Goal: Information Seeking & Learning: Learn about a topic

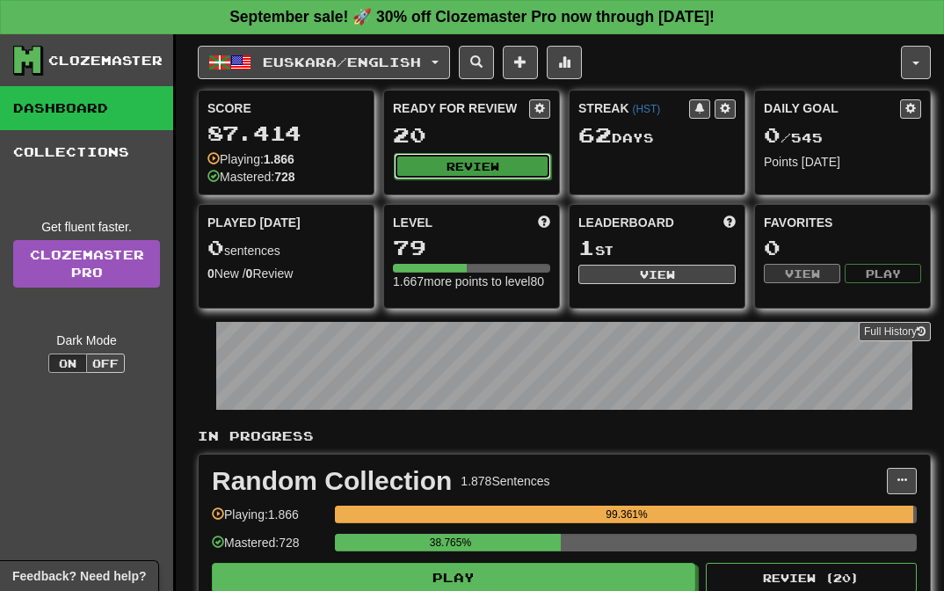
click at [467, 169] on button "Review" at bounding box center [472, 166] width 157 height 26
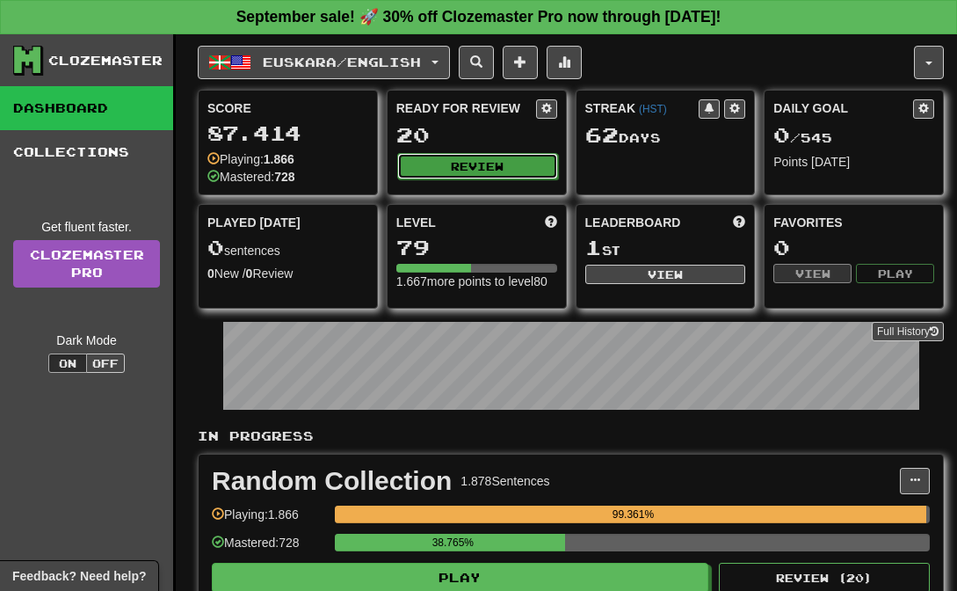
select select "**"
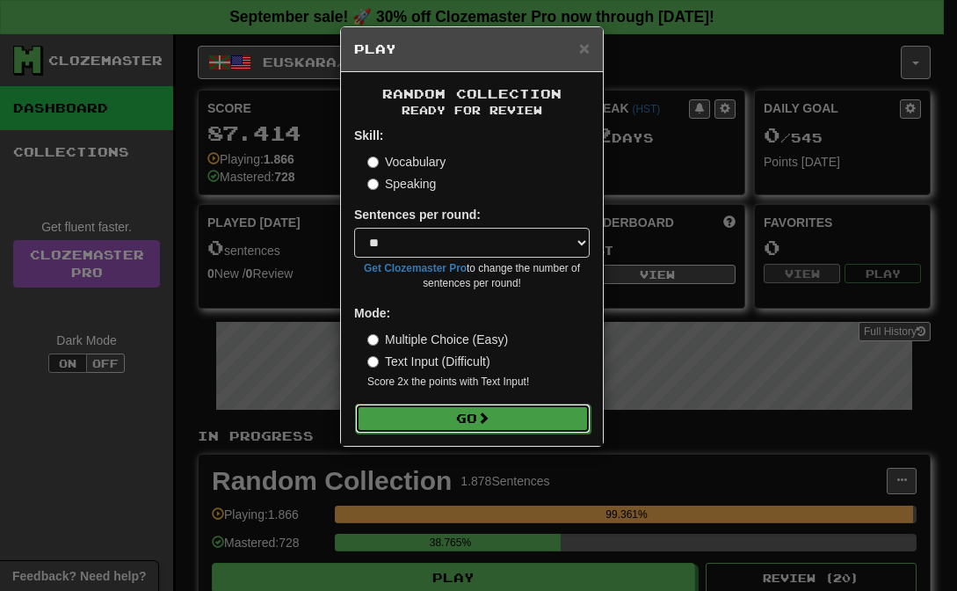
click at [504, 428] on button "Go" at bounding box center [473, 418] width 236 height 30
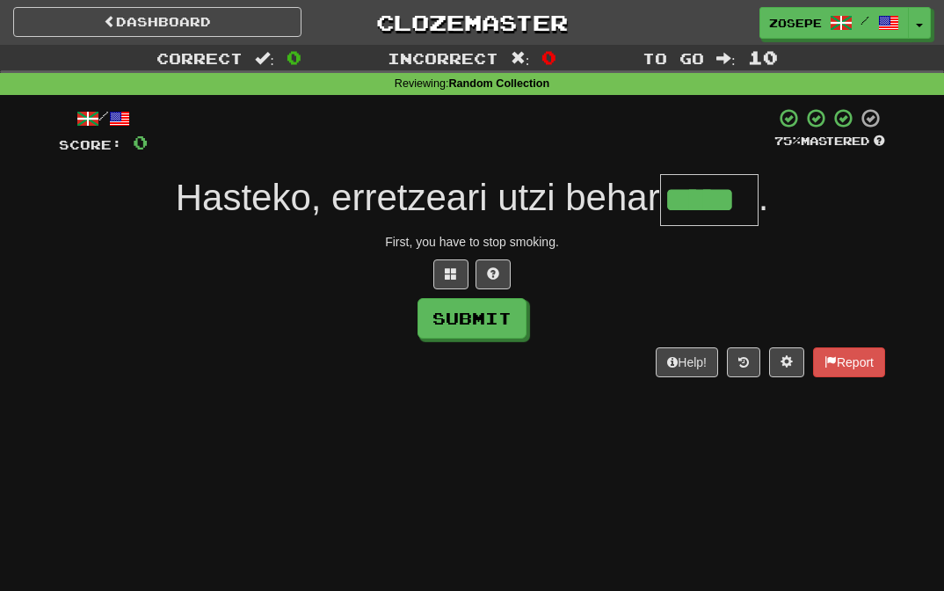
type input "*****"
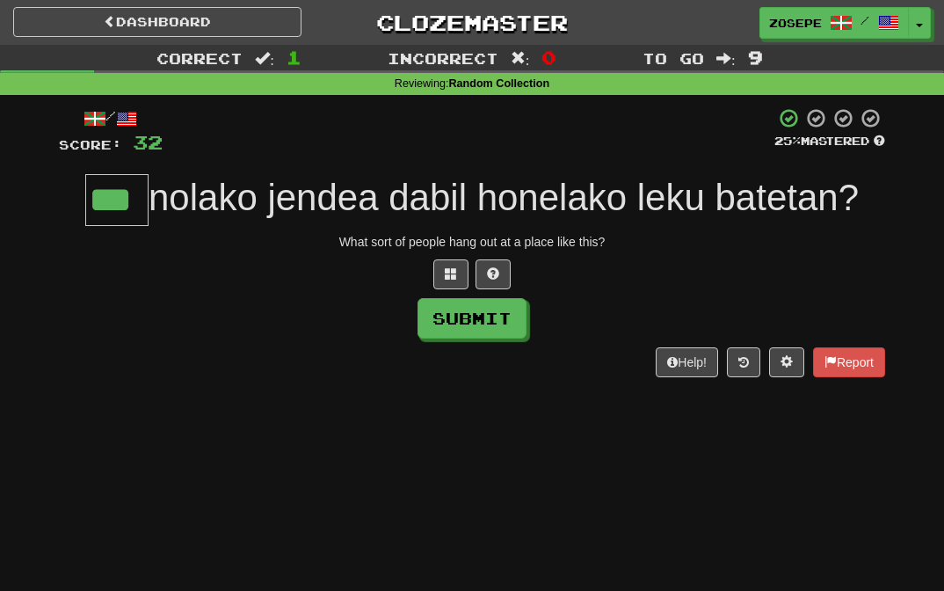
type input "***"
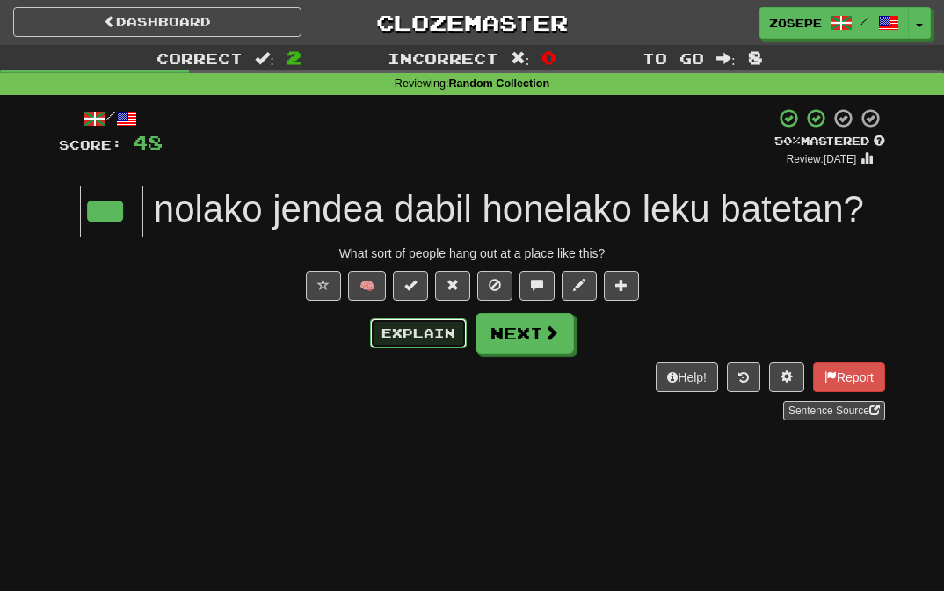
click at [432, 342] on button "Explain" at bounding box center [418, 333] width 97 height 30
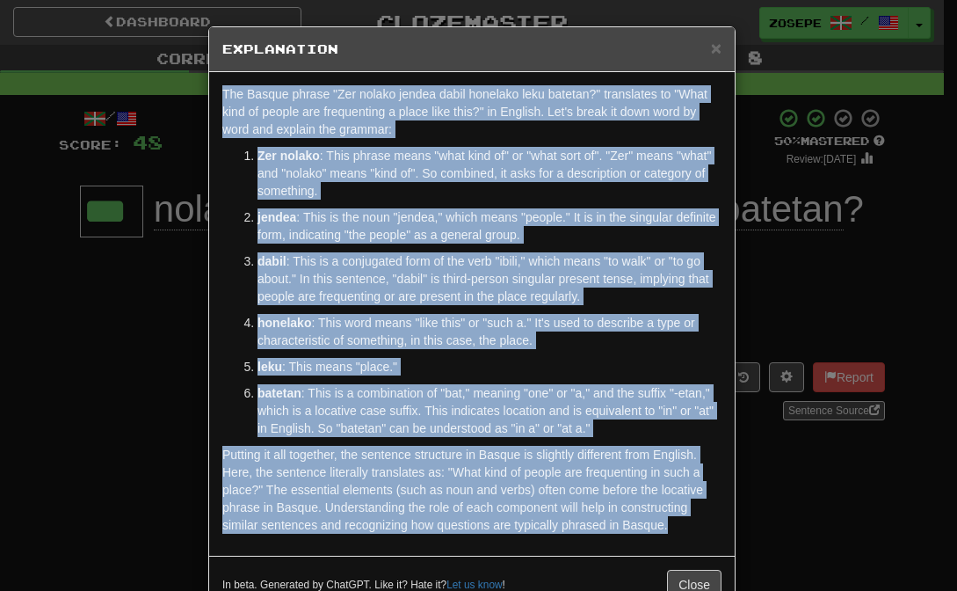
drag, startPoint x: 661, startPoint y: 526, endPoint x: 186, endPoint y: 78, distance: 652.2
click at [186, 78] on div "× Explanation The Basque phrase "Zer nolako jendea dabil honelako leku batetan?…" at bounding box center [478, 295] width 957 height 591
copy div "The Basque phrase "Zer nolako jendea dabil honelako leku batetan?" translates t…"
click at [692, 586] on button "Close" at bounding box center [694, 584] width 54 height 30
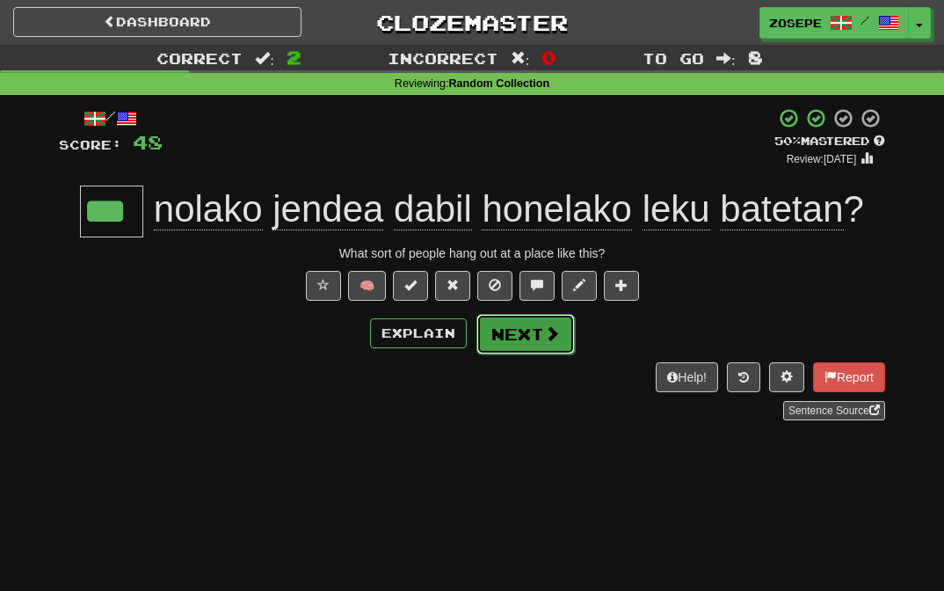
click at [515, 329] on button "Next" at bounding box center [525, 334] width 98 height 40
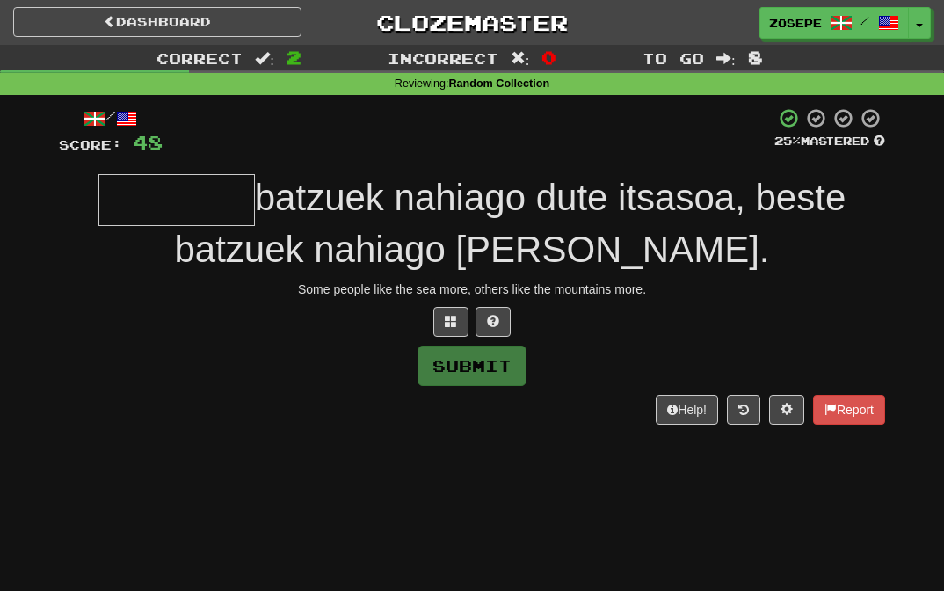
type input "*"
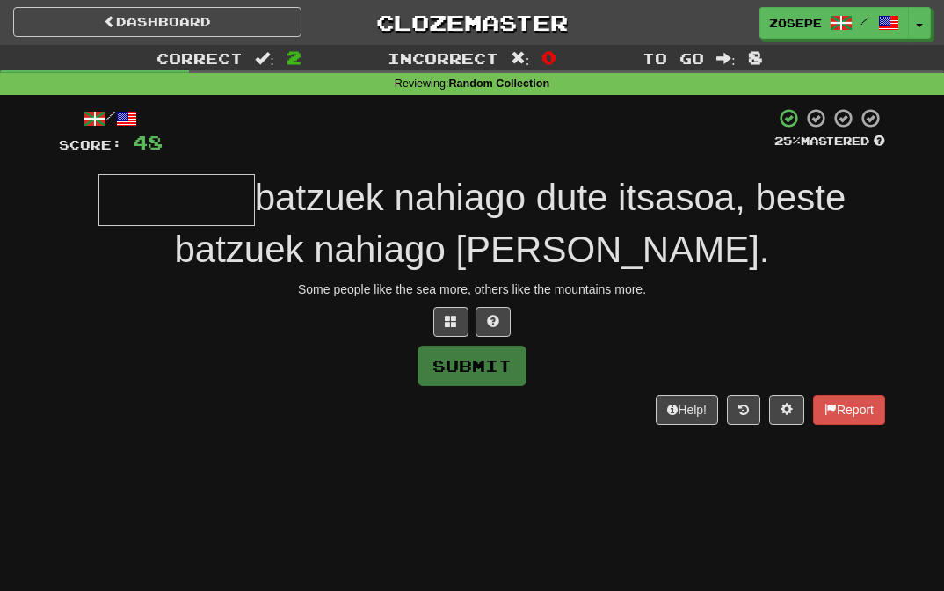
type input "*"
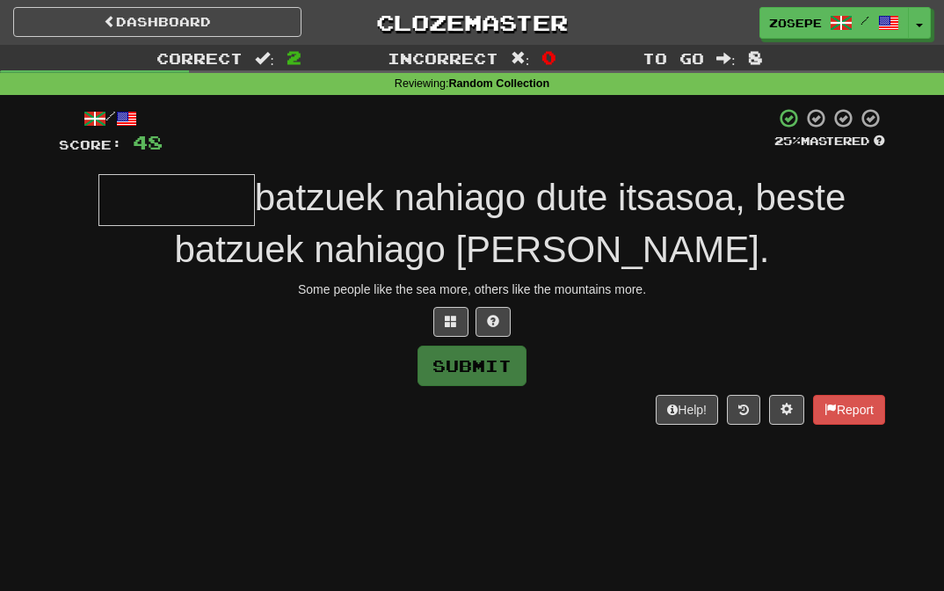
type input "*"
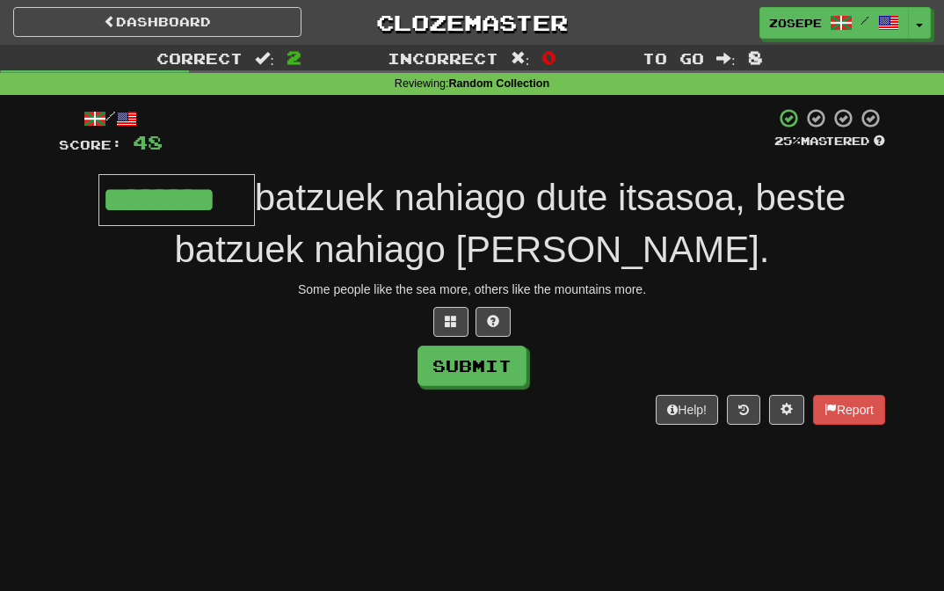
type input "********"
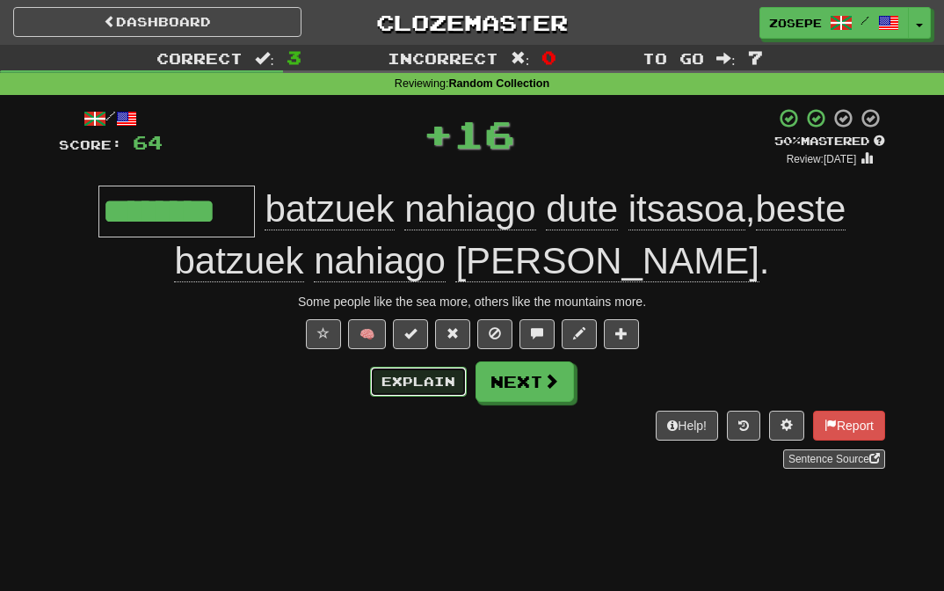
click at [436, 376] on button "Explain" at bounding box center [418, 381] width 97 height 30
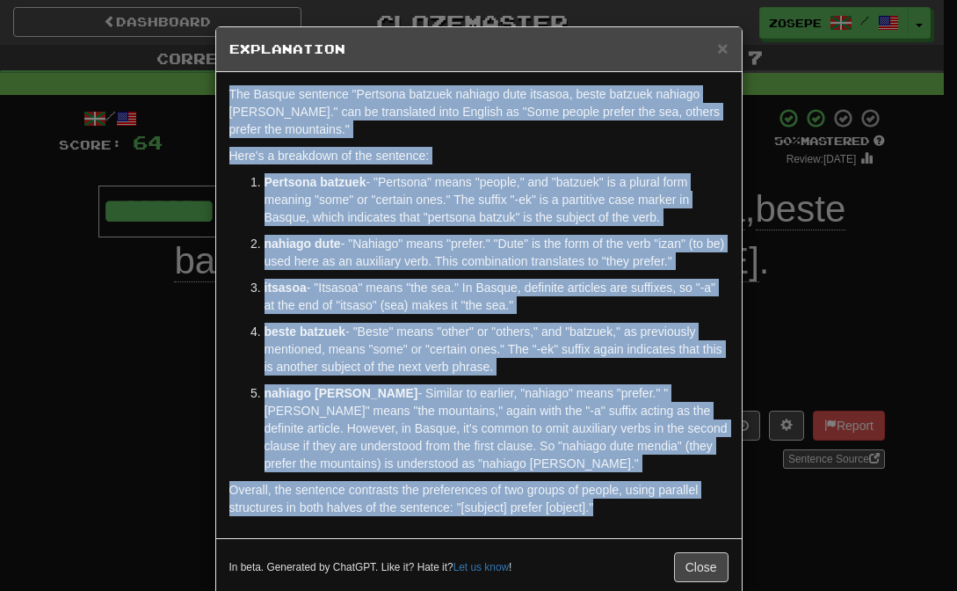
drag, startPoint x: 606, startPoint y: 505, endPoint x: 115, endPoint y: 90, distance: 643.6
click at [115, 90] on div "× Explanation The Basque sentence "Pertsona batzuek nahiago dute itsasoa, beste…" at bounding box center [478, 295] width 957 height 591
copy div "The Basque sentence "Pertsona batzuek nahiago dute itsasoa, beste batzuek nahia…"
click at [717, 52] on span "×" at bounding box center [722, 48] width 11 height 20
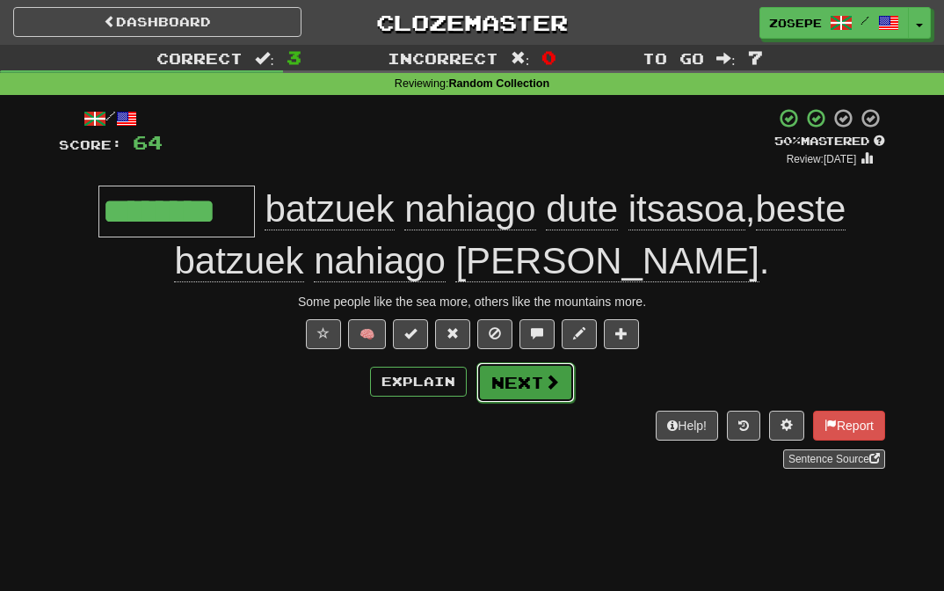
click at [527, 363] on button "Next" at bounding box center [525, 382] width 98 height 40
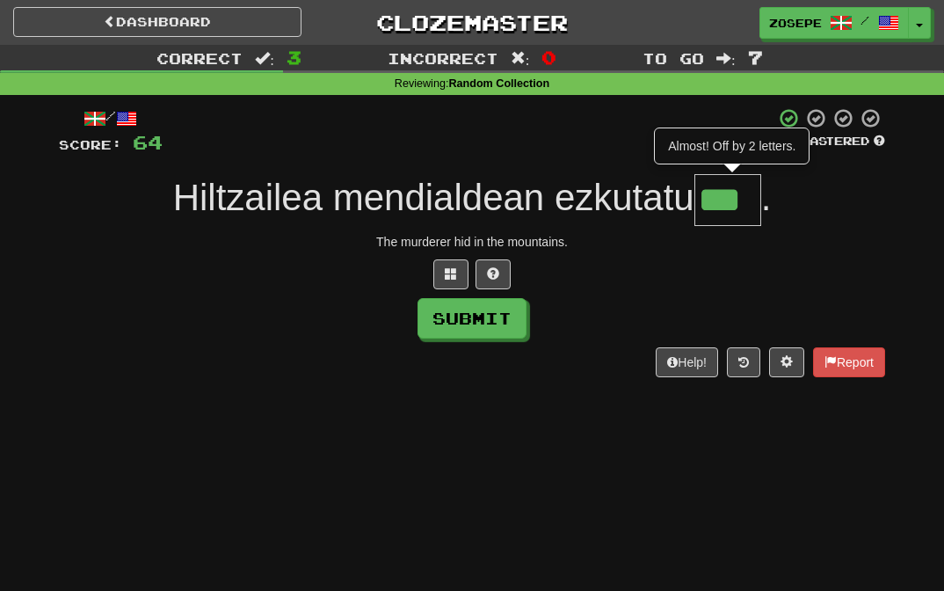
type input "***"
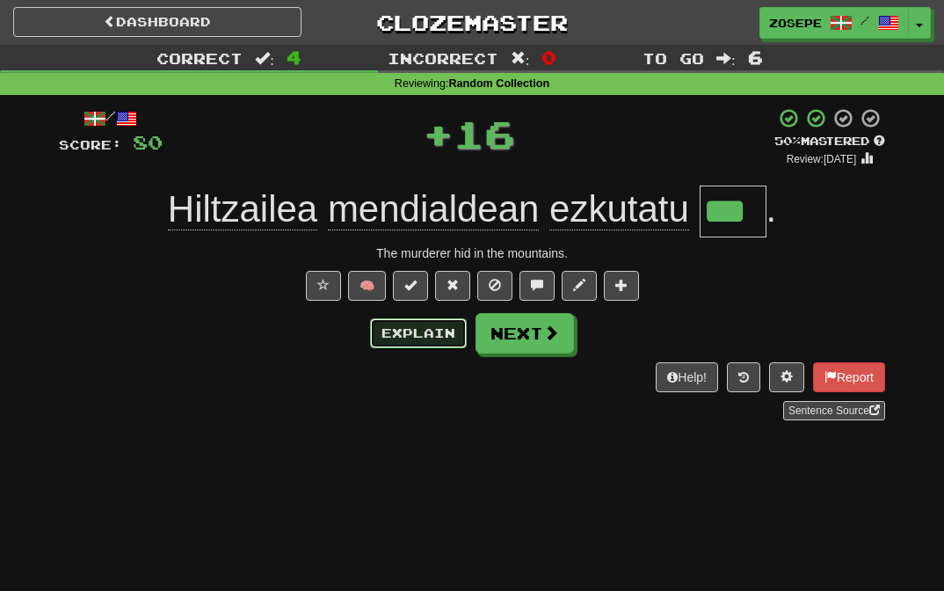
click at [428, 344] on button "Explain" at bounding box center [418, 333] width 97 height 30
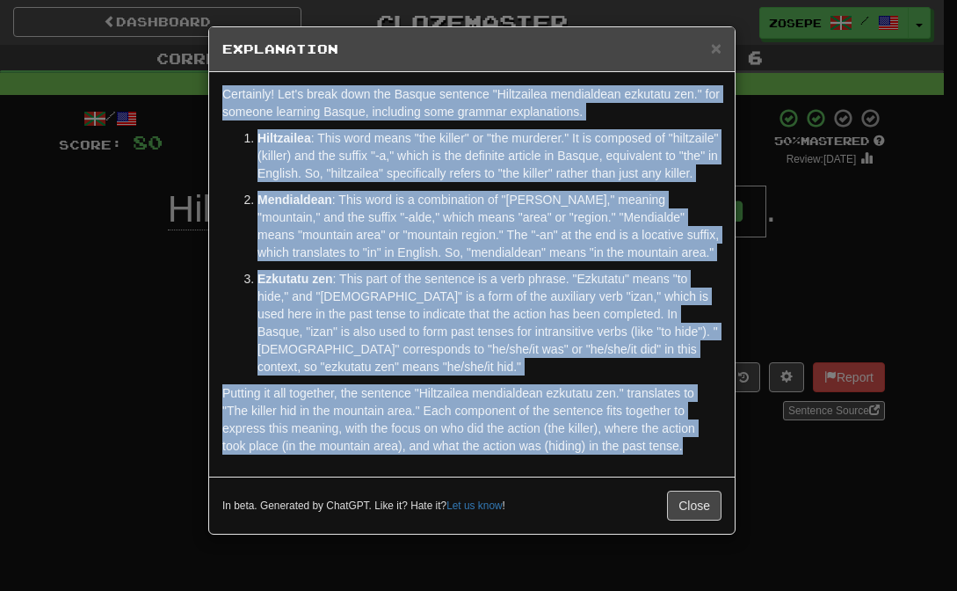
drag, startPoint x: 701, startPoint y: 482, endPoint x: 91, endPoint y: 90, distance: 725.0
click at [91, 90] on div "× Explanation Certainly! Let's break down the Basque sentence "Hiltzailea mendi…" at bounding box center [478, 295] width 957 height 591
copy div "Certainly! Let's break down the Basque sentence "Hiltzailea mendialdean ezkutat…"
click at [720, 54] on span "×" at bounding box center [716, 48] width 11 height 20
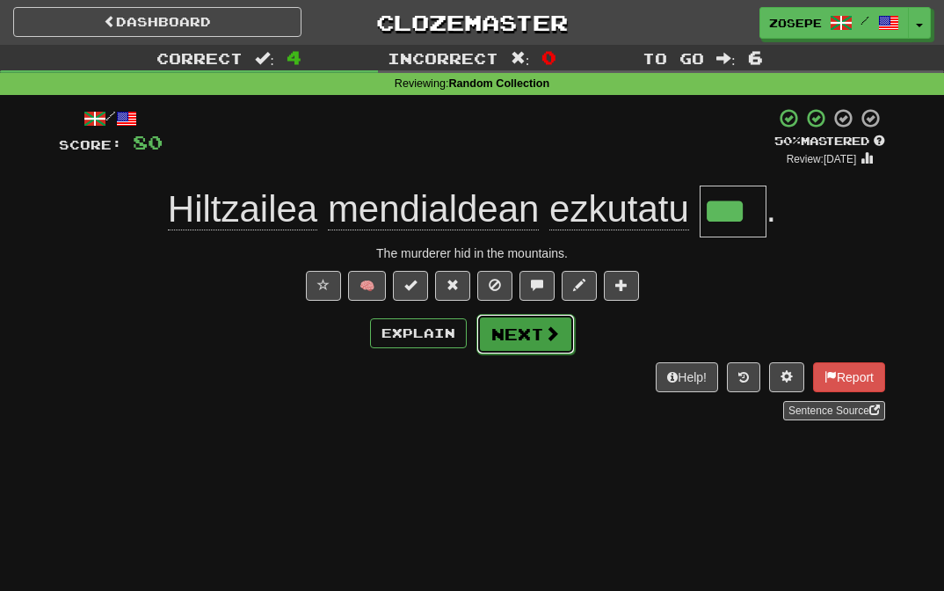
click at [520, 335] on button "Next" at bounding box center [525, 334] width 98 height 40
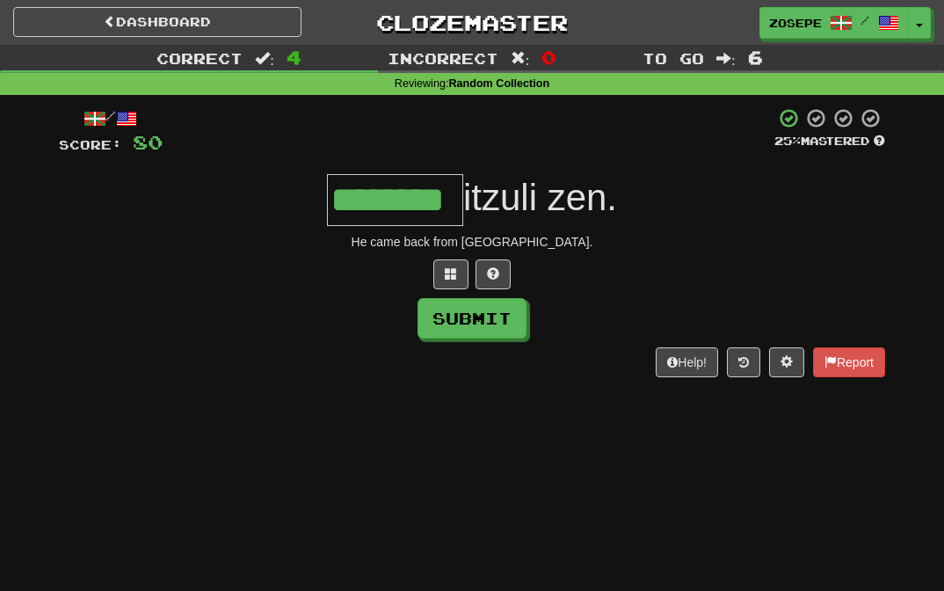
type input "********"
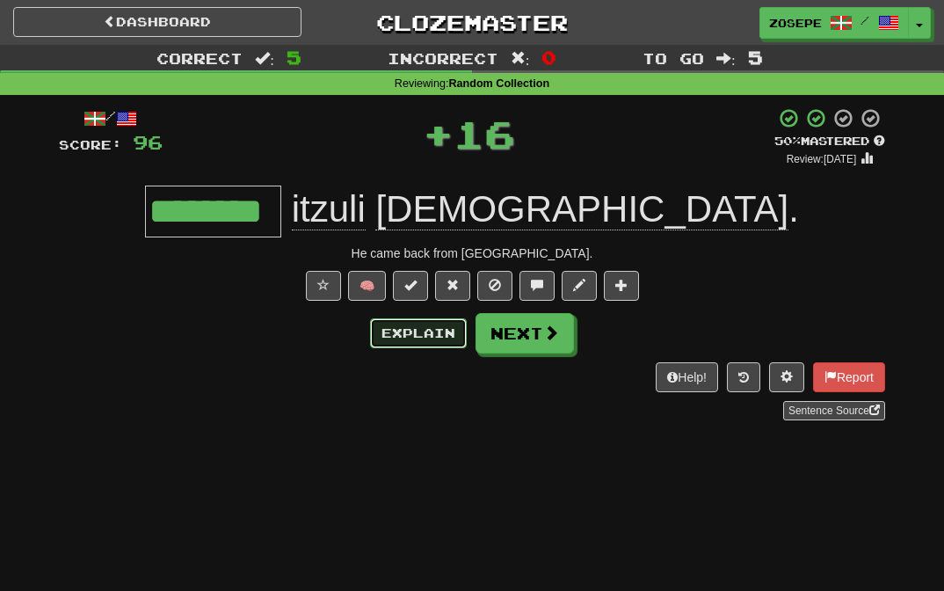
click at [423, 325] on button "Explain" at bounding box center [418, 333] width 97 height 30
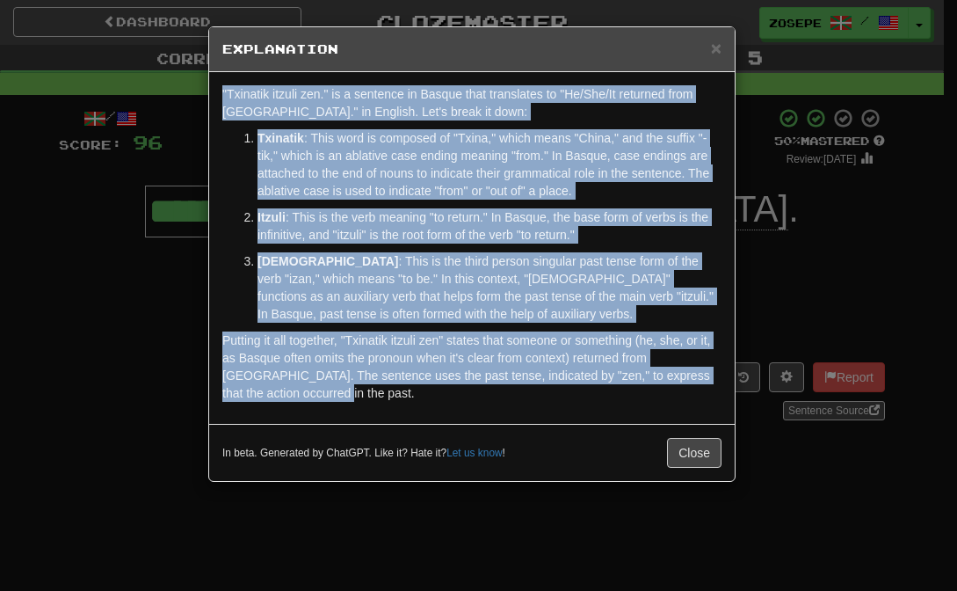
drag, startPoint x: 362, startPoint y: 411, endPoint x: 143, endPoint y: 82, distance: 395.6
click at [143, 82] on div "× Explanation "Txinatik itzuli zen." is a sentence in Basque that translates to…" at bounding box center [478, 295] width 957 height 591
copy div ""Txinatik itzuli zen." is a sentence in Basque that translates to "He/She/It re…"
click at [717, 45] on span "×" at bounding box center [716, 48] width 11 height 20
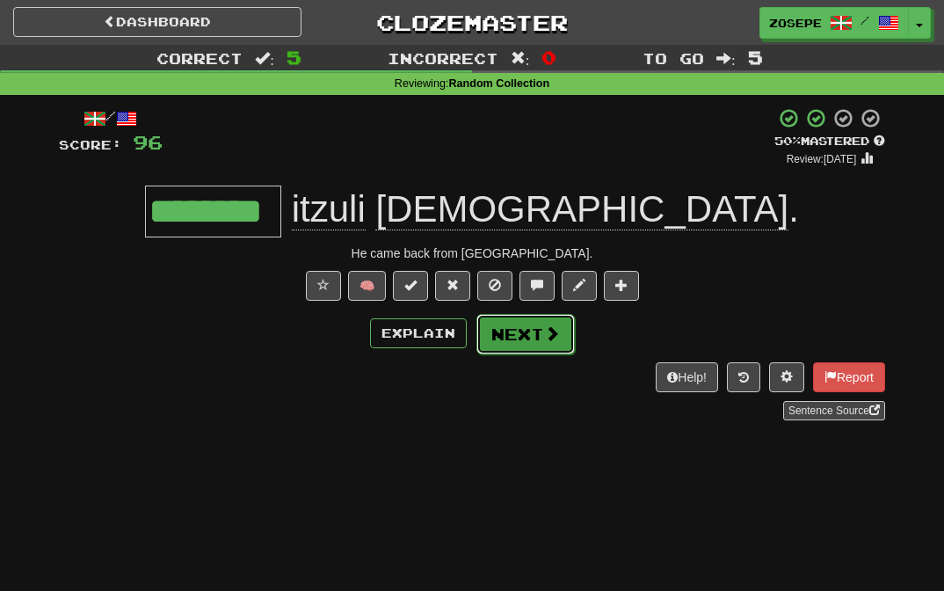
click at [539, 330] on button "Next" at bounding box center [525, 334] width 98 height 40
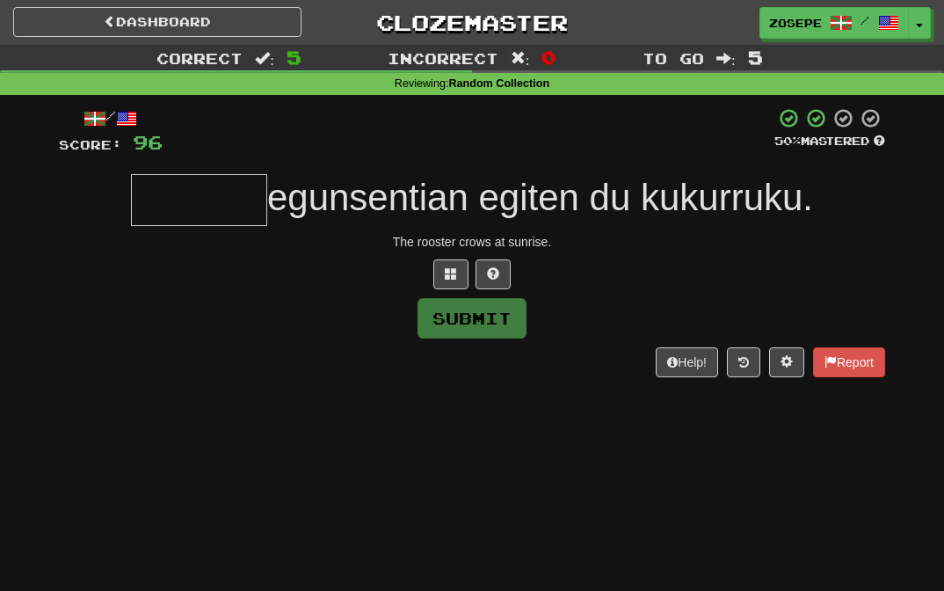
type input "*"
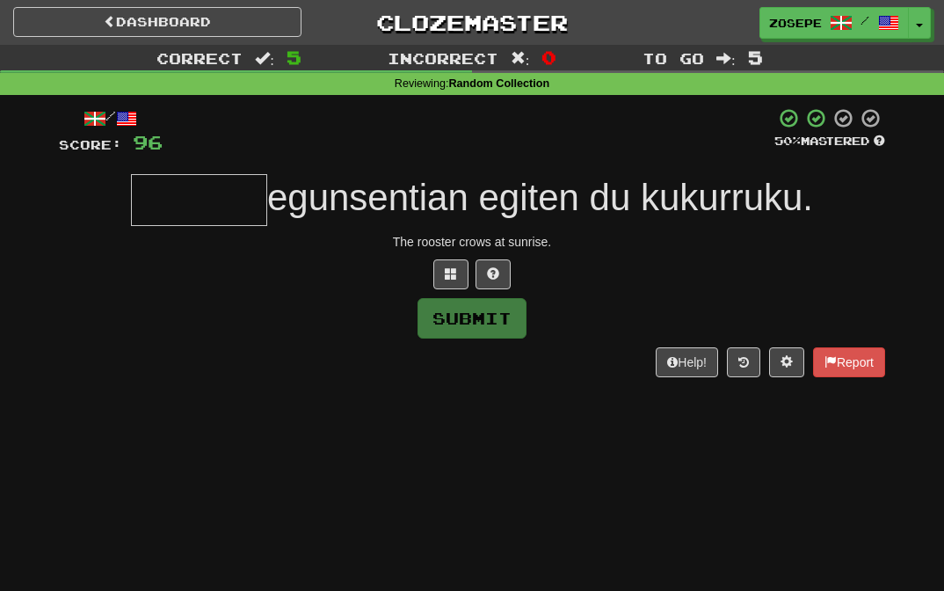
type input "*"
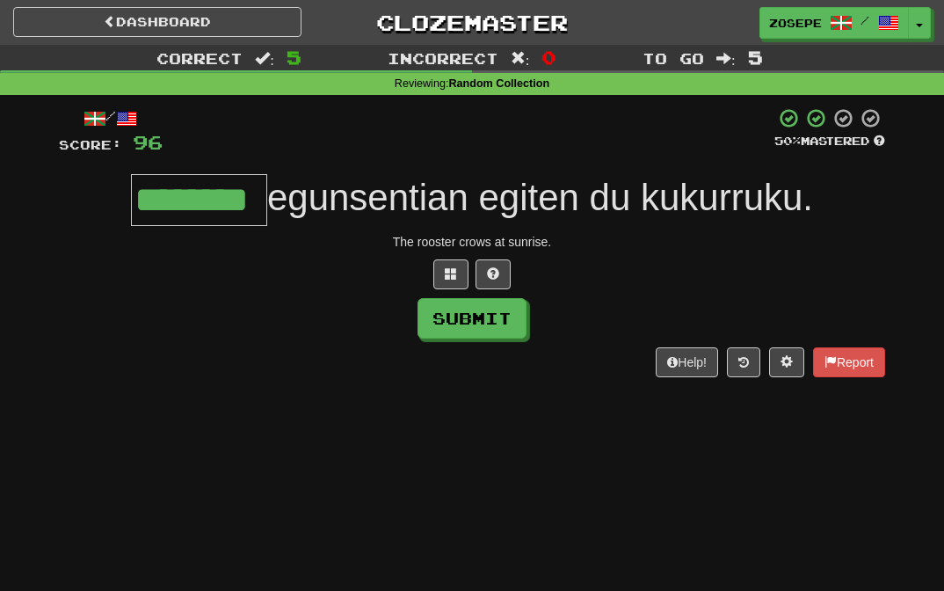
type input "********"
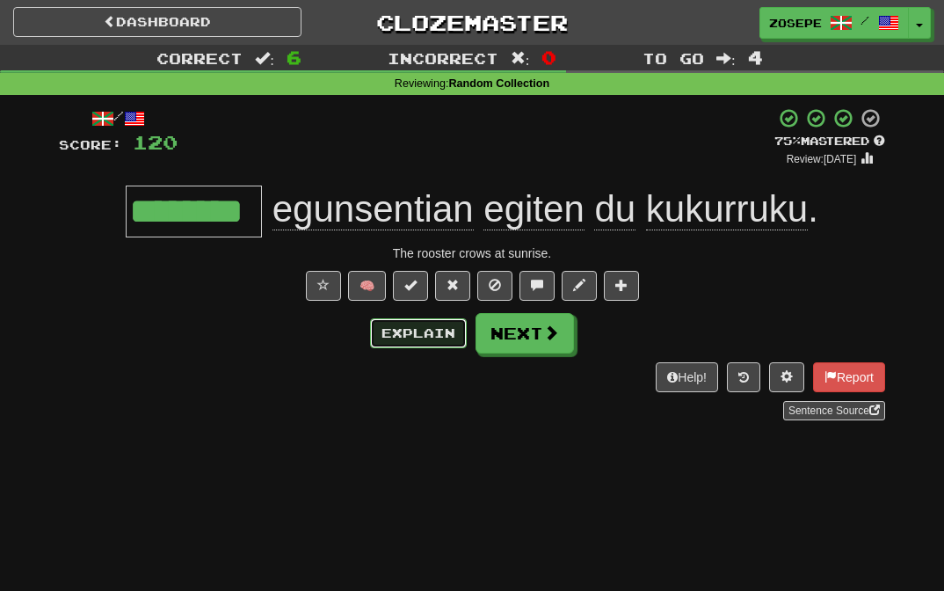
click at [424, 334] on button "Explain" at bounding box center [418, 333] width 97 height 30
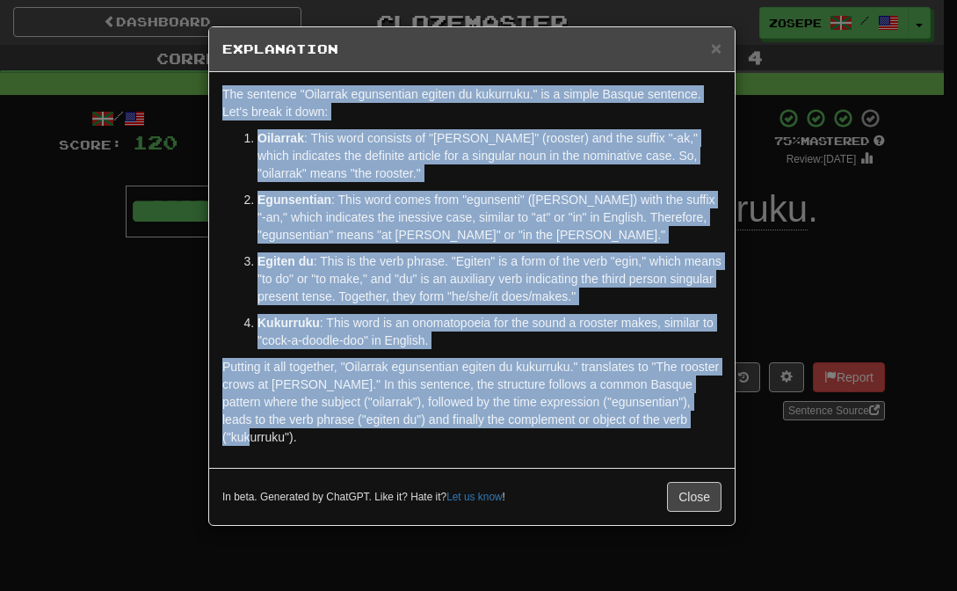
drag, startPoint x: 711, startPoint y: 427, endPoint x: 251, endPoint y: 72, distance: 580.8
click at [251, 72] on div "The sentence "Oilarrak egunsentian egiten du kukurruku." is a simple Basque sen…" at bounding box center [472, 269] width 526 height 395
copy div "The sentence "Oilarrak egunsentian egiten du kukurruku." is a simple Basque sen…"
click at [707, 482] on button "Close" at bounding box center [694, 497] width 54 height 30
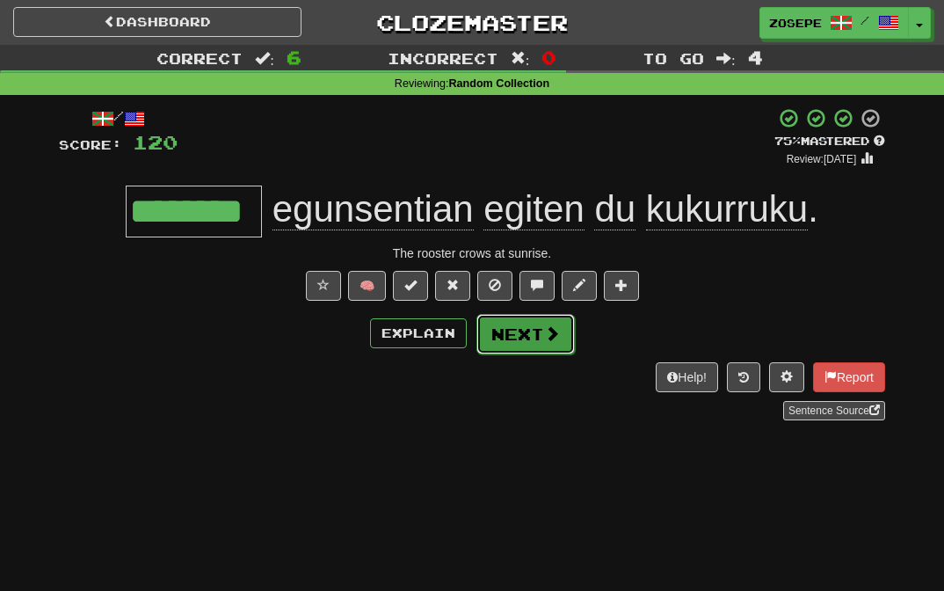
click at [533, 340] on button "Next" at bounding box center [525, 334] width 98 height 40
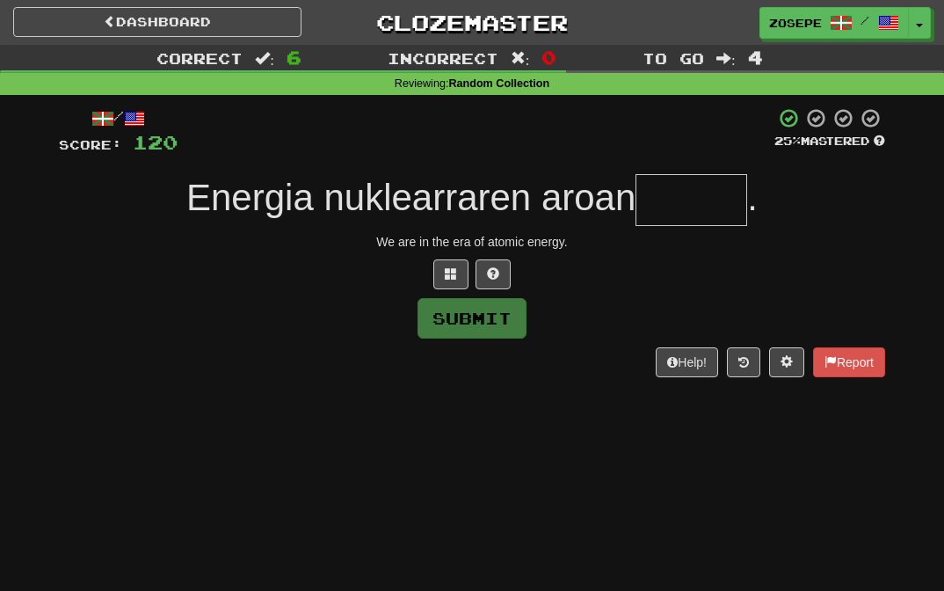
type input "*"
type input "*****"
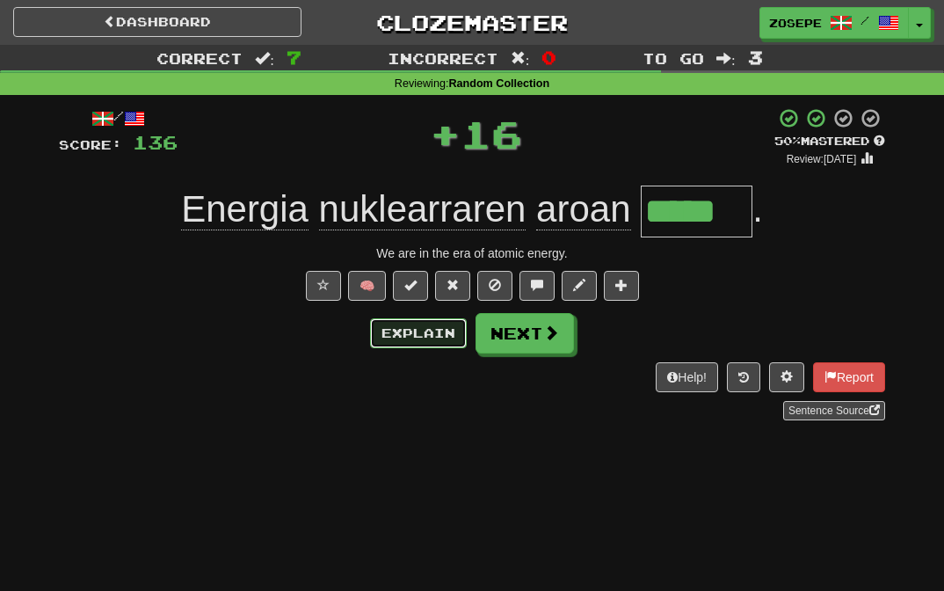
click at [451, 337] on button "Explain" at bounding box center [418, 333] width 97 height 30
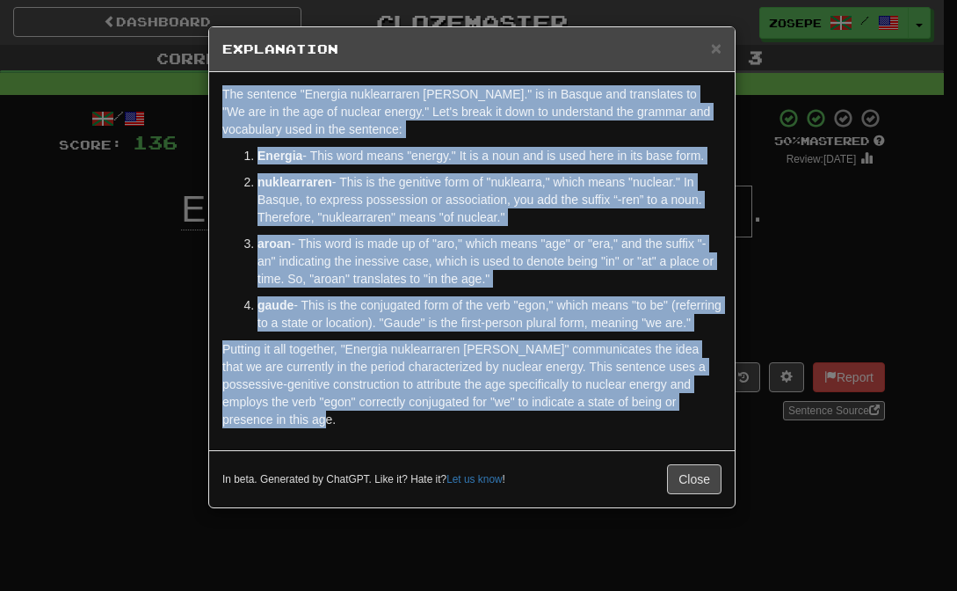
drag, startPoint x: 334, startPoint y: 422, endPoint x: 196, endPoint y: 94, distance: 355.7
click at [196, 94] on div "× Explanation The sentence "Energia nuklearraren aroan gaude." is in Basque and…" at bounding box center [478, 295] width 957 height 591
copy div "The sentence "Energia nuklearraren aroan gaude." is in Basque and translates to…"
click at [693, 490] on button "Close" at bounding box center [694, 479] width 54 height 30
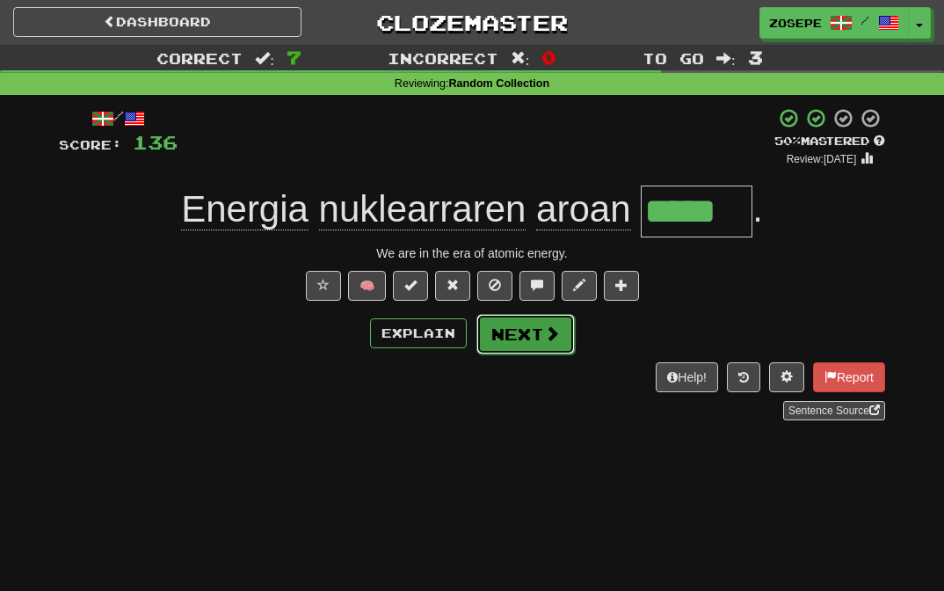
click at [540, 351] on button "Next" at bounding box center [525, 334] width 98 height 40
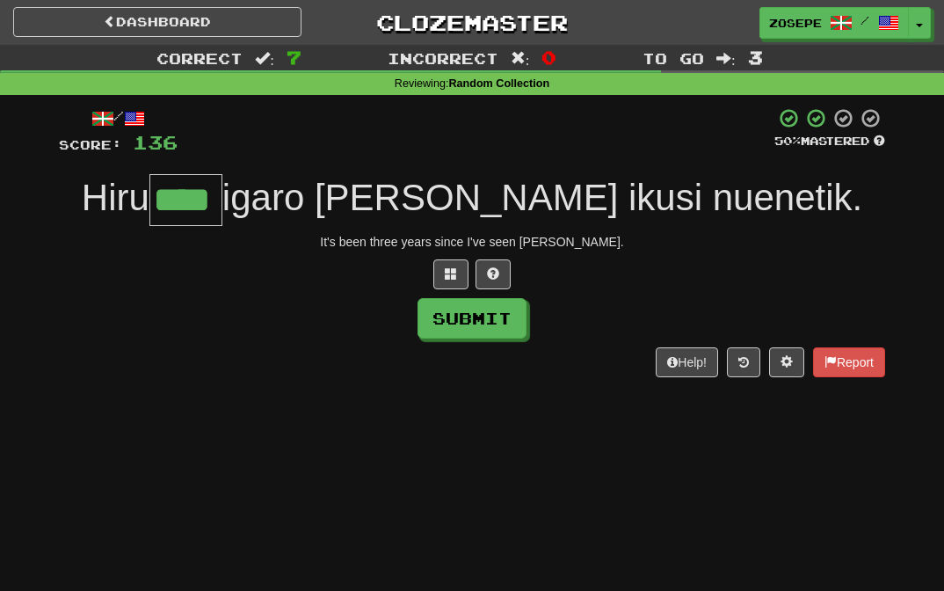
type input "****"
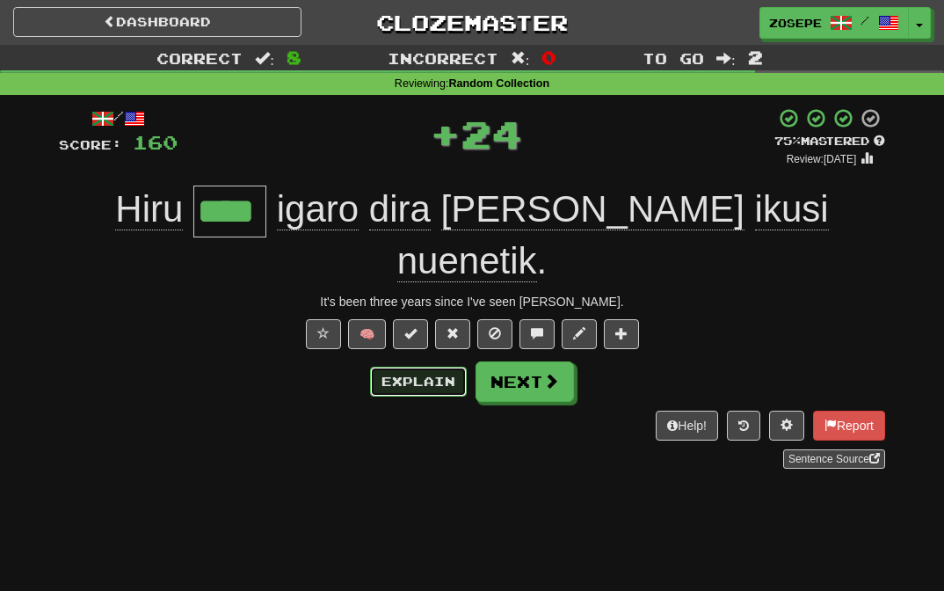
click at [417, 366] on button "Explain" at bounding box center [418, 381] width 97 height 30
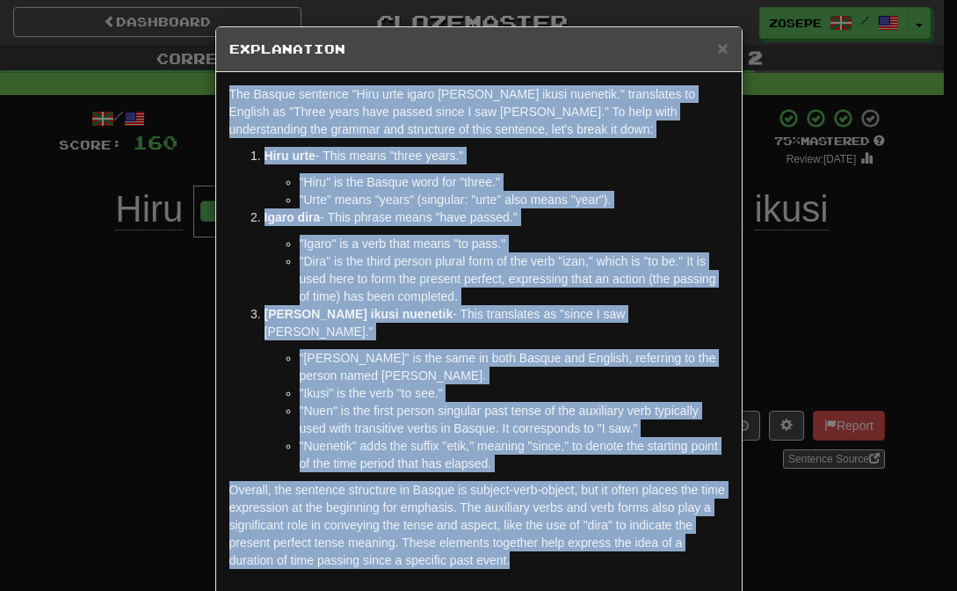
drag, startPoint x: 539, startPoint y: 543, endPoint x: 260, endPoint y: 82, distance: 539.0
click at [260, 82] on div "The Basque sentence "Hiru urte igaro dira Tom ikusi nuenetik." translates to En…" at bounding box center [479, 331] width 526 height 519
copy div "The Basque sentence "Hiru urte igaro dira Tom ikusi nuenetik." translates to En…"
click at [717, 49] on span "×" at bounding box center [722, 48] width 11 height 20
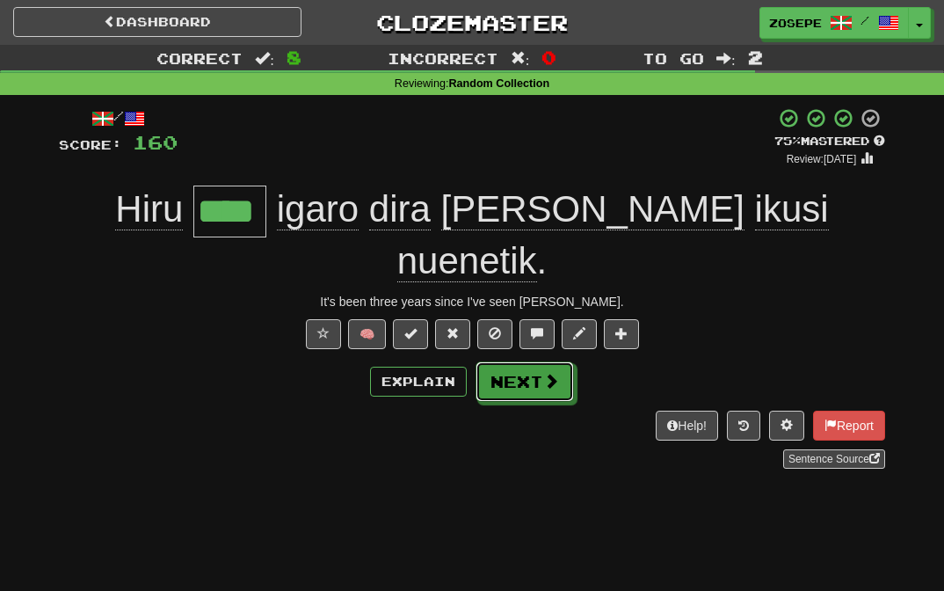
click at [551, 361] on button "Next" at bounding box center [524, 381] width 98 height 40
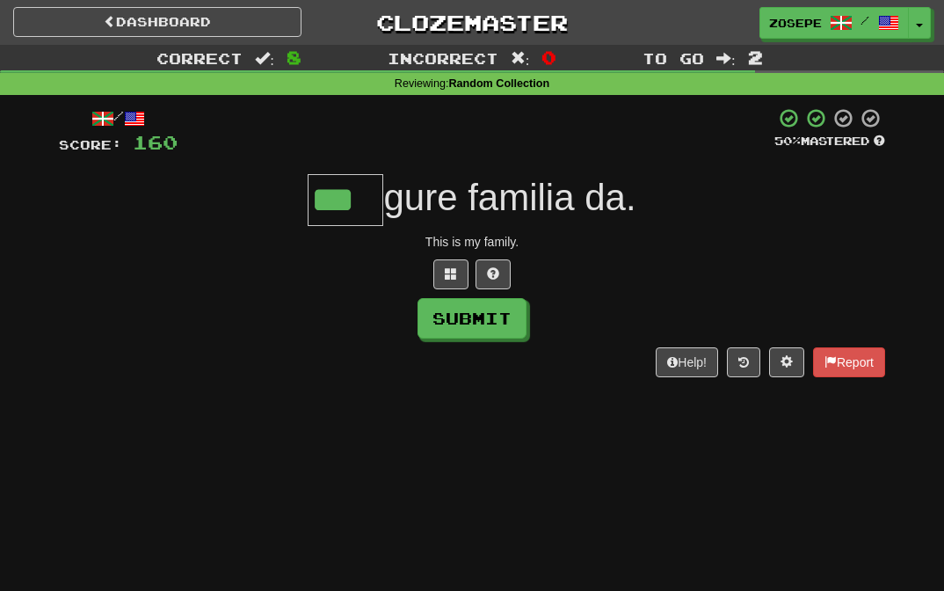
type input "***"
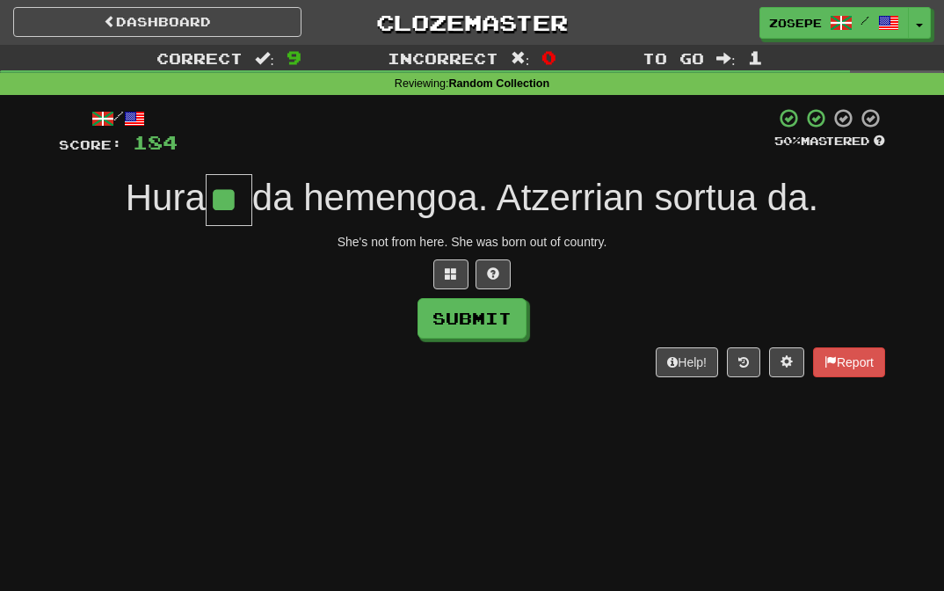
type input "**"
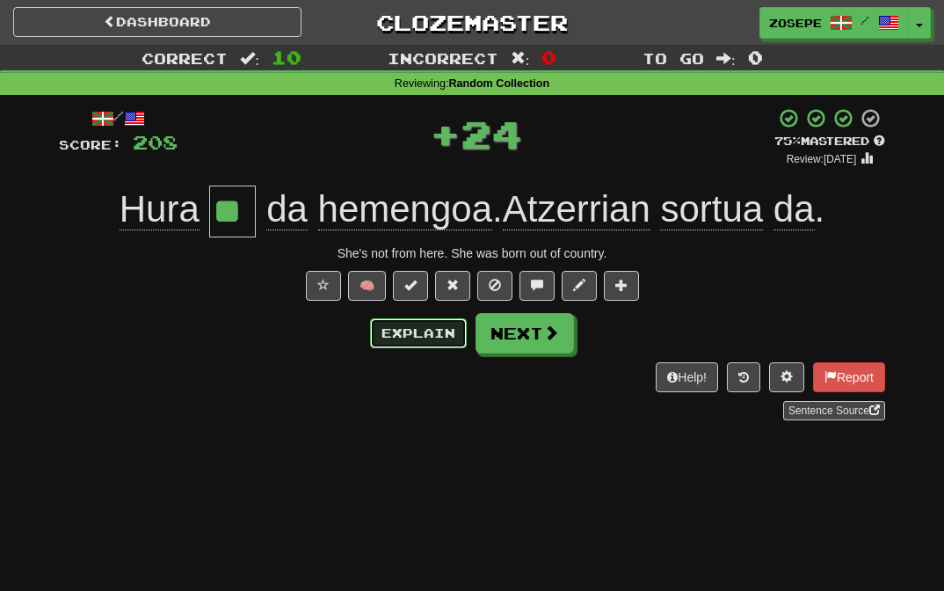
click at [437, 330] on button "Explain" at bounding box center [418, 333] width 97 height 30
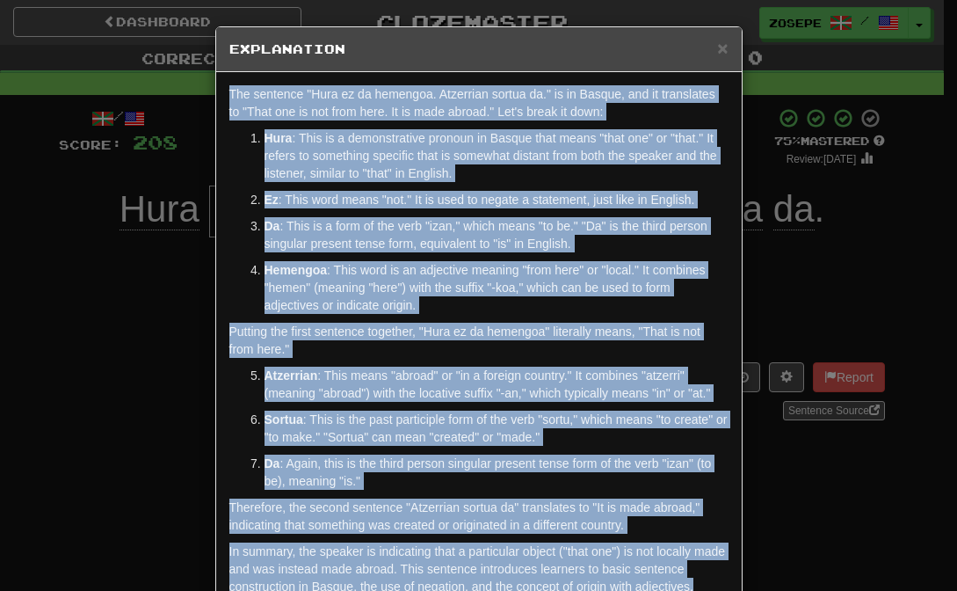
drag, startPoint x: 705, startPoint y: 523, endPoint x: 141, endPoint y: 79, distance: 717.9
click at [141, 79] on div "× Explanation The sentence "Hura ez da hemengoa. Atzerrian sortua da." is in Ba…" at bounding box center [478, 295] width 957 height 591
copy div "The sentence "Hura ez da hemengoa. Atzerrian sortua da." is in Basque, and it t…"
click at [717, 50] on span "×" at bounding box center [722, 48] width 11 height 20
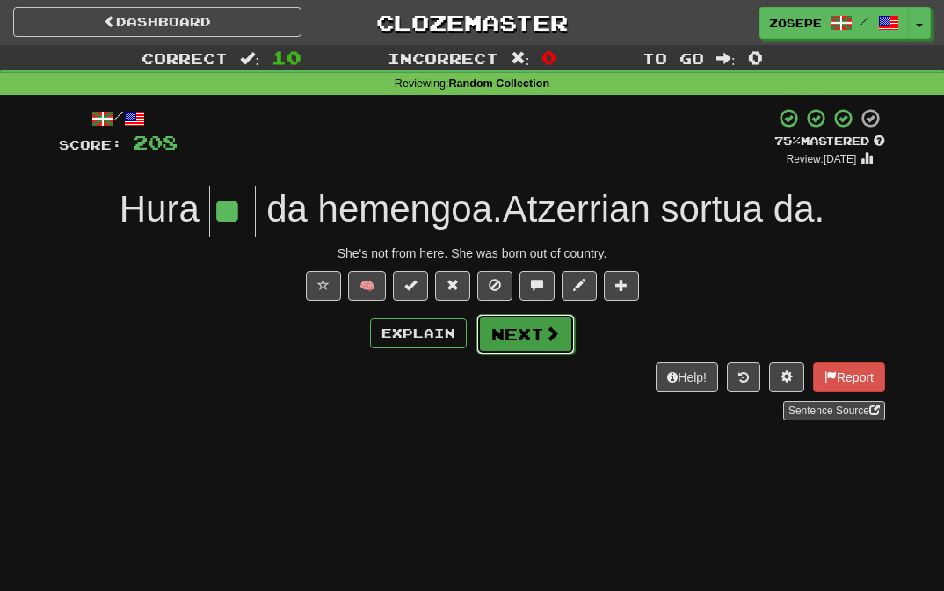
click at [530, 330] on button "Next" at bounding box center [525, 334] width 98 height 40
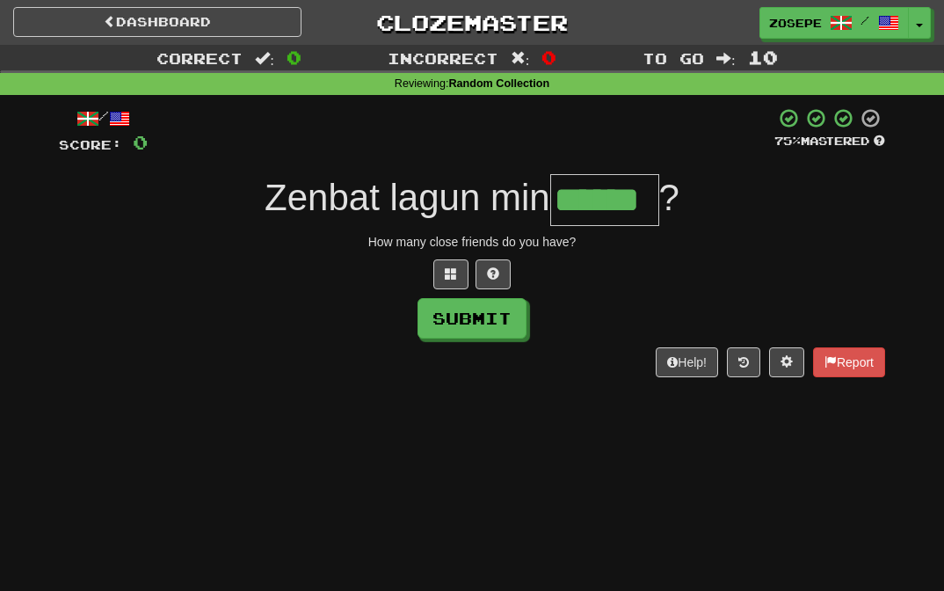
type input "******"
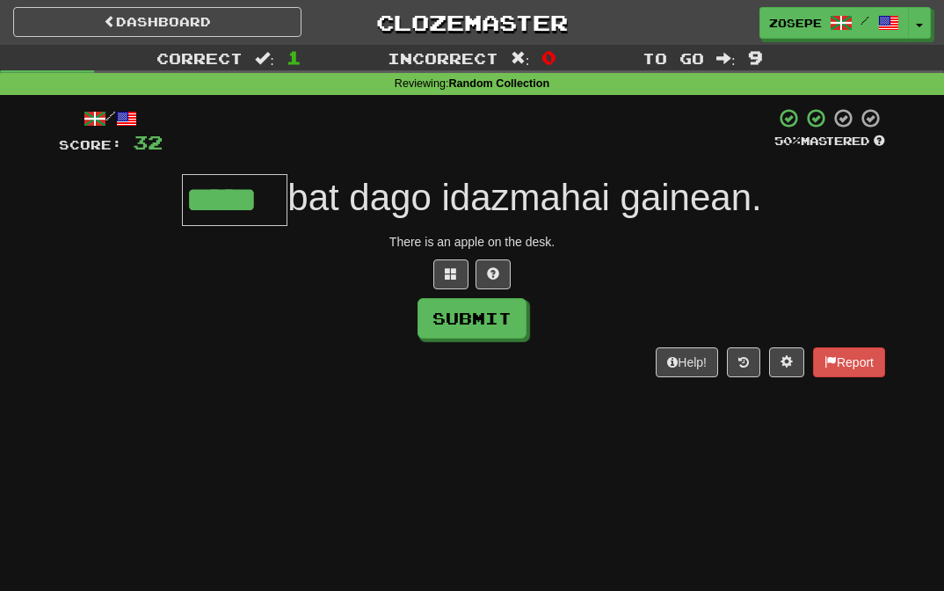
type input "*****"
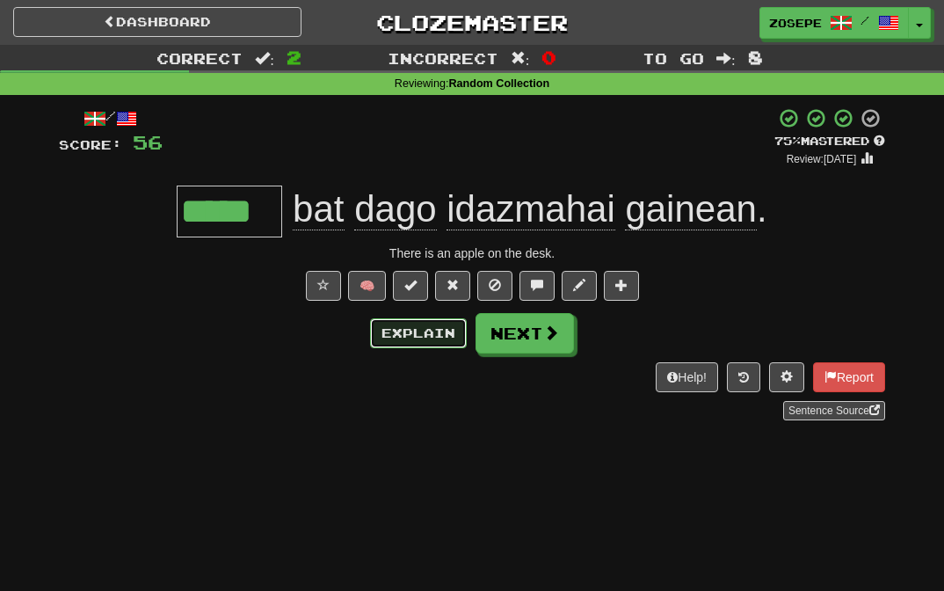
click at [438, 335] on button "Explain" at bounding box center [418, 333] width 97 height 30
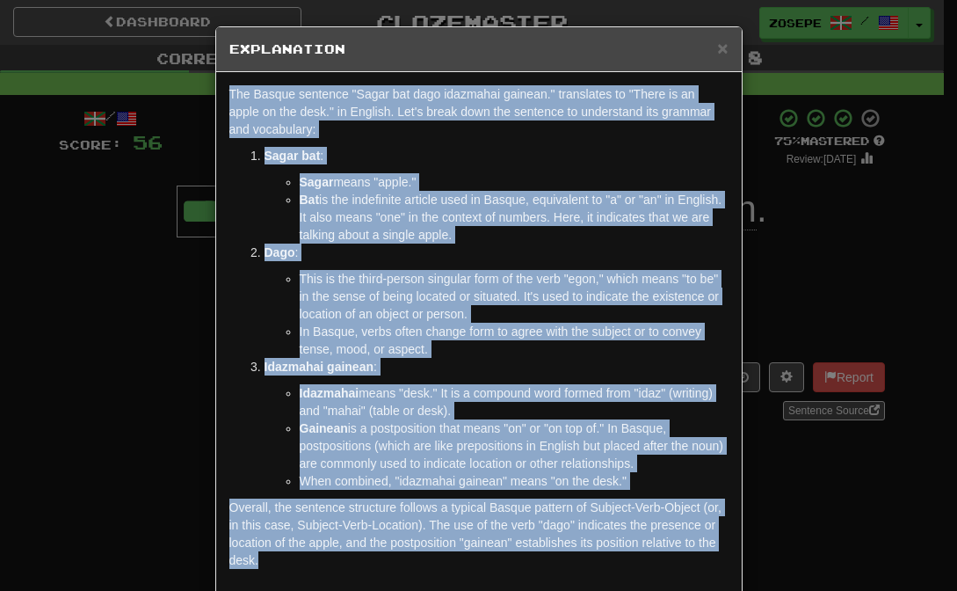
drag, startPoint x: 532, startPoint y: 542, endPoint x: 288, endPoint y: 81, distance: 521.7
click at [288, 81] on div "The Basque sentence "Sagar bat dago idazmahai gainean." translates to "There is…" at bounding box center [479, 331] width 526 height 519
copy div "The Basque sentence "Sagar bat dago idazmahai gainean." translates to "There is…"
click at [717, 48] on span "×" at bounding box center [722, 48] width 11 height 20
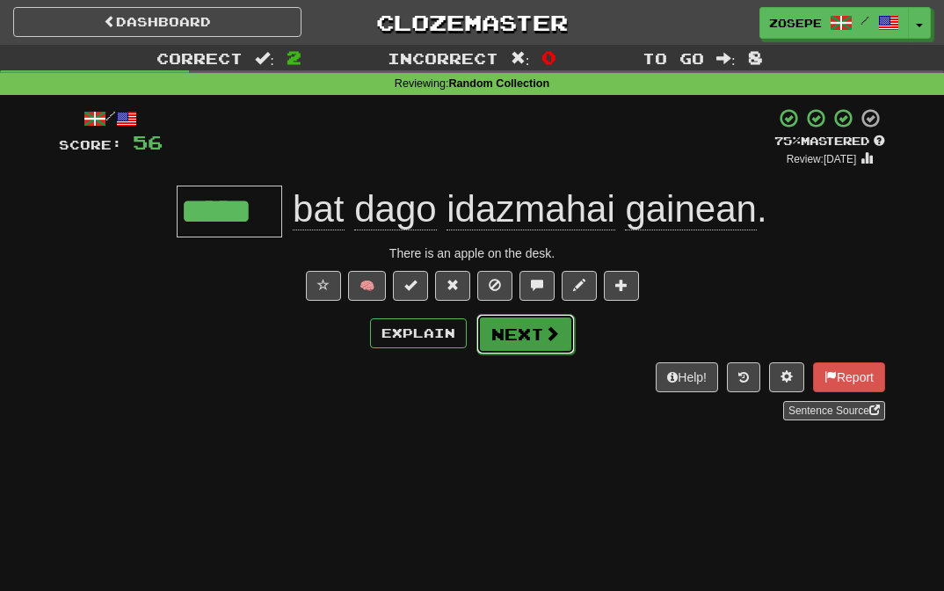
click at [544, 330] on span at bounding box center [552, 333] width 16 height 16
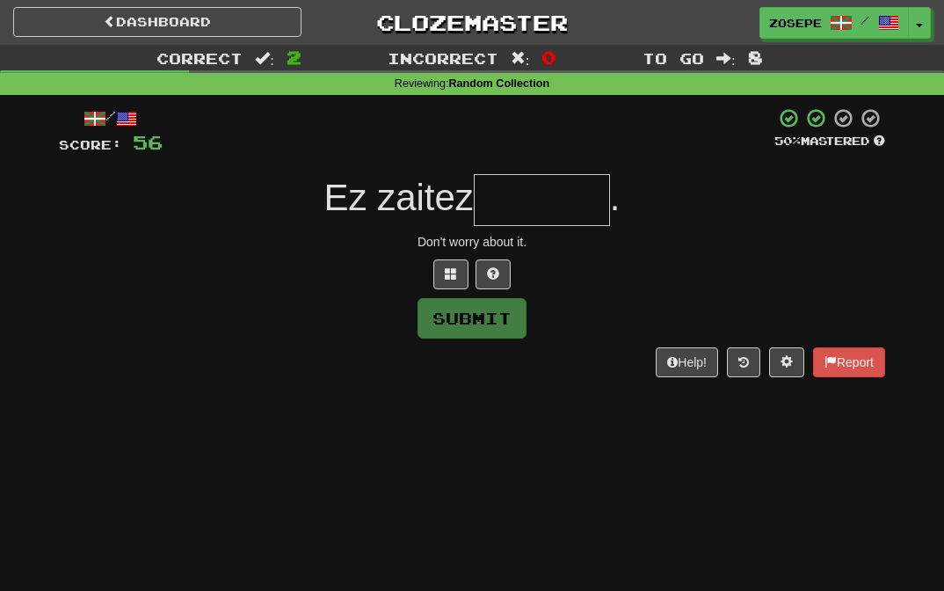
type input "*"
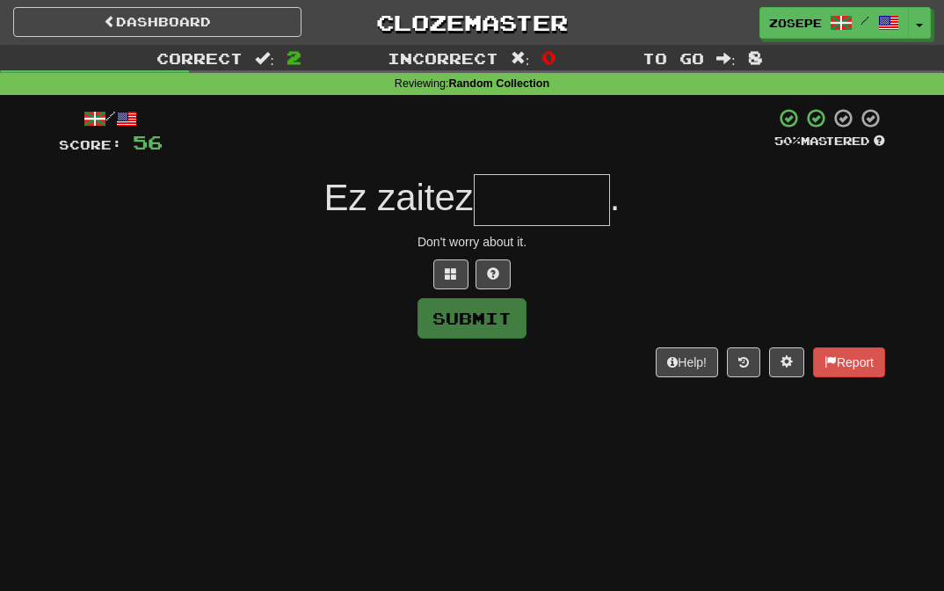
type input "*"
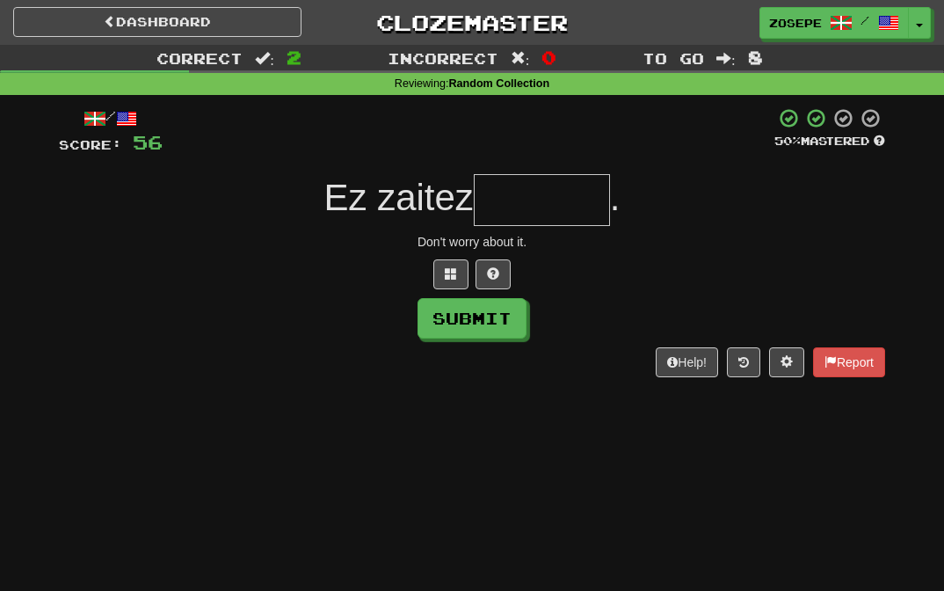
type input "*"
type input "*******"
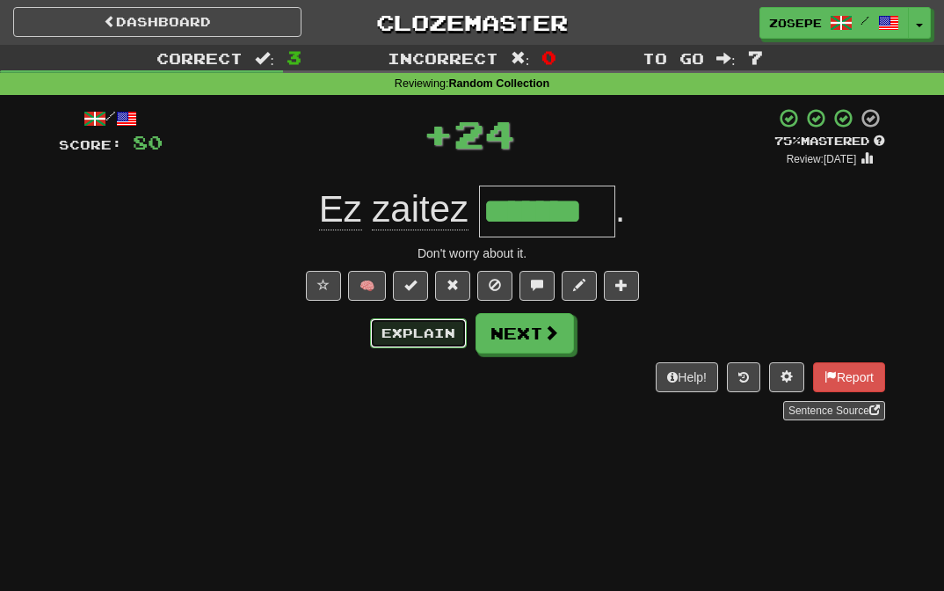
click at [413, 333] on button "Explain" at bounding box center [418, 333] width 97 height 30
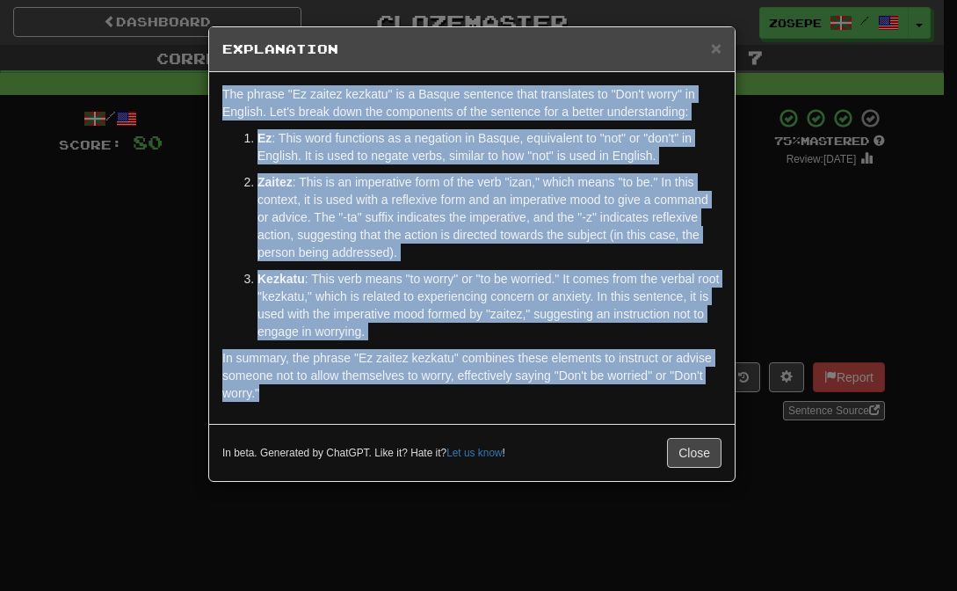
drag, startPoint x: 429, startPoint y: 389, endPoint x: 161, endPoint y: 91, distance: 400.8
click at [161, 91] on div "× Explanation The phrase "Ez zaitez kezkatu" is a Basque sentence that translat…" at bounding box center [478, 295] width 957 height 591
copy div "The phrase "Ez zaitez kezkatu" is a Basque sentence that translates to "Don't w…"
click at [699, 459] on button "Close" at bounding box center [694, 453] width 54 height 30
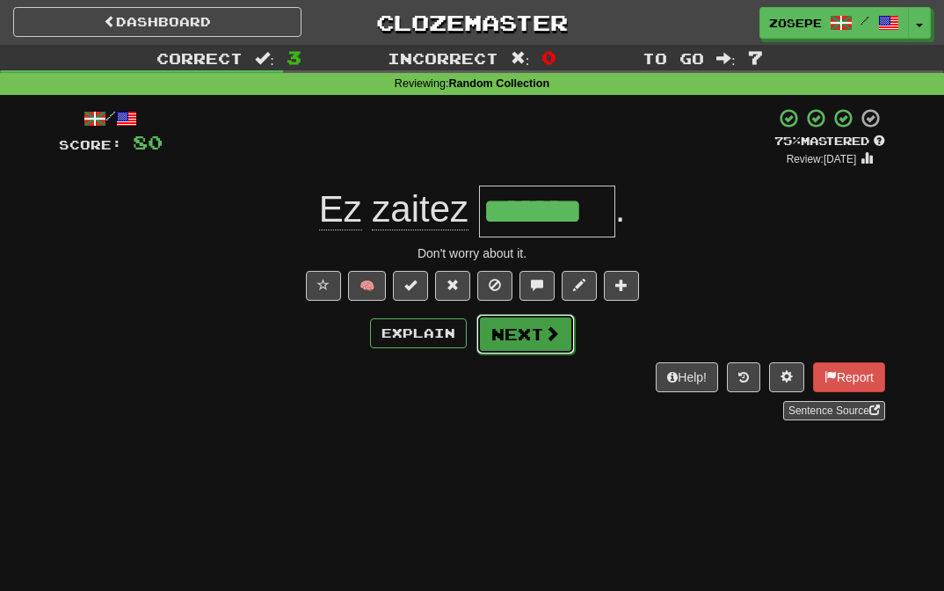
click at [526, 328] on button "Next" at bounding box center [525, 334] width 98 height 40
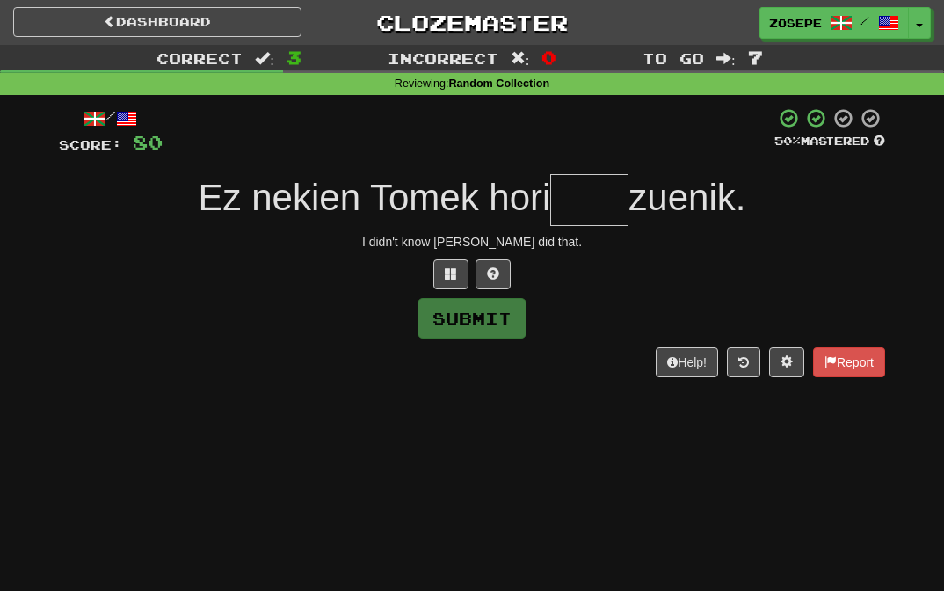
type input "*"
type input "****"
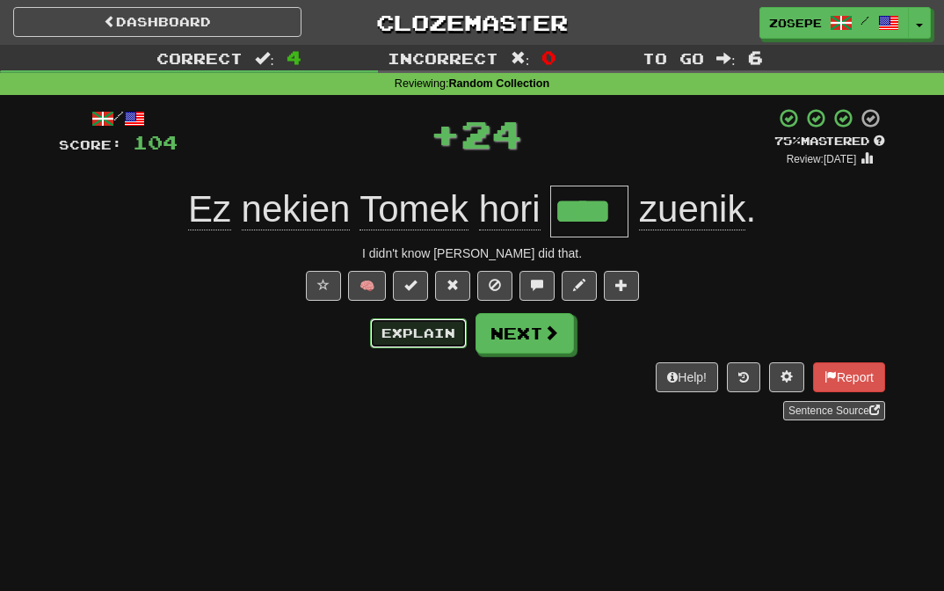
click at [433, 342] on button "Explain" at bounding box center [418, 333] width 97 height 30
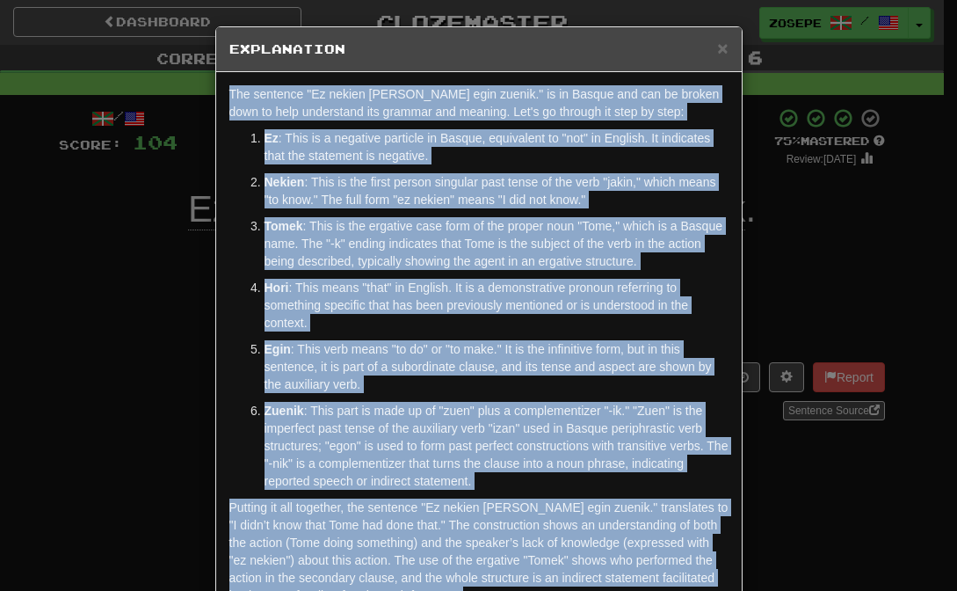
drag, startPoint x: 511, startPoint y: 505, endPoint x: 206, endPoint y: 76, distance: 526.8
click at [206, 76] on div "× Explanation The sentence "Ez nekien Tomek hori egin zuenik." is in Basque and…" at bounding box center [478, 295] width 957 height 591
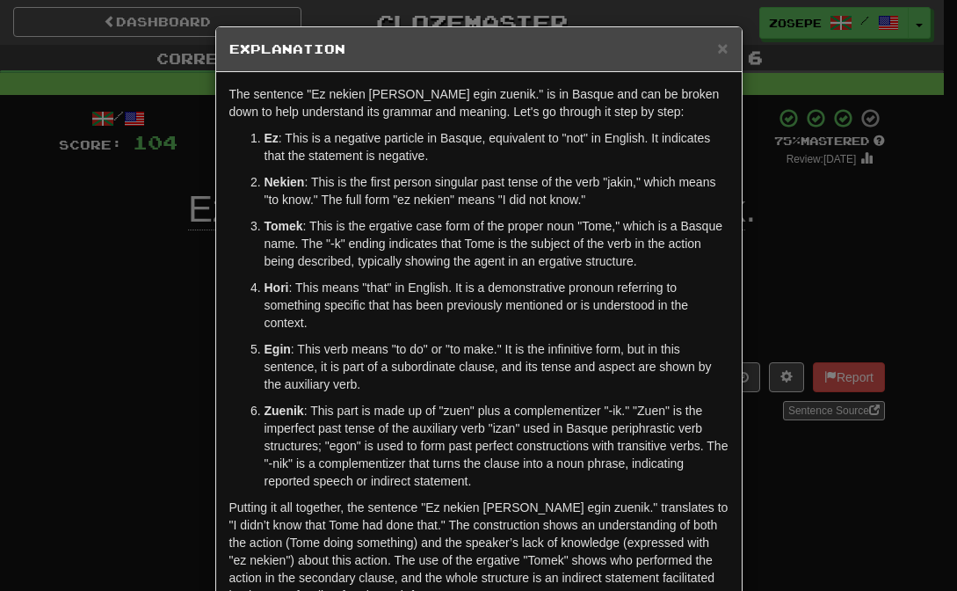
click at [708, 47] on h5 "Explanation" at bounding box center [478, 49] width 499 height 18
click at [718, 51] on span "×" at bounding box center [722, 48] width 11 height 20
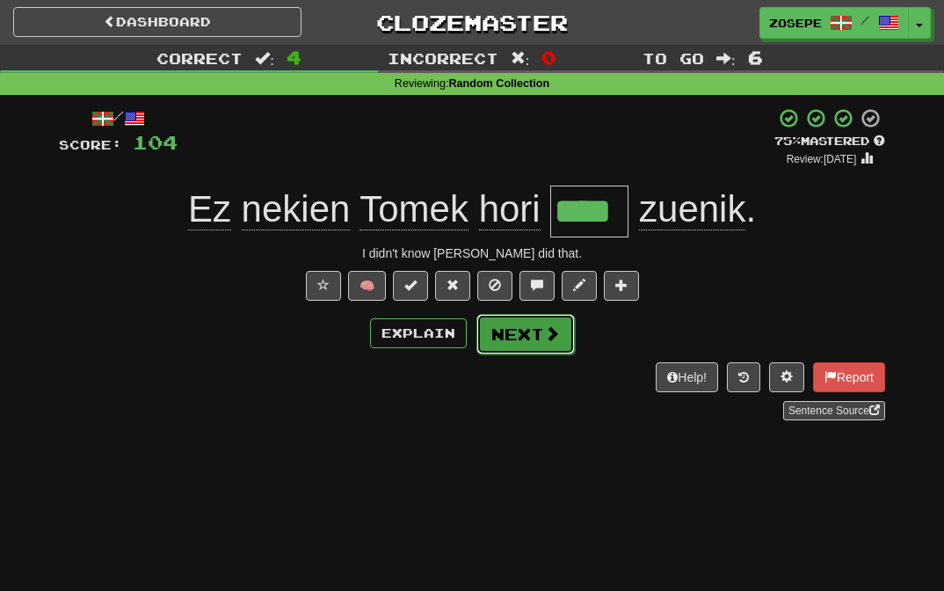
click at [526, 337] on button "Next" at bounding box center [525, 334] width 98 height 40
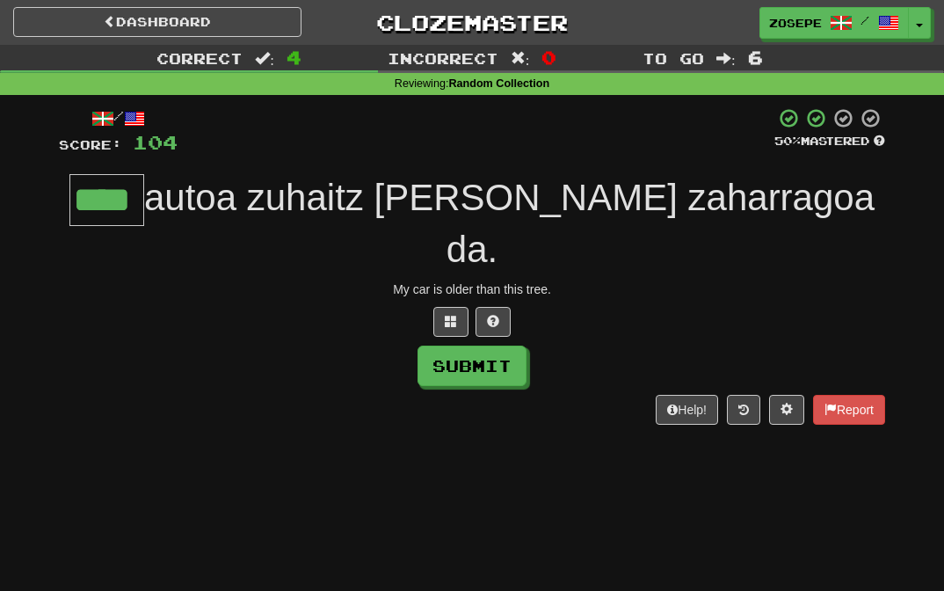
type input "****"
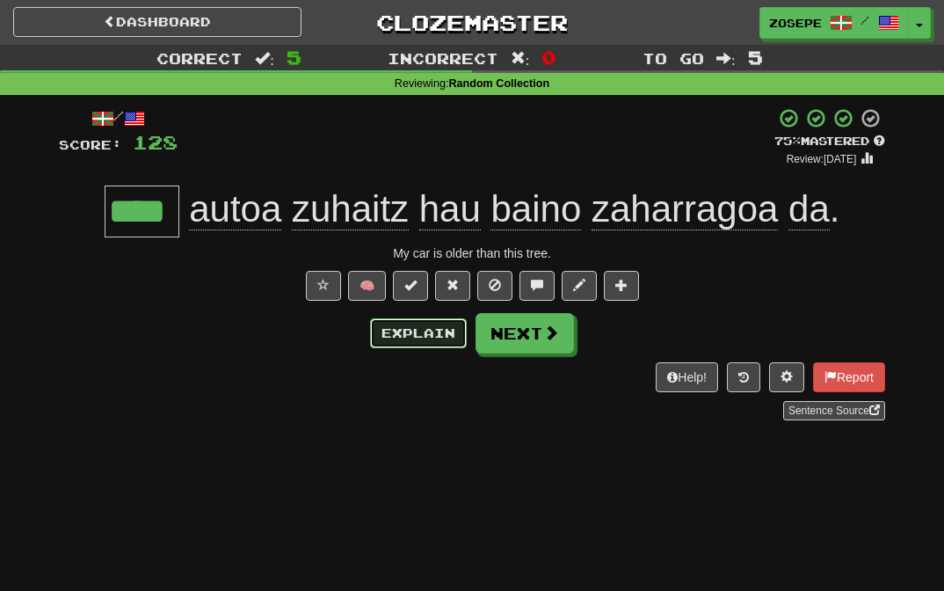
click at [432, 328] on button "Explain" at bounding box center [418, 333] width 97 height 30
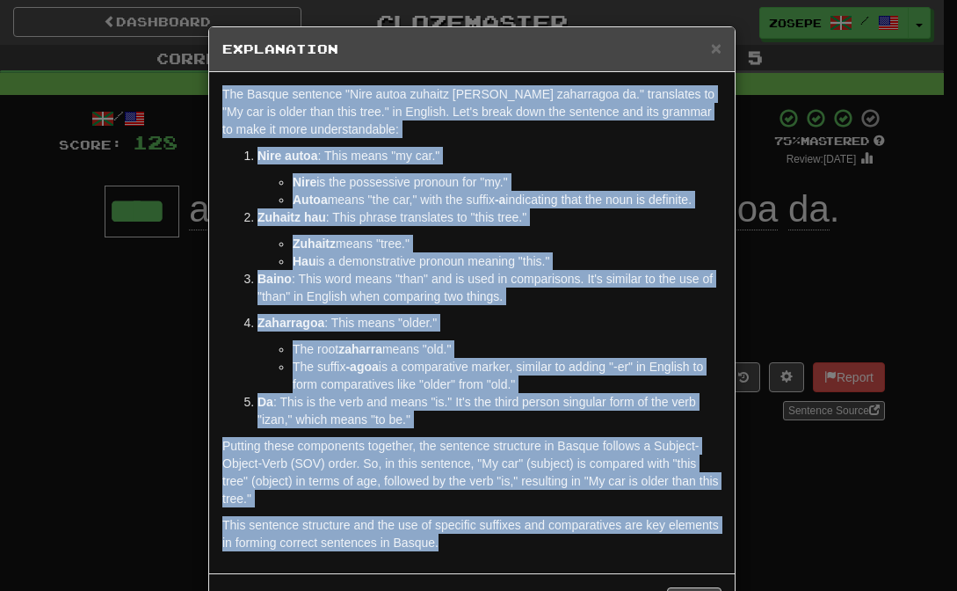
drag, startPoint x: 557, startPoint y: 551, endPoint x: 153, endPoint y: 98, distance: 606.9
click at [153, 98] on div "× Explanation The Basque sentence "Nire autoa zuhaitz hau baino zaharragoa da."…" at bounding box center [478, 295] width 957 height 591
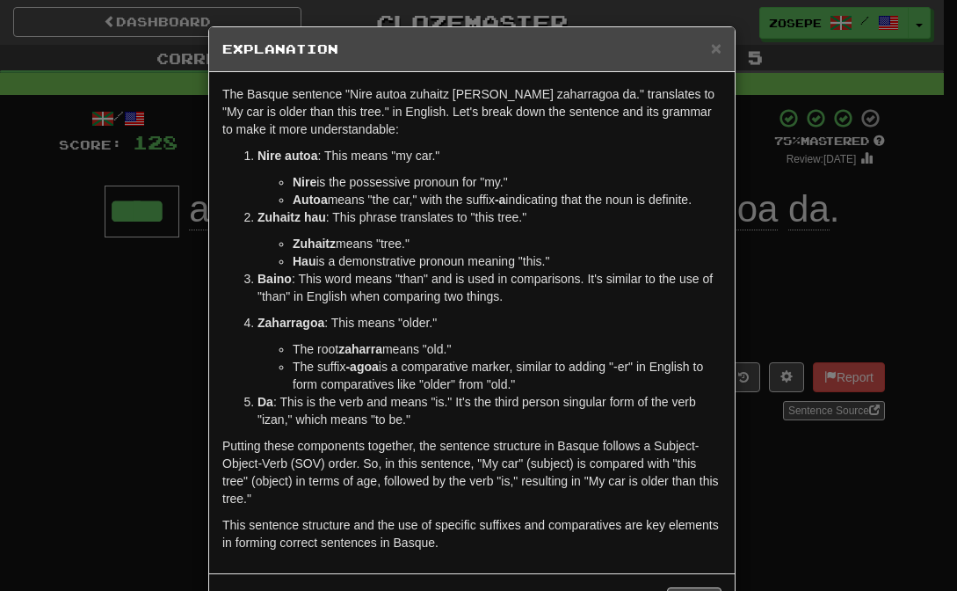
click at [717, 53] on div "× Explanation" at bounding box center [472, 49] width 526 height 45
click at [711, 53] on span "×" at bounding box center [716, 48] width 11 height 20
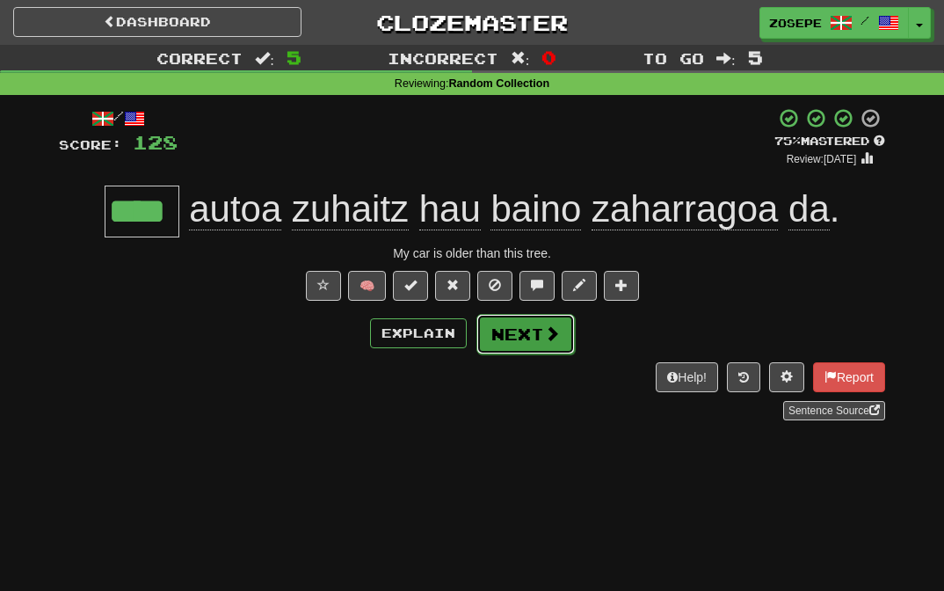
click at [522, 323] on button "Next" at bounding box center [525, 334] width 98 height 40
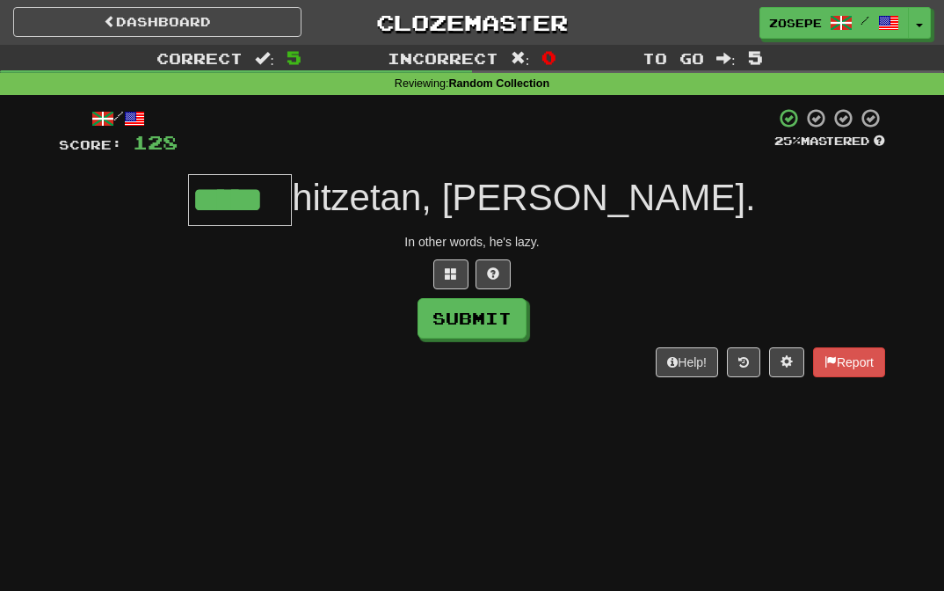
type input "*****"
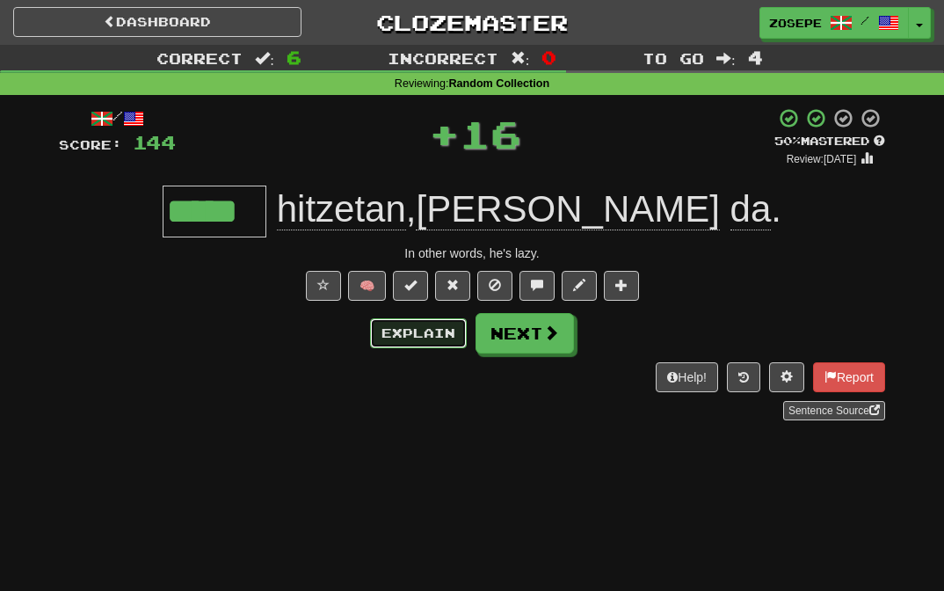
click at [426, 338] on button "Explain" at bounding box center [418, 333] width 97 height 30
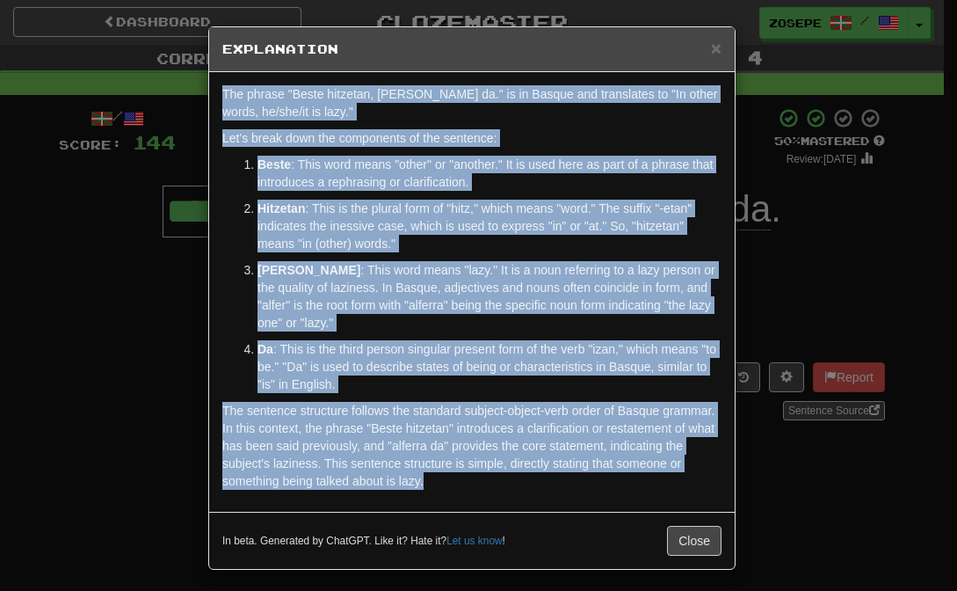
drag, startPoint x: 570, startPoint y: 487, endPoint x: 134, endPoint y: 76, distance: 599.3
click at [134, 76] on div "× Explanation The phrase "Beste hitzetan, alferra da." is in Basque and transla…" at bounding box center [478, 295] width 957 height 591
click at [711, 52] on span "×" at bounding box center [716, 48] width 11 height 20
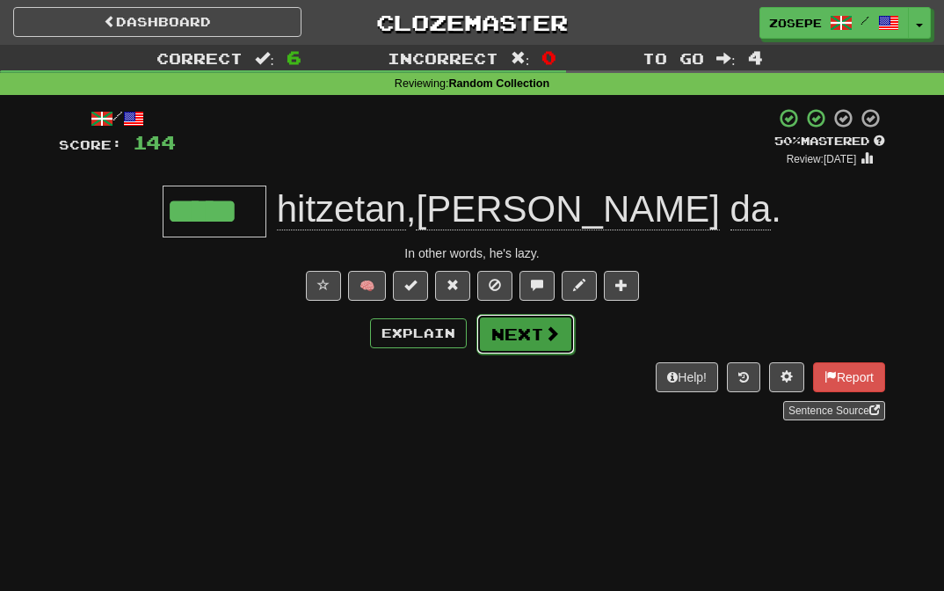
click at [550, 333] on span at bounding box center [552, 333] width 16 height 16
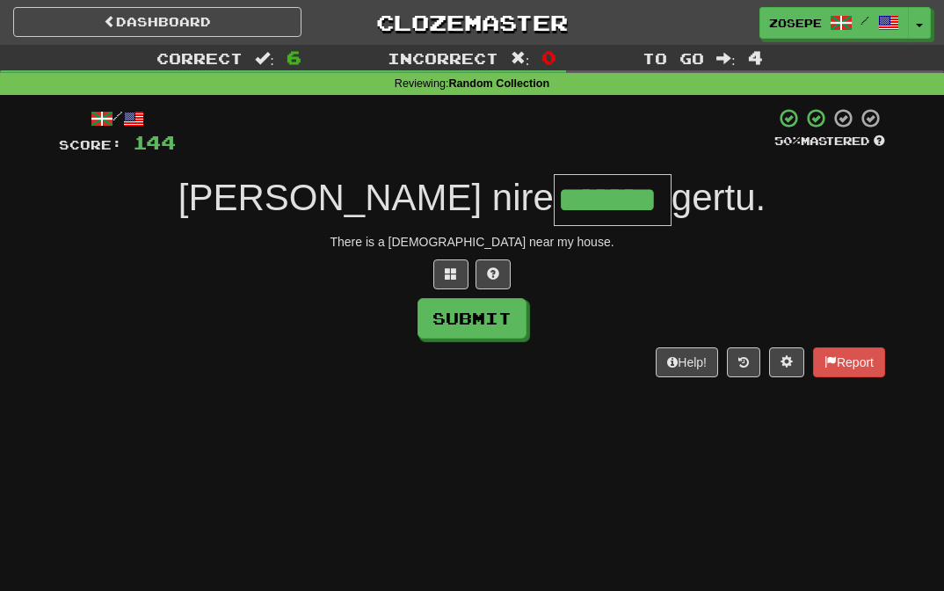
type input "*******"
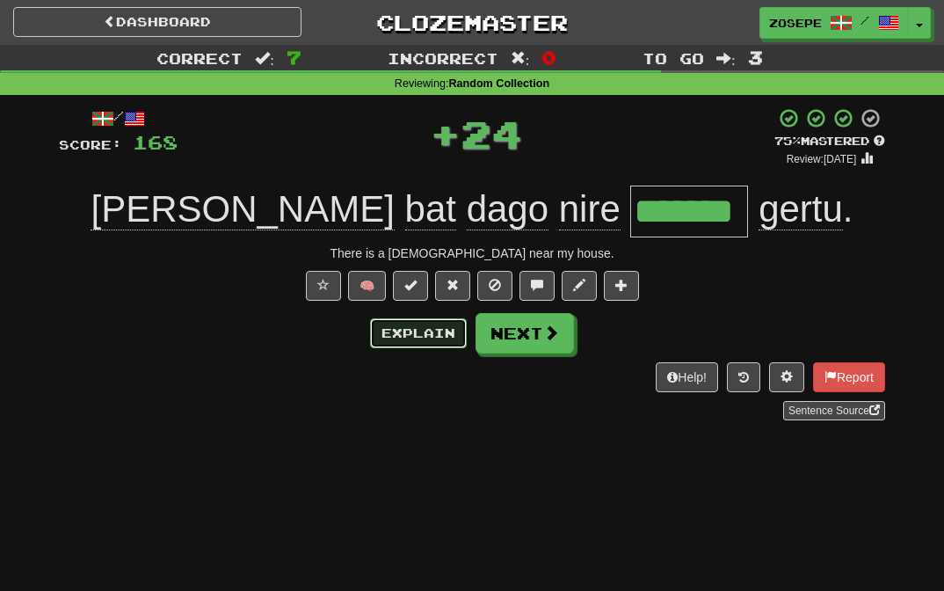
click at [409, 319] on button "Explain" at bounding box center [418, 333] width 97 height 30
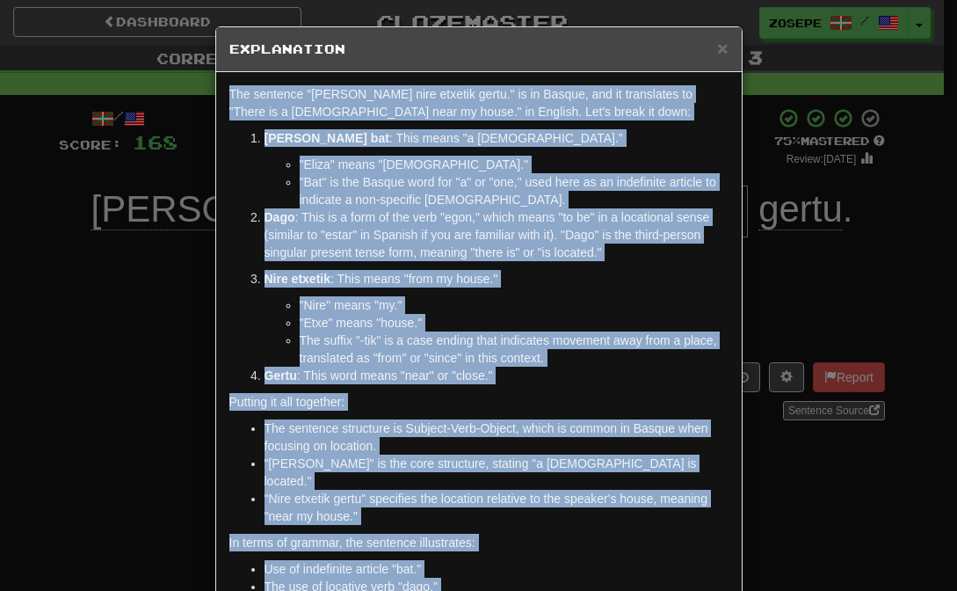
drag, startPoint x: 459, startPoint y: 527, endPoint x: 220, endPoint y: 64, distance: 521.2
click at [220, 64] on div "× Explanation The sentence "Eliza bat dago nire etxetik gertu." is in Basque, a…" at bounding box center [478, 390] width 527 height 728
click at [717, 47] on span "×" at bounding box center [722, 48] width 11 height 20
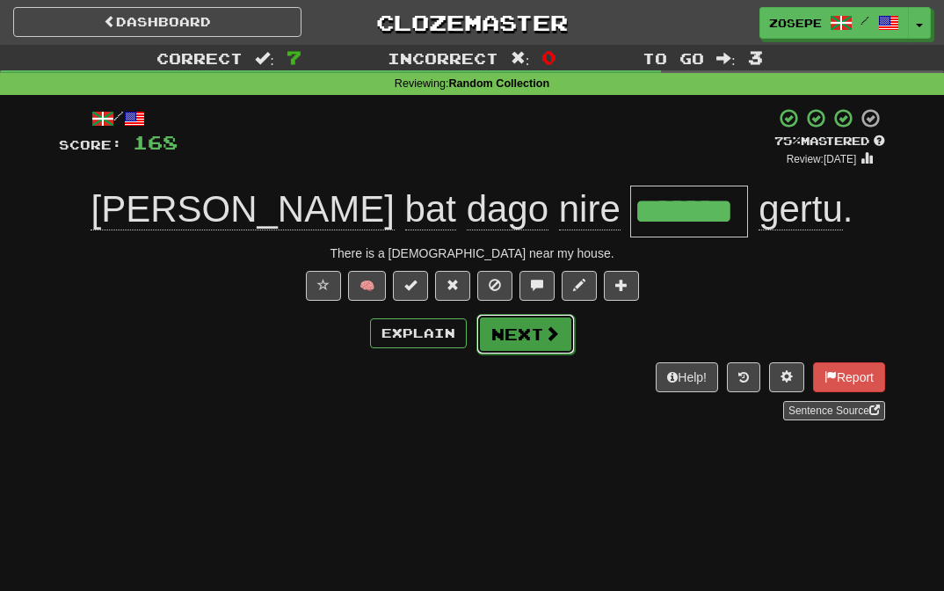
click at [544, 326] on span at bounding box center [552, 333] width 16 height 16
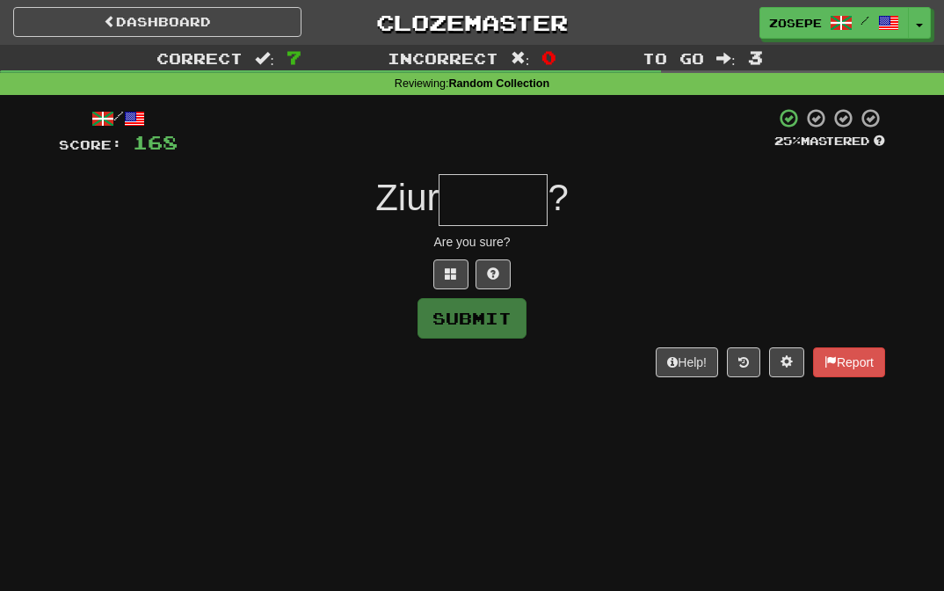
type input "*"
type input "*****"
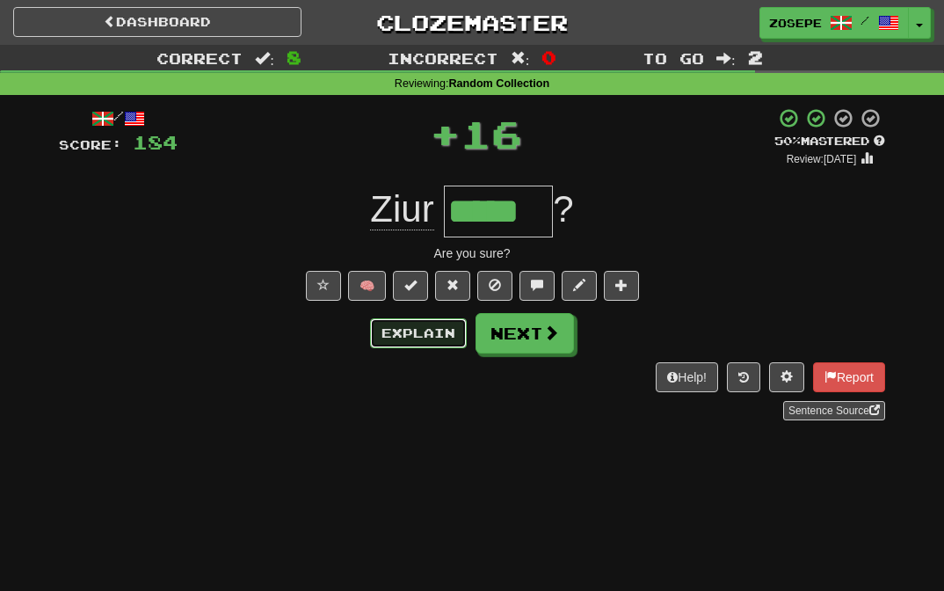
click at [415, 345] on button "Explain" at bounding box center [418, 333] width 97 height 30
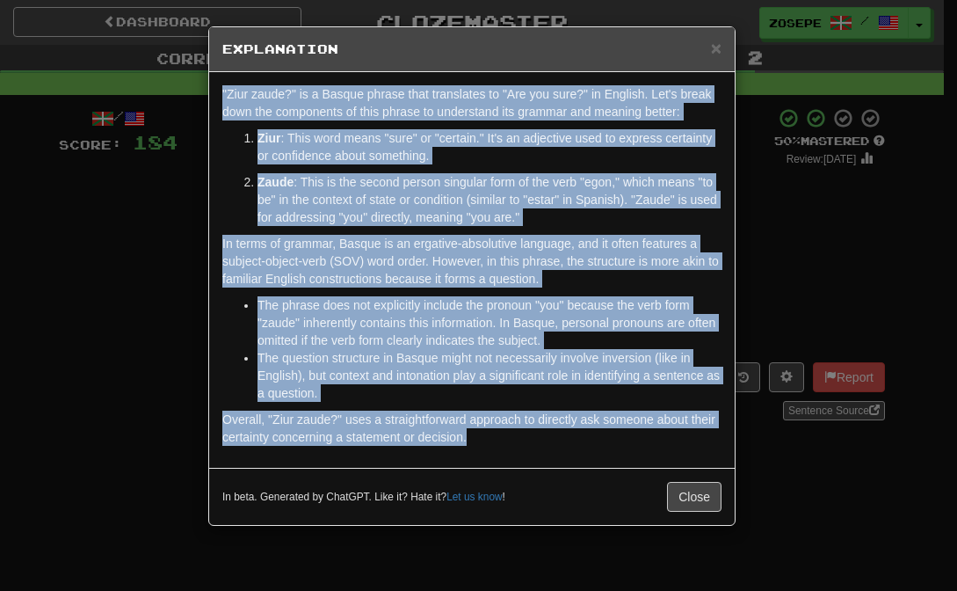
drag, startPoint x: 499, startPoint y: 454, endPoint x: 189, endPoint y: 84, distance: 482.8
click at [189, 84] on div "× Explanation "Ziur zaude?" is a Basque phrase that translates to "Are you sure…" at bounding box center [478, 295] width 957 height 591
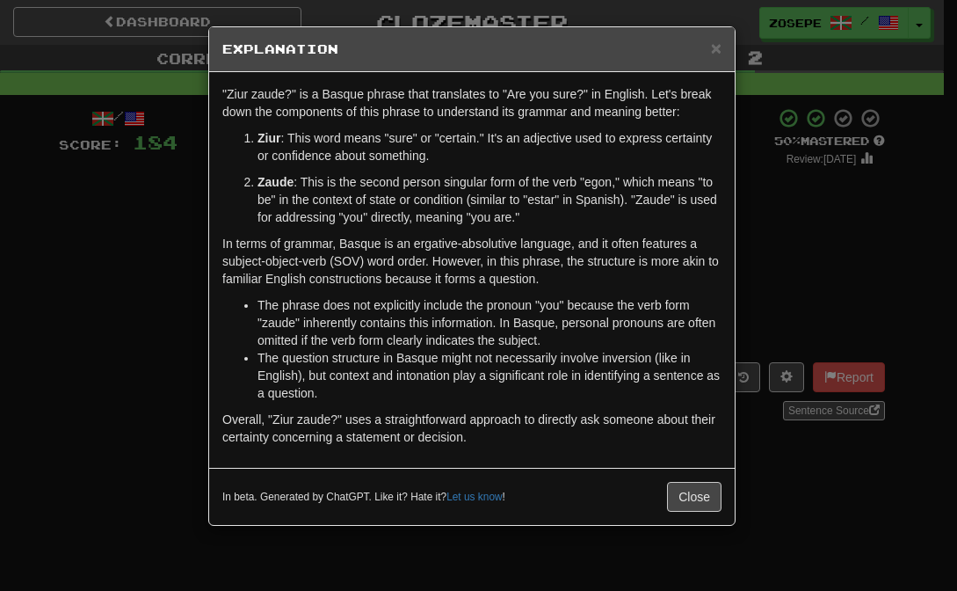
click at [722, 54] on div "× Explanation" at bounding box center [472, 49] width 526 height 45
click at [717, 51] on span "×" at bounding box center [716, 48] width 11 height 20
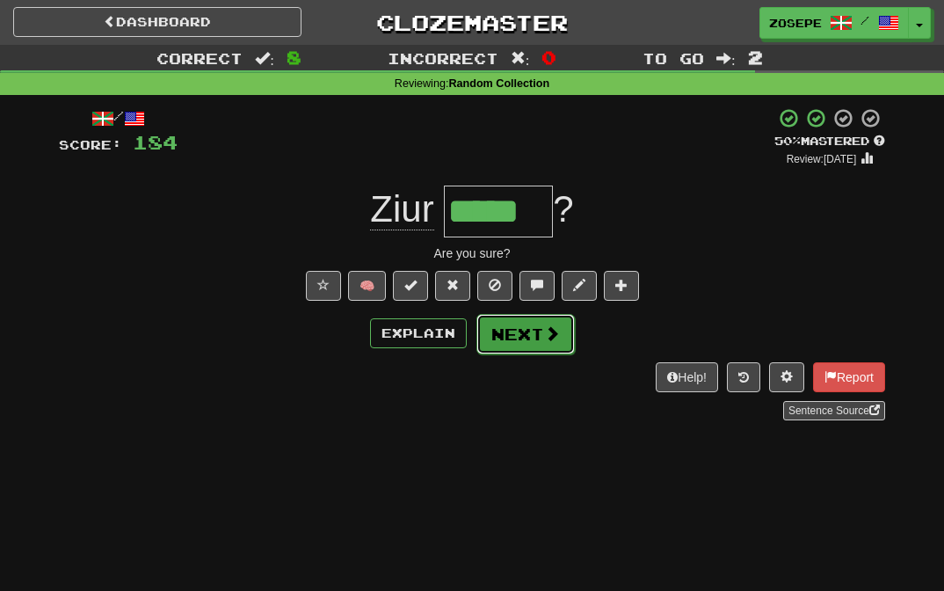
click at [538, 340] on button "Next" at bounding box center [525, 334] width 98 height 40
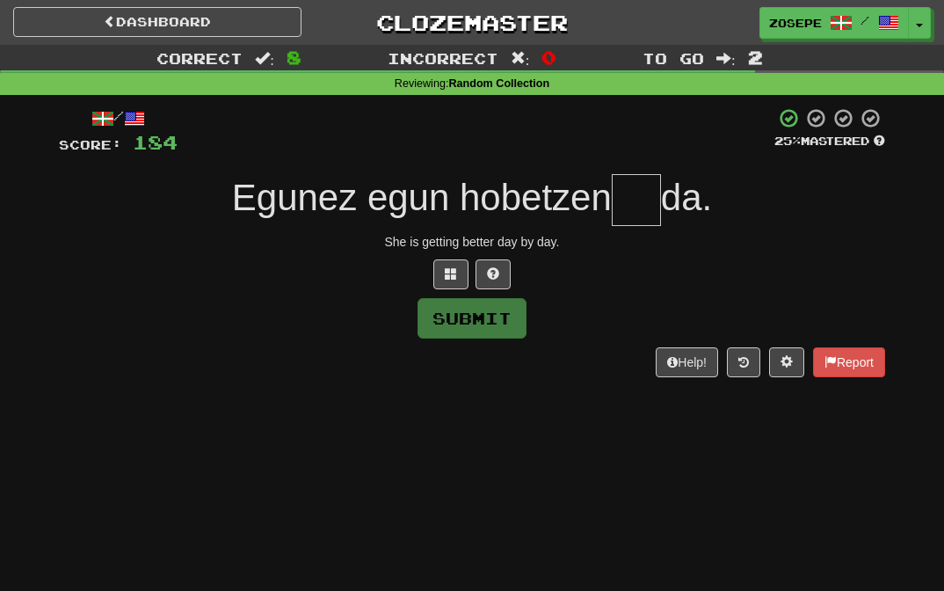
type input "*"
type input "***"
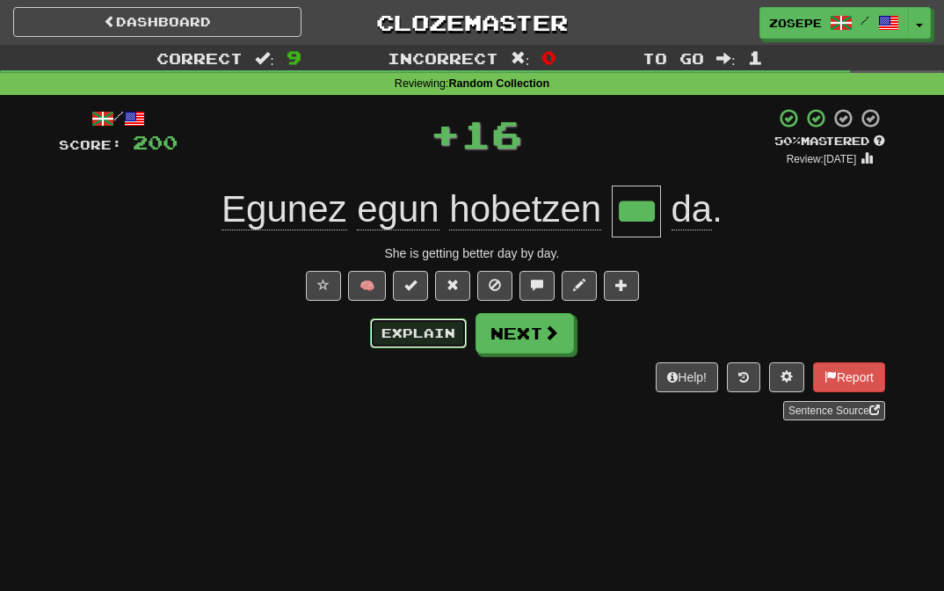
click at [412, 334] on button "Explain" at bounding box center [418, 333] width 97 height 30
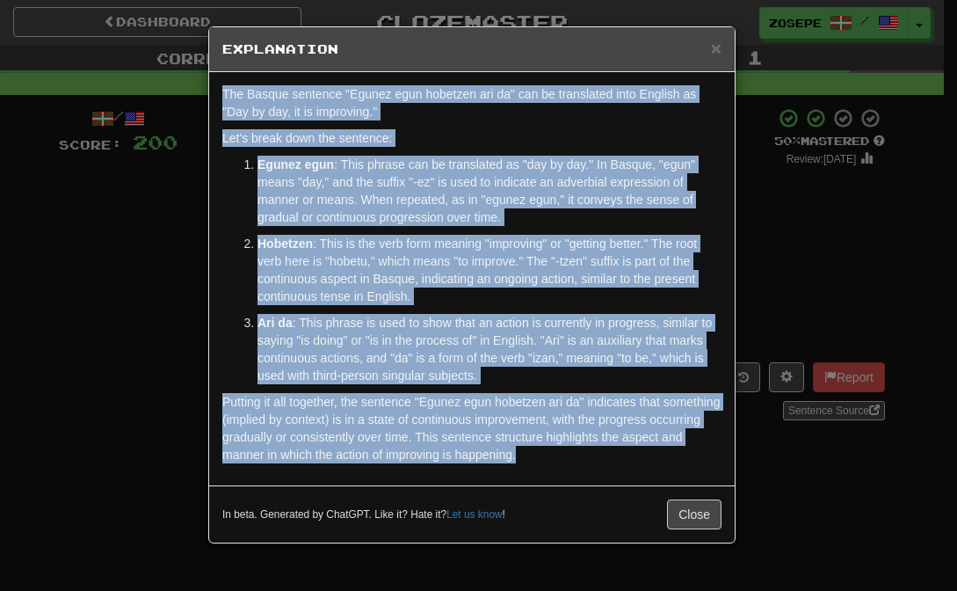
drag, startPoint x: 563, startPoint y: 461, endPoint x: 221, endPoint y: 84, distance: 508.9
click at [221, 84] on div "The Basque sentence "Egunez egun hobetzen ari da" can be translated into Englis…" at bounding box center [472, 278] width 526 height 413
click at [715, 57] on span "×" at bounding box center [716, 48] width 11 height 20
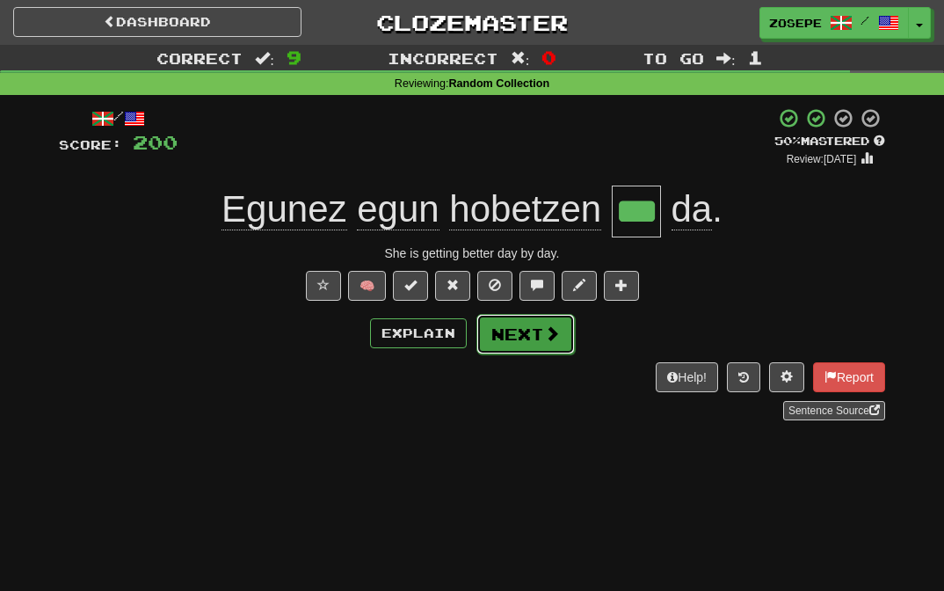
click at [527, 335] on button "Next" at bounding box center [525, 334] width 98 height 40
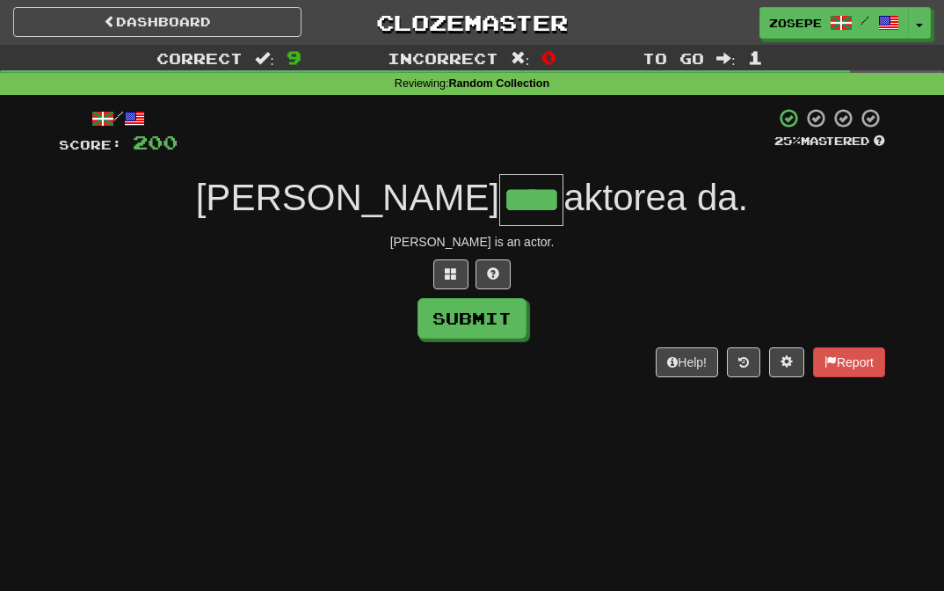
type input "****"
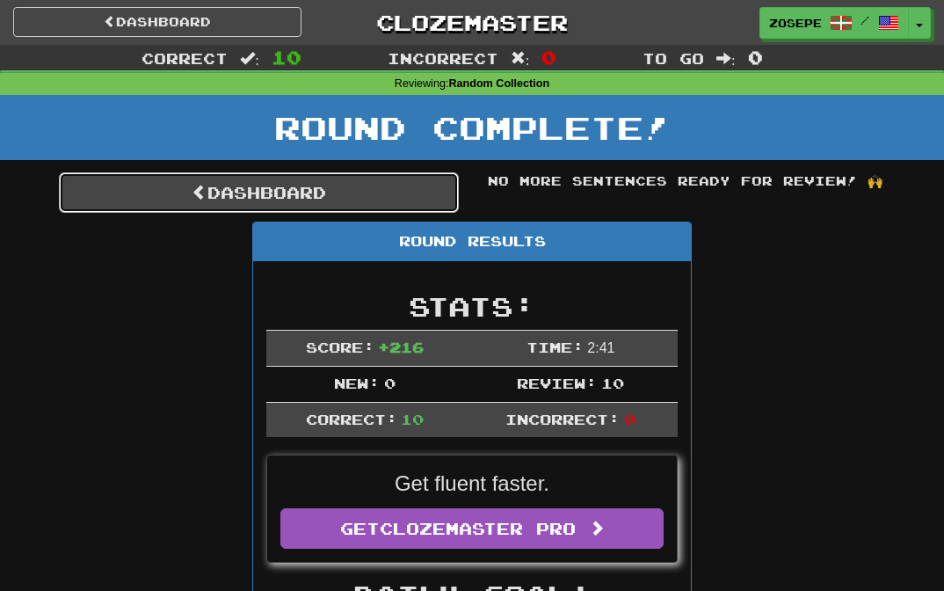
click at [336, 198] on link "Dashboard" at bounding box center [259, 192] width 400 height 40
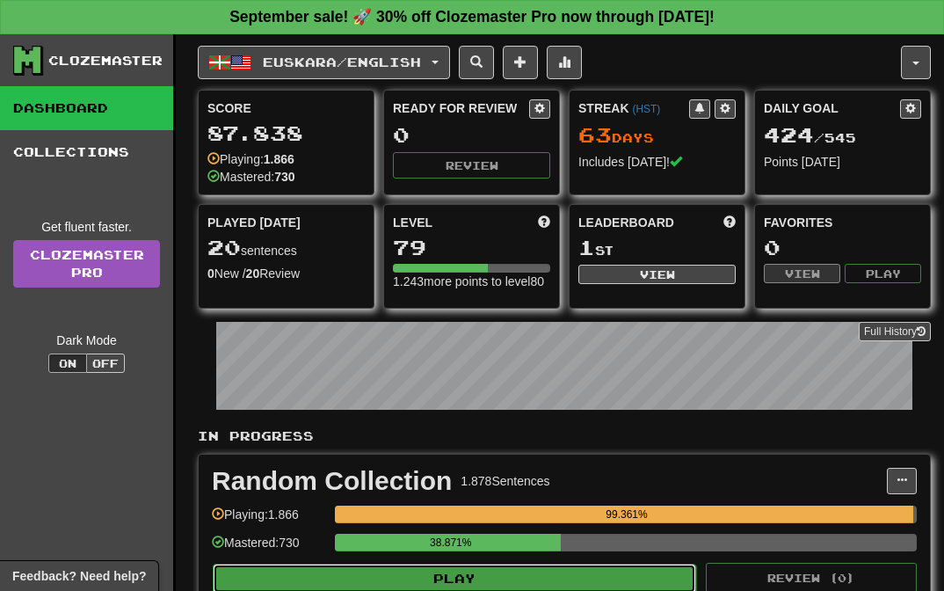
click at [483, 584] on button "Play" at bounding box center [454, 578] width 483 height 30
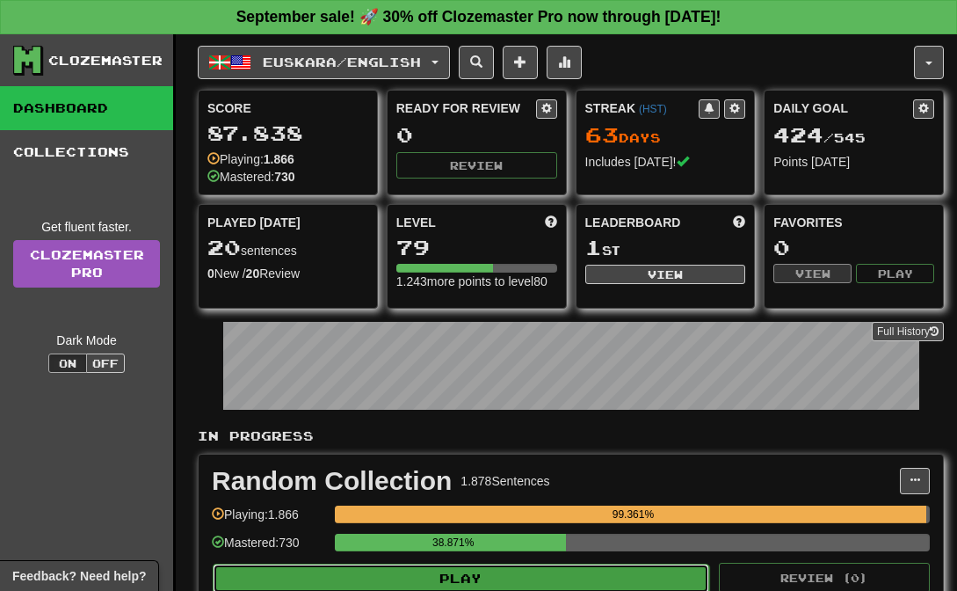
select select "**"
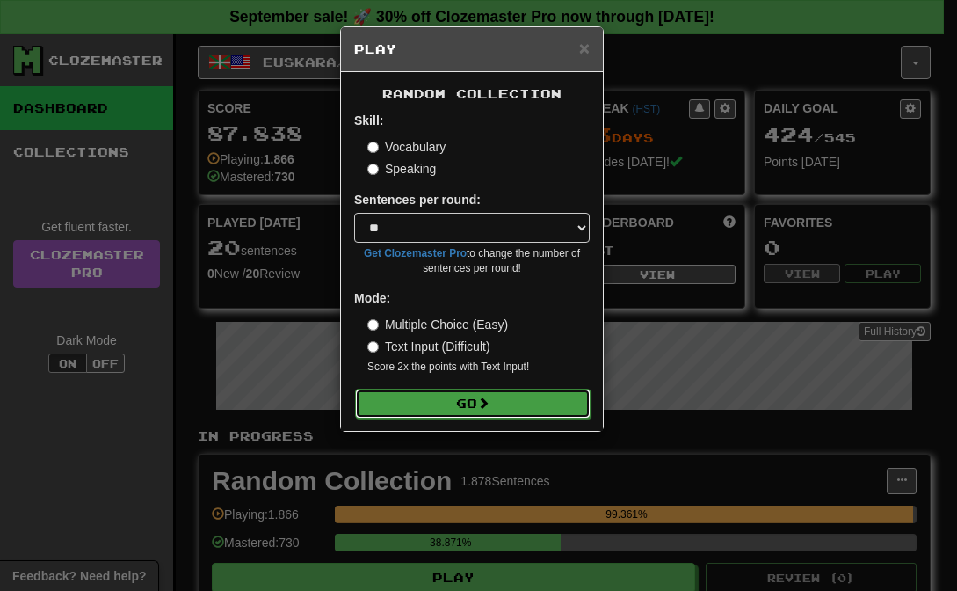
click at [466, 410] on button "Go" at bounding box center [473, 403] width 236 height 30
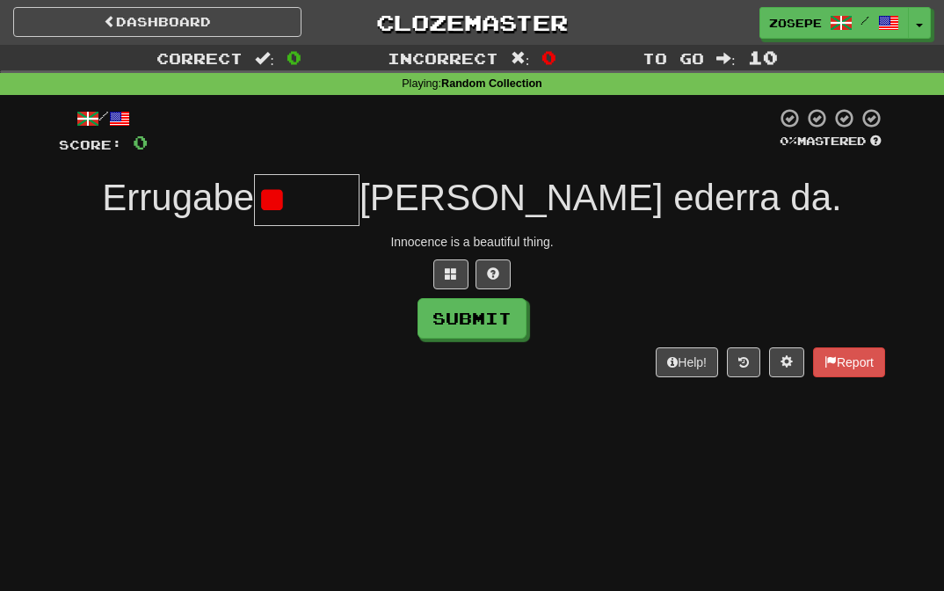
type input "*"
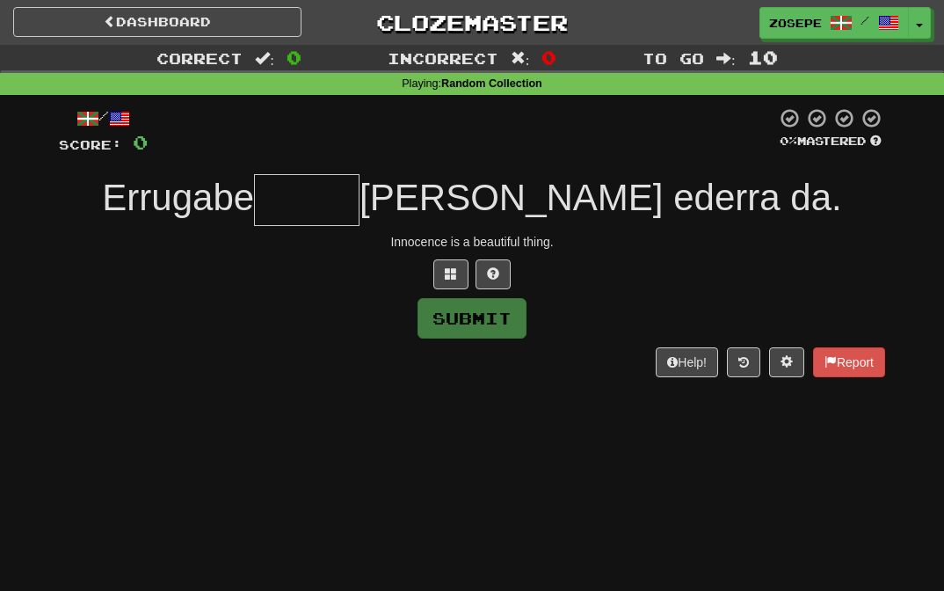
type input "*"
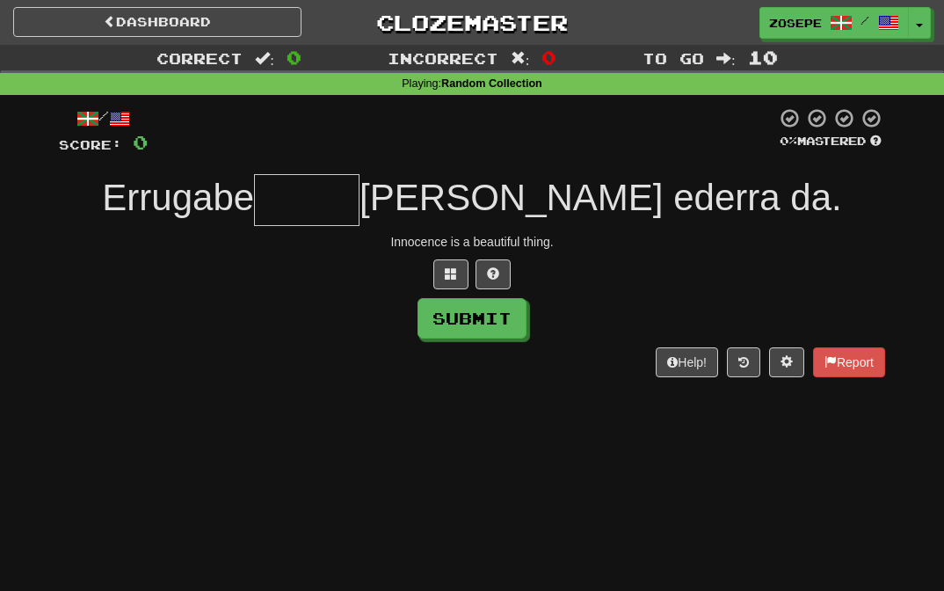
type input "*"
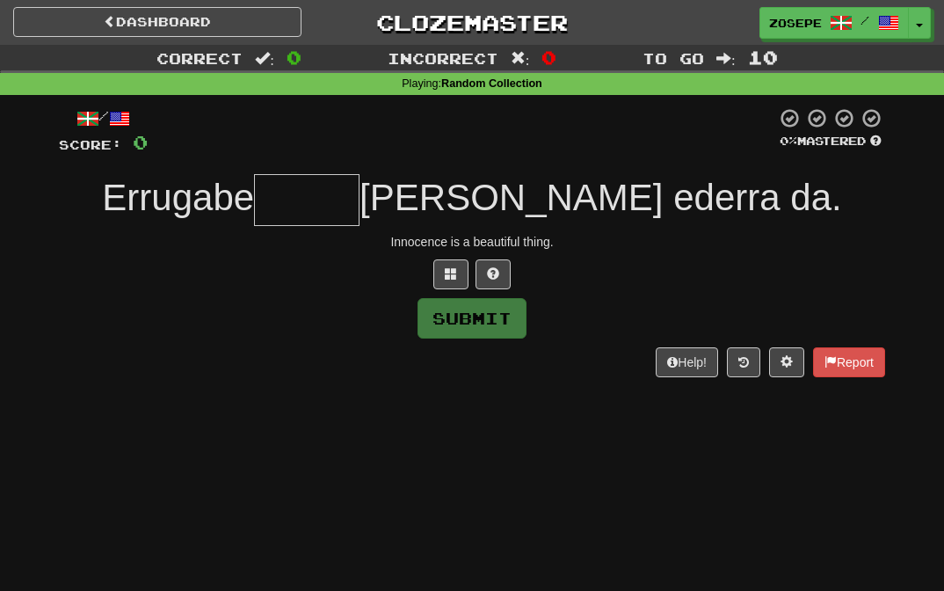
type input "*"
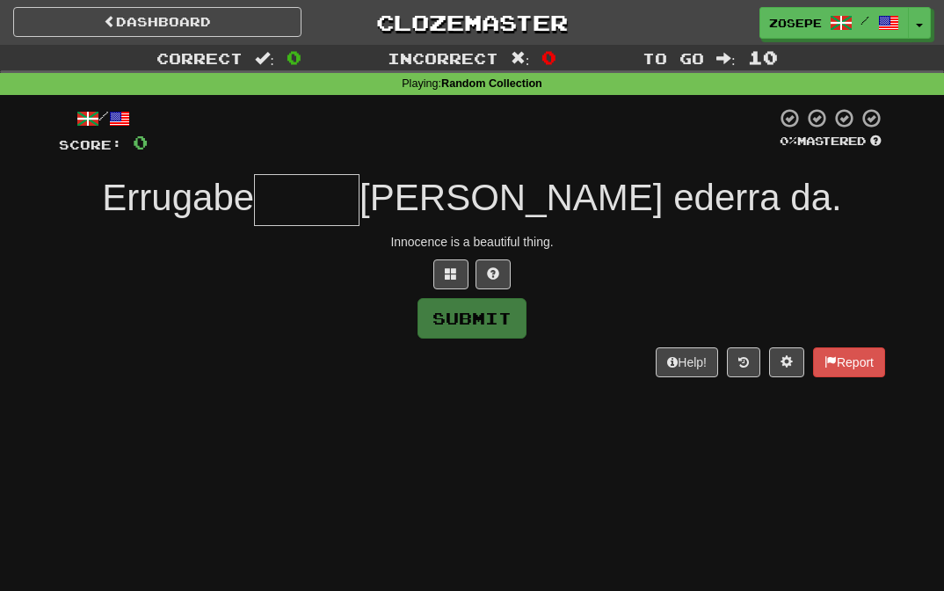
type input "*"
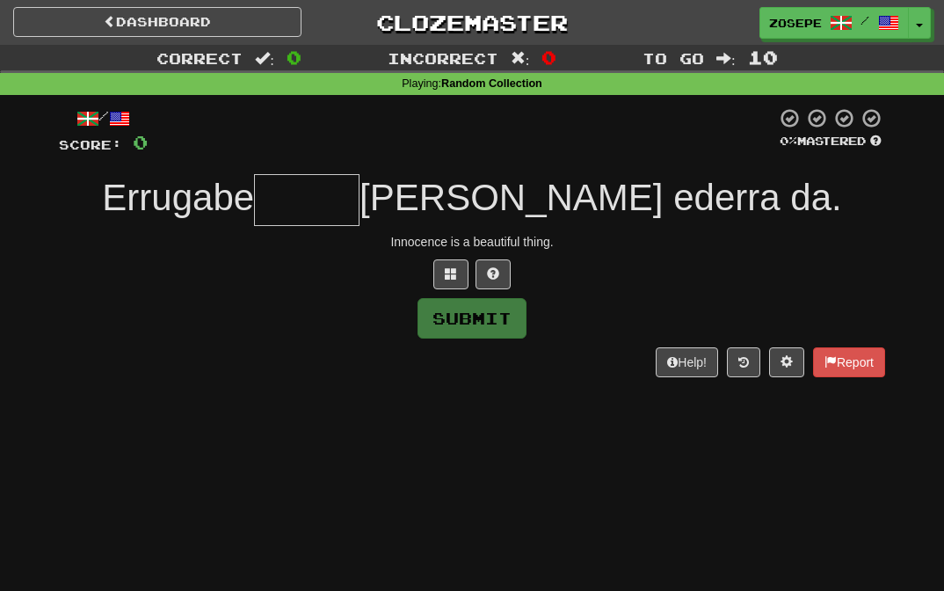
type input "*"
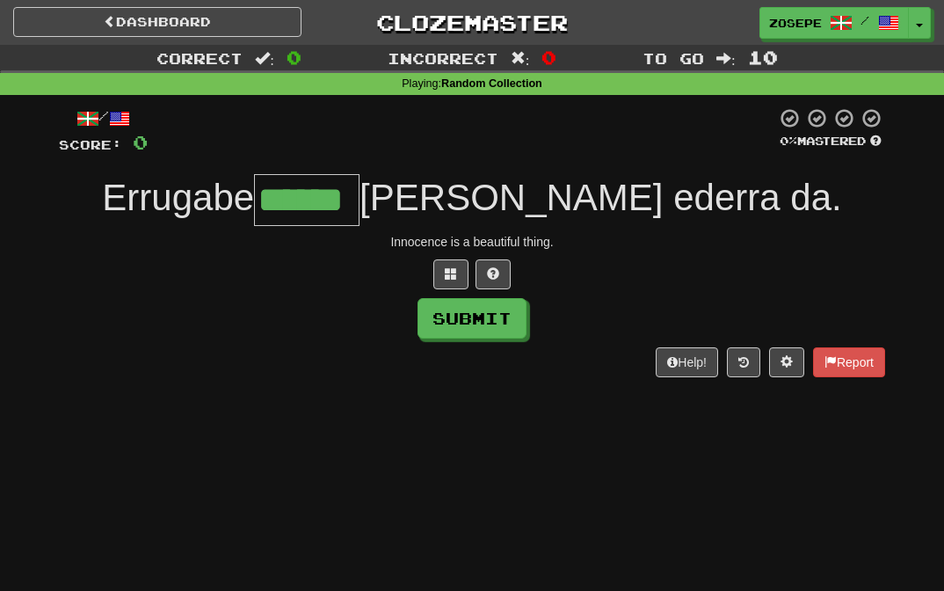
type input "******"
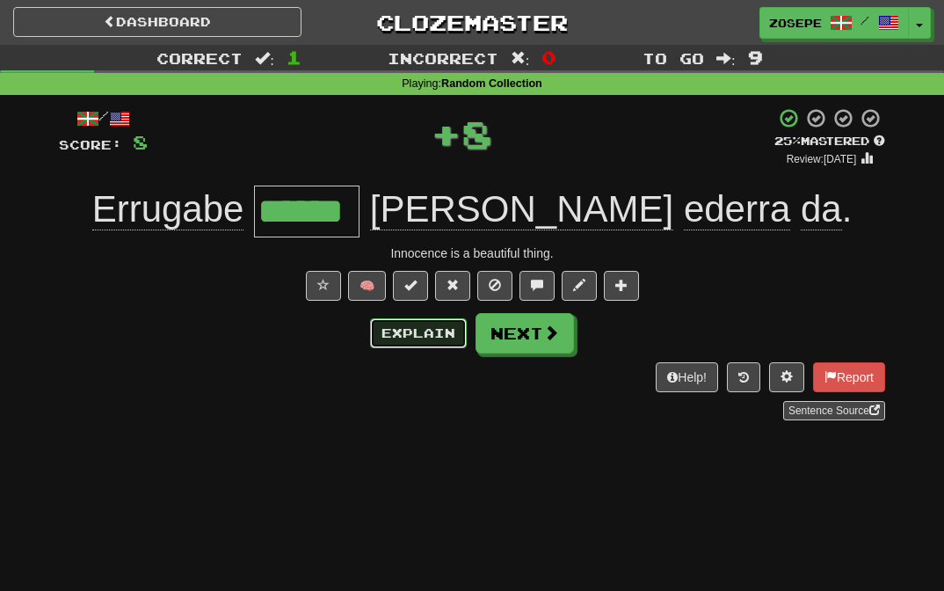
click at [422, 335] on button "Explain" at bounding box center [418, 333] width 97 height 30
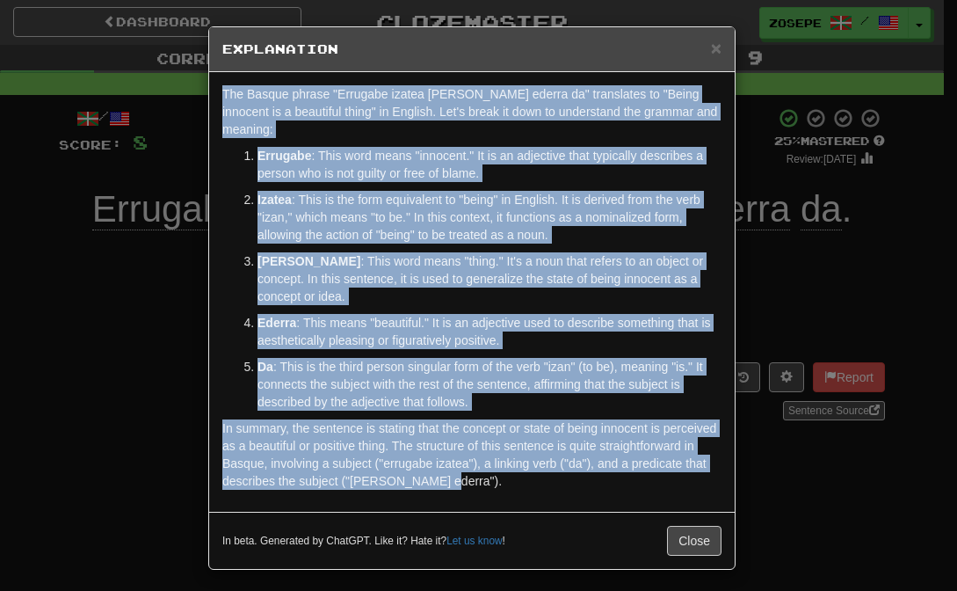
drag, startPoint x: 549, startPoint y: 469, endPoint x: 160, endPoint y: 71, distance: 556.8
click at [160, 71] on div "× Explanation The Basque phrase "Errugabe izatea gauza ederra da" translates to…" at bounding box center [478, 295] width 957 height 591
copy div "The Basque phrase "Errugabe izatea gauza ederra da" translates to "Being innoce…"
click at [722, 52] on div "× Explanation" at bounding box center [472, 49] width 526 height 45
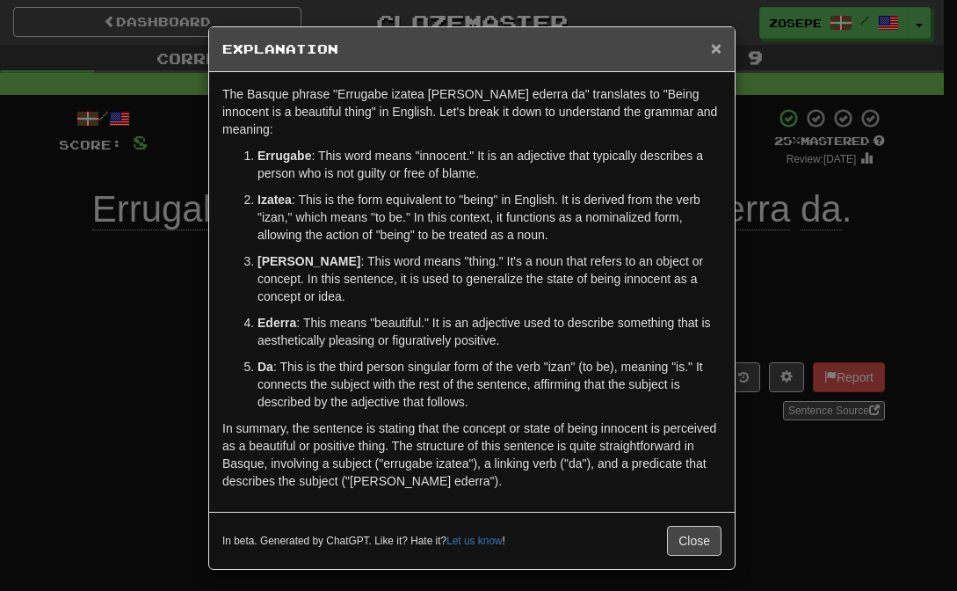
click at [720, 52] on span "×" at bounding box center [716, 48] width 11 height 20
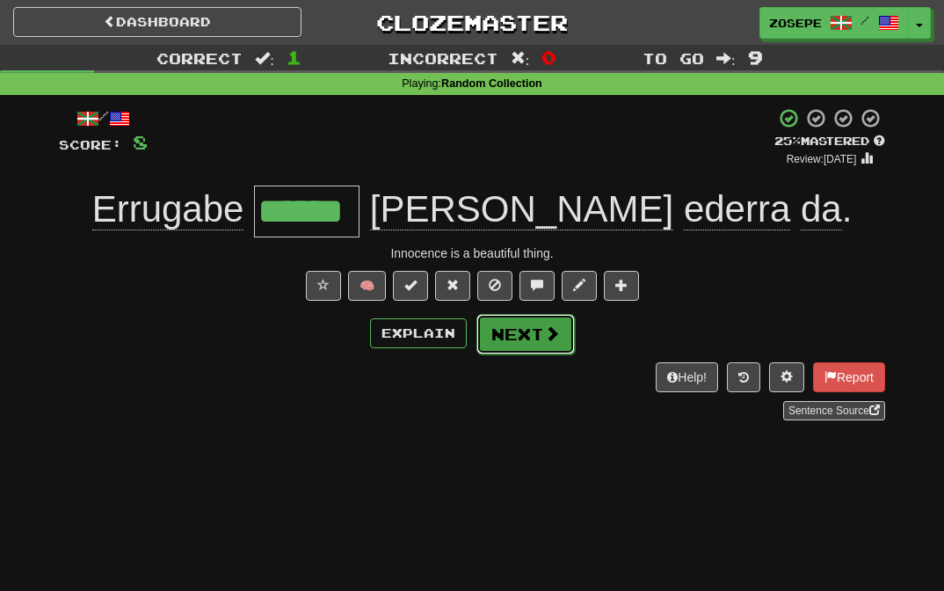
click at [556, 332] on span at bounding box center [552, 333] width 16 height 16
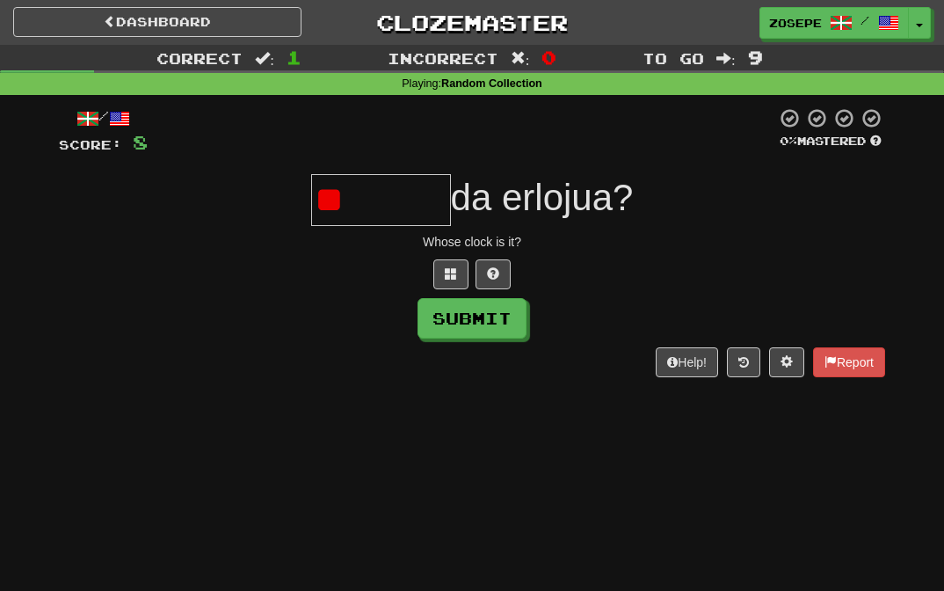
type input "*"
type input "*******"
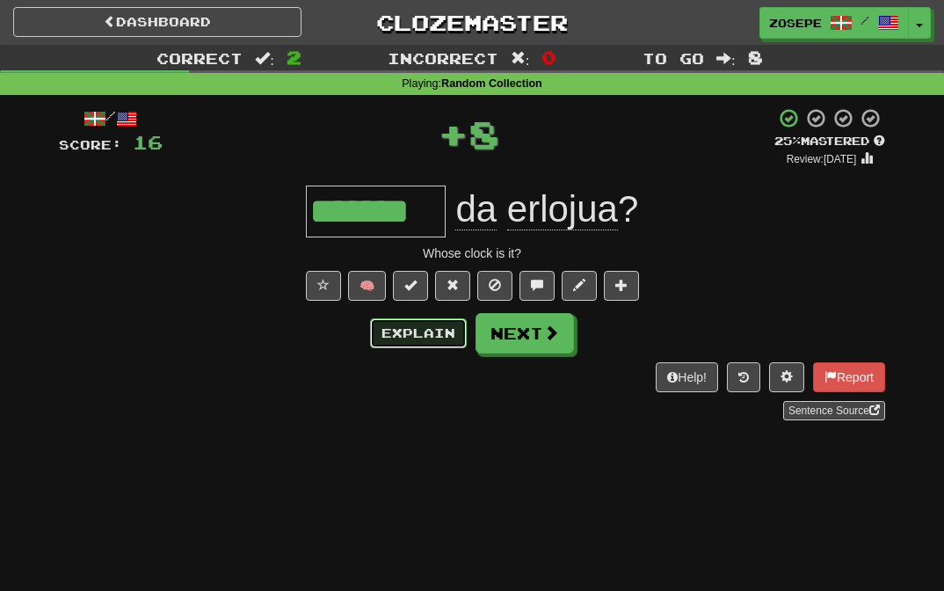
click at [457, 333] on button "Explain" at bounding box center [418, 333] width 97 height 30
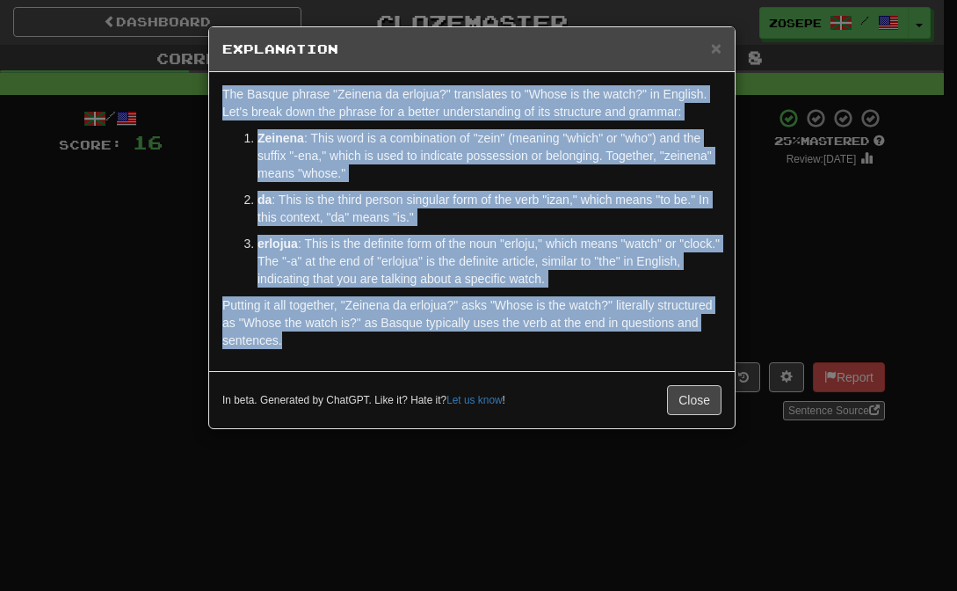
drag, startPoint x: 499, startPoint y: 307, endPoint x: 218, endPoint y: 81, distance: 360.7
click at [218, 81] on div "The Basque phrase "Zeinena da erlojua?" translates to "Whose is the watch?" in …" at bounding box center [472, 221] width 526 height 299
copy div "The Basque phrase "Zeinena da erlojua?" translates to "Whose is the watch?" in …"
click at [716, 50] on span "×" at bounding box center [716, 48] width 11 height 20
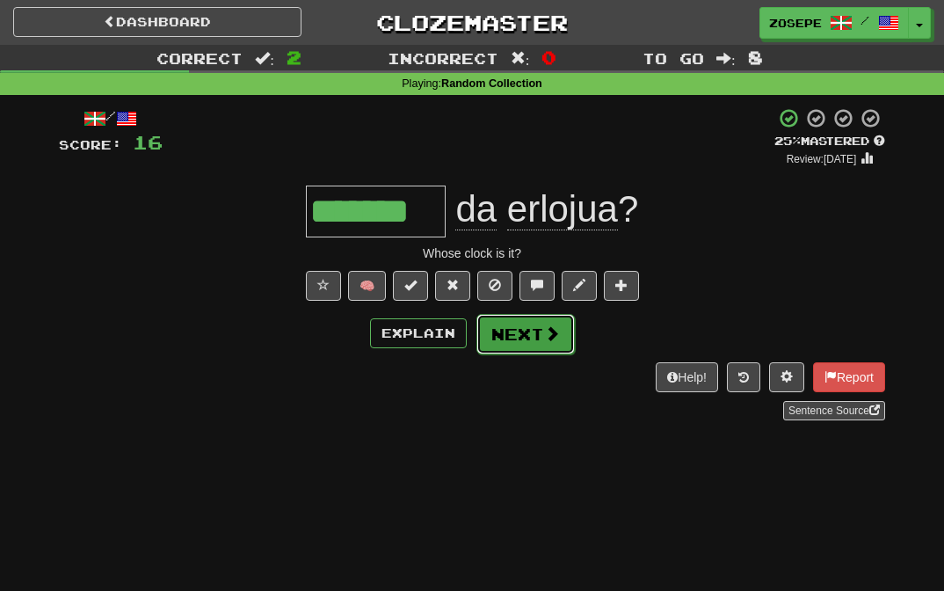
click at [529, 346] on button "Next" at bounding box center [525, 334] width 98 height 40
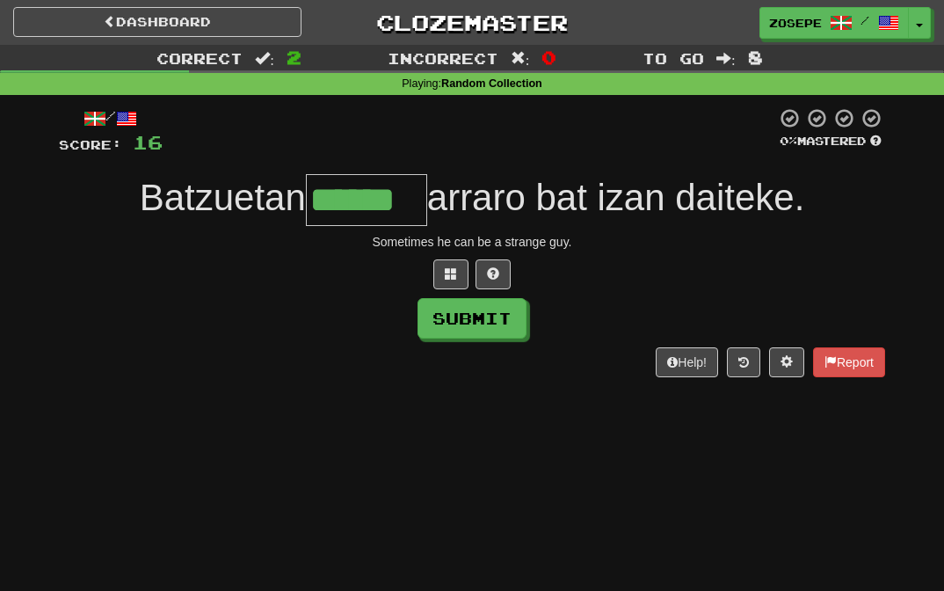
type input "******"
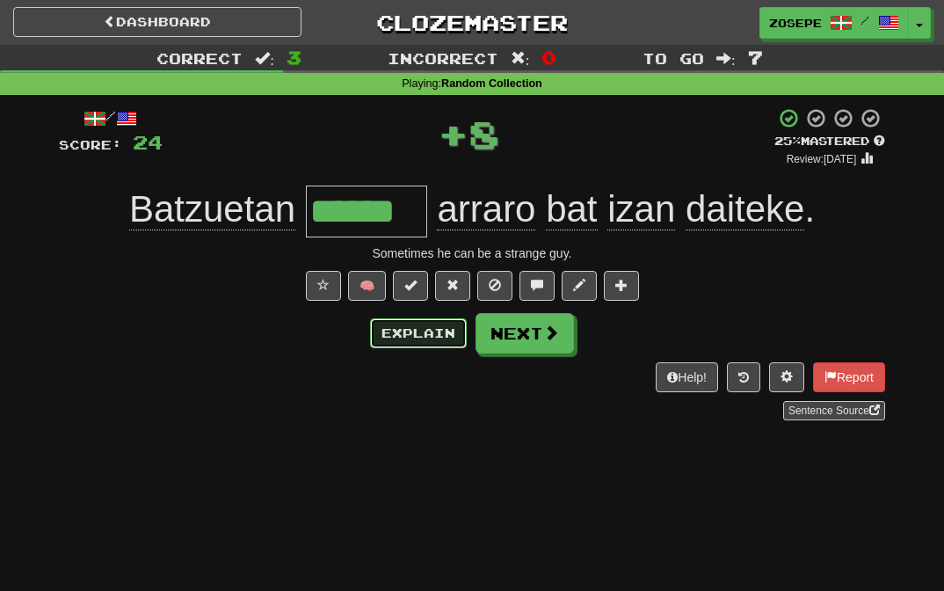
click at [431, 335] on button "Explain" at bounding box center [418, 333] width 97 height 30
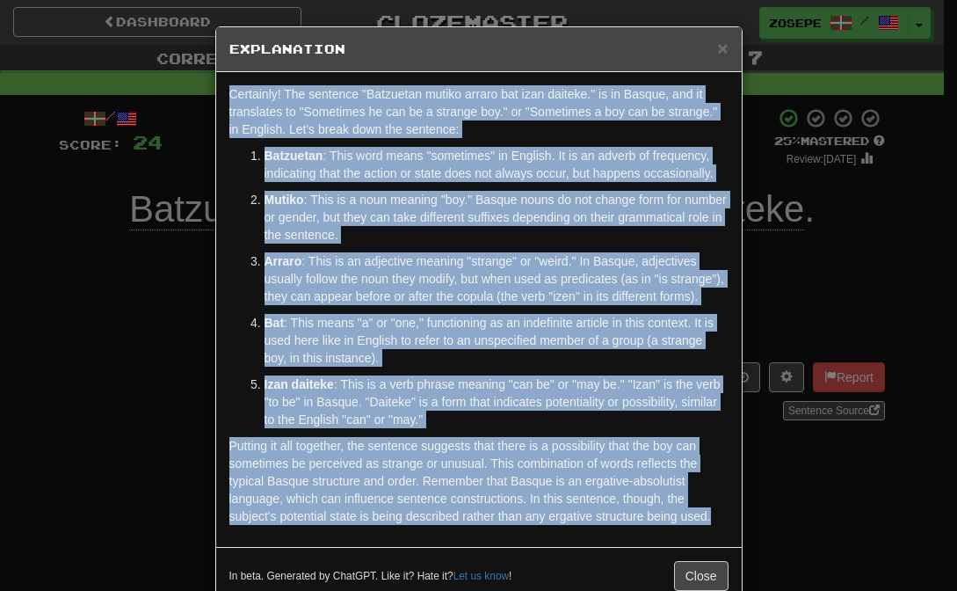
drag, startPoint x: 715, startPoint y: 547, endPoint x: 174, endPoint y: 95, distance: 705.1
click at [174, 95] on div "× Explanation Certainly! The sentence "Batzuetan mutiko arraro bat izan daiteke…" at bounding box center [478, 295] width 957 height 591
copy div "Certainly! The sentence "Batzuetan mutiko arraro bat izan daiteke." is in Basqu…"
click at [717, 50] on span "×" at bounding box center [722, 48] width 11 height 20
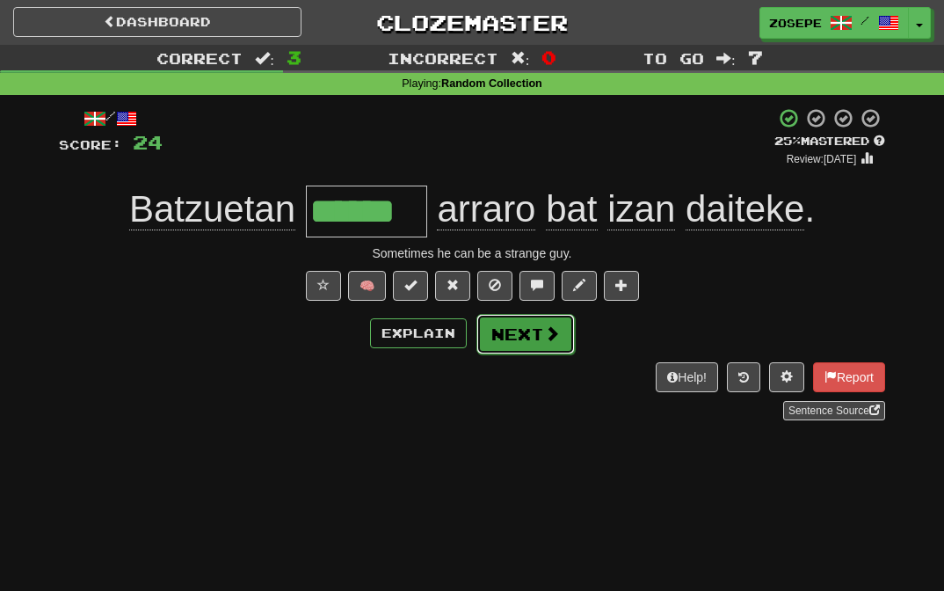
click at [520, 330] on button "Next" at bounding box center [525, 334] width 98 height 40
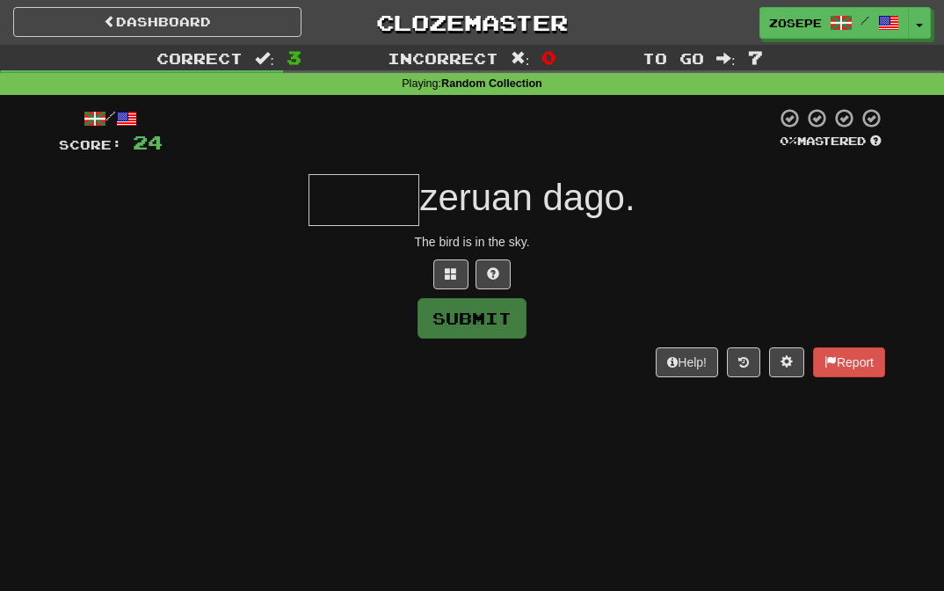
type input "*"
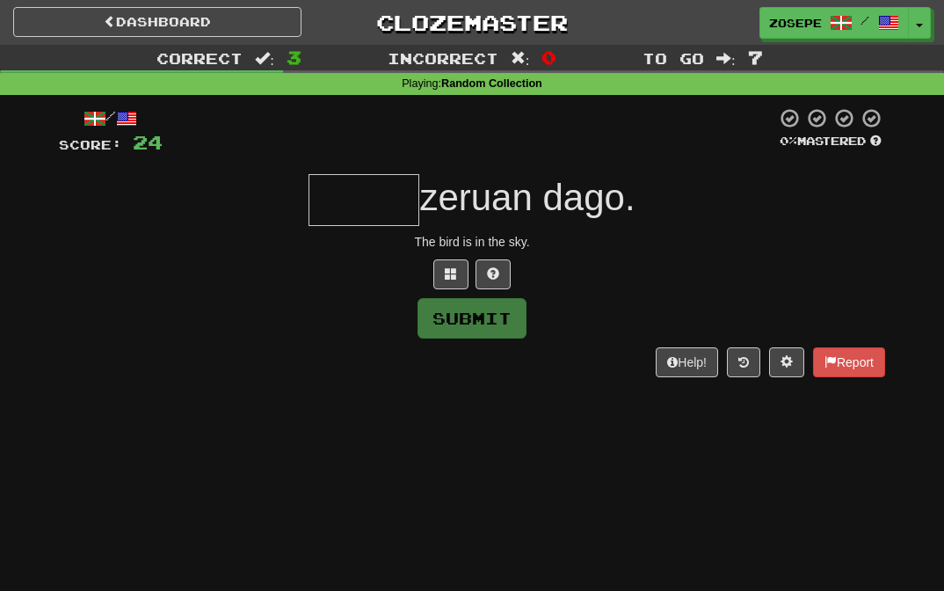
type input "*"
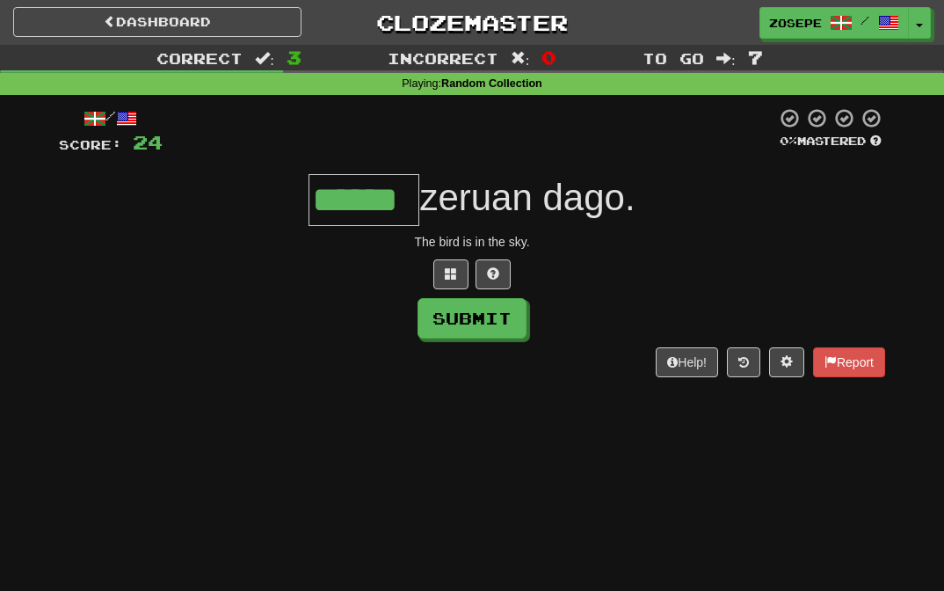
type input "******"
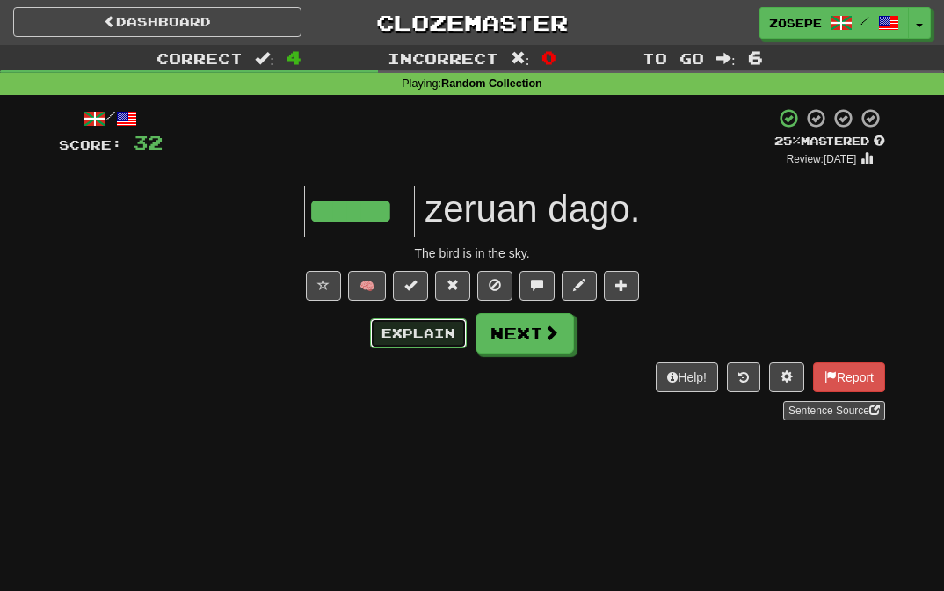
click at [428, 339] on button "Explain" at bounding box center [418, 333] width 97 height 30
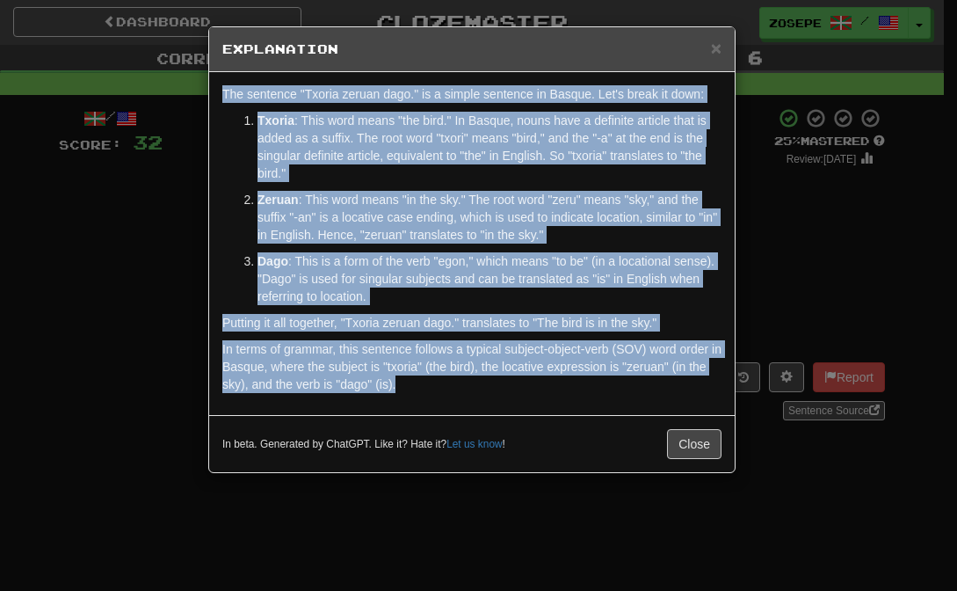
drag, startPoint x: 475, startPoint y: 402, endPoint x: 192, endPoint y: 94, distance: 418.6
click at [192, 94] on div "× Explanation The sentence "Txoria zeruan dago." is a simple sentence in Basque…" at bounding box center [478, 295] width 957 height 591
copy div "The sentence "Txoria zeruan dago." is a simple sentence in Basque. Let's break …"
click at [682, 444] on button "Close" at bounding box center [694, 444] width 54 height 30
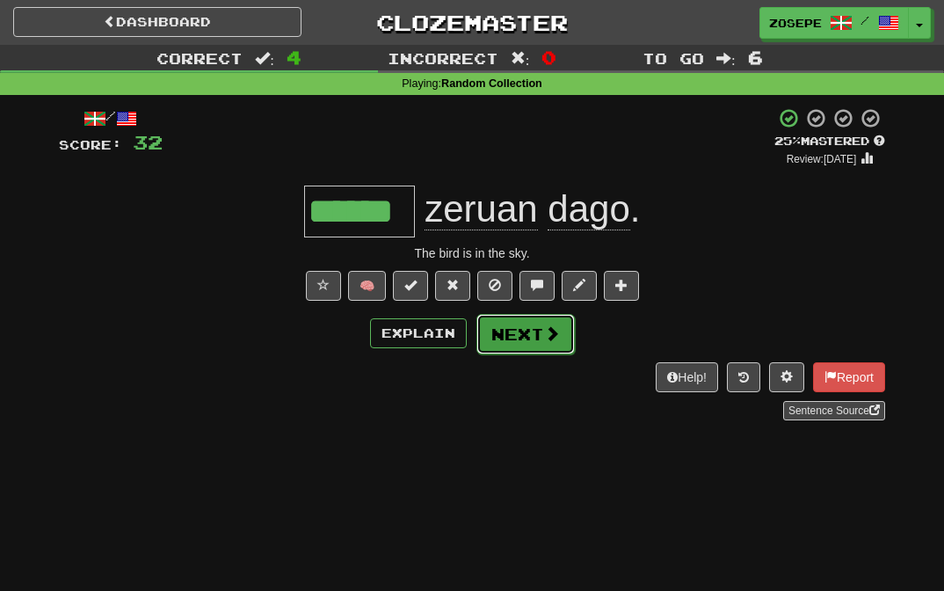
click at [549, 339] on span at bounding box center [552, 333] width 16 height 16
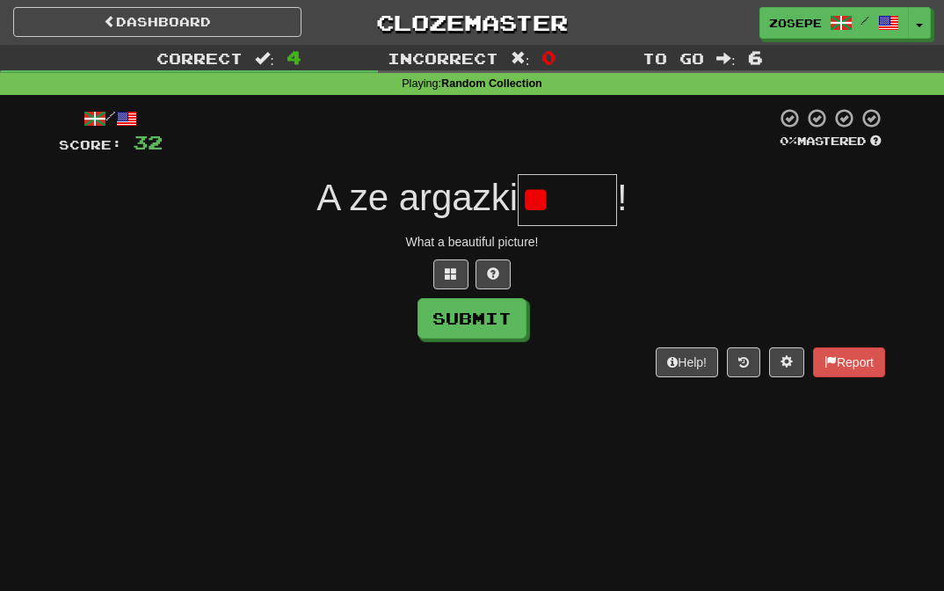
type input "*"
type input "******"
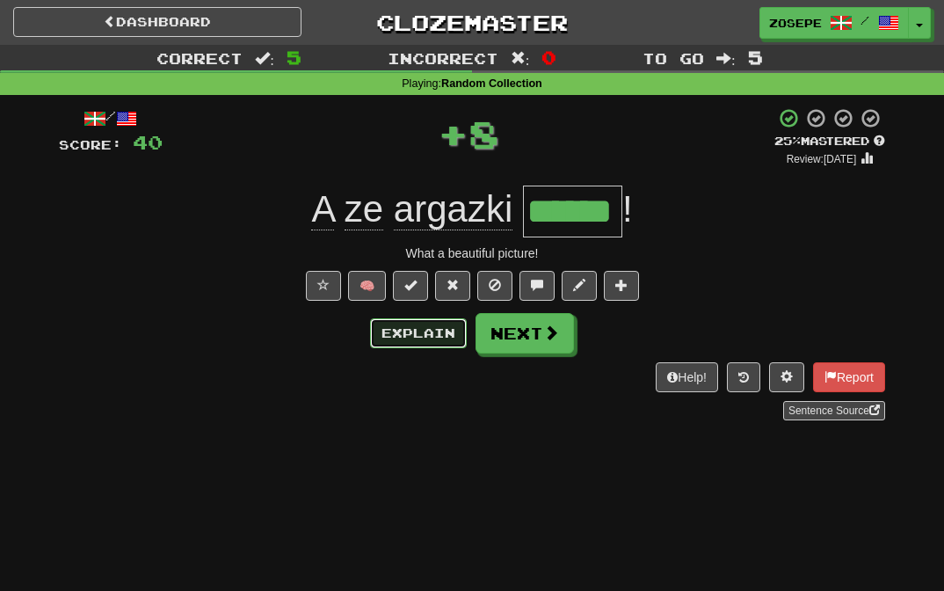
click at [419, 327] on button "Explain" at bounding box center [418, 333] width 97 height 30
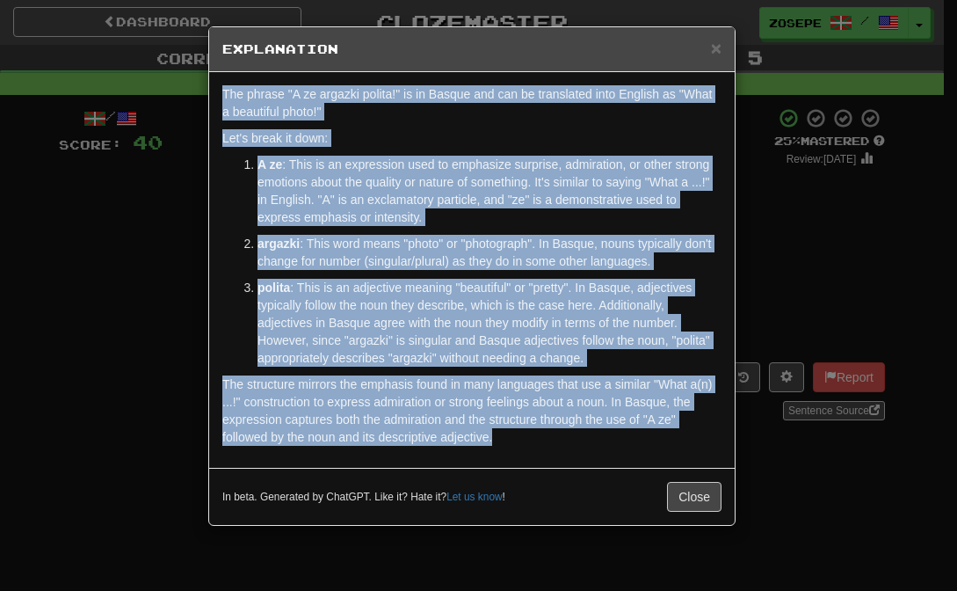
drag, startPoint x: 504, startPoint y: 432, endPoint x: 135, endPoint y: 98, distance: 497.8
click at [135, 98] on div "× Explanation The phrase "A ze argazki polita!" is in Basque and can be transla…" at bounding box center [478, 295] width 957 height 591
copy div "The phrase "A ze argazki polita!" is in Basque and can be translated into Engli…"
click at [700, 500] on button "Close" at bounding box center [694, 497] width 54 height 30
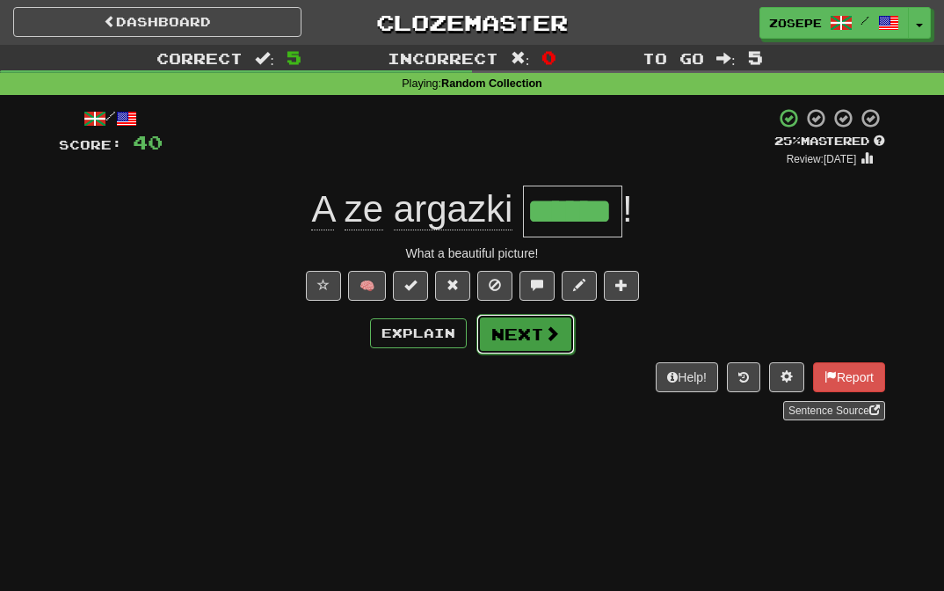
click at [533, 337] on button "Next" at bounding box center [525, 334] width 98 height 40
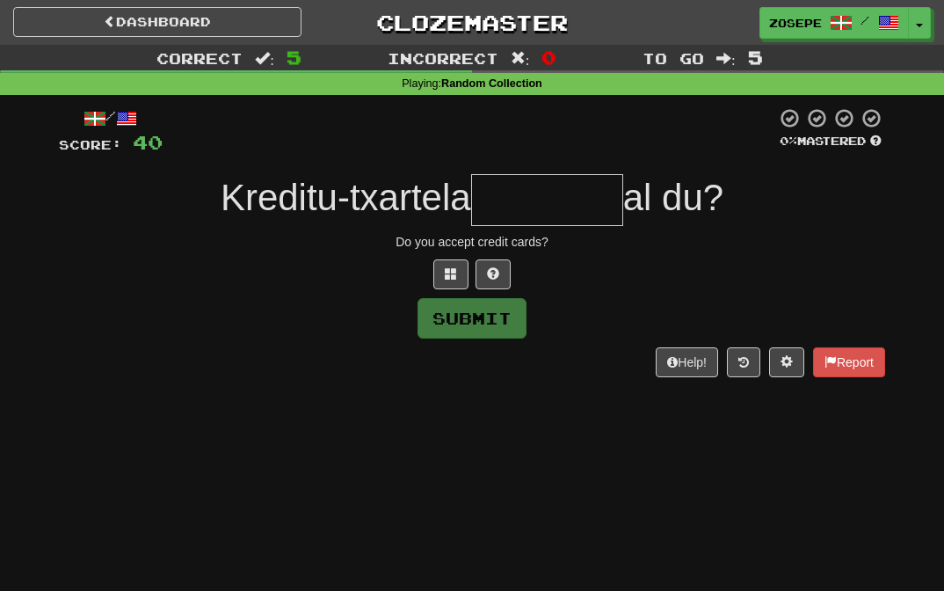
type input "*"
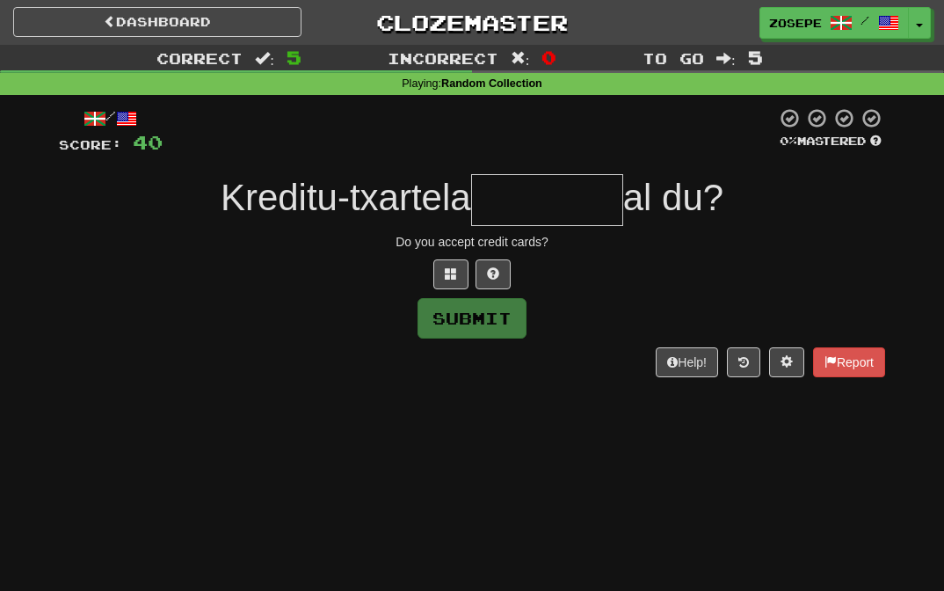
type input "*"
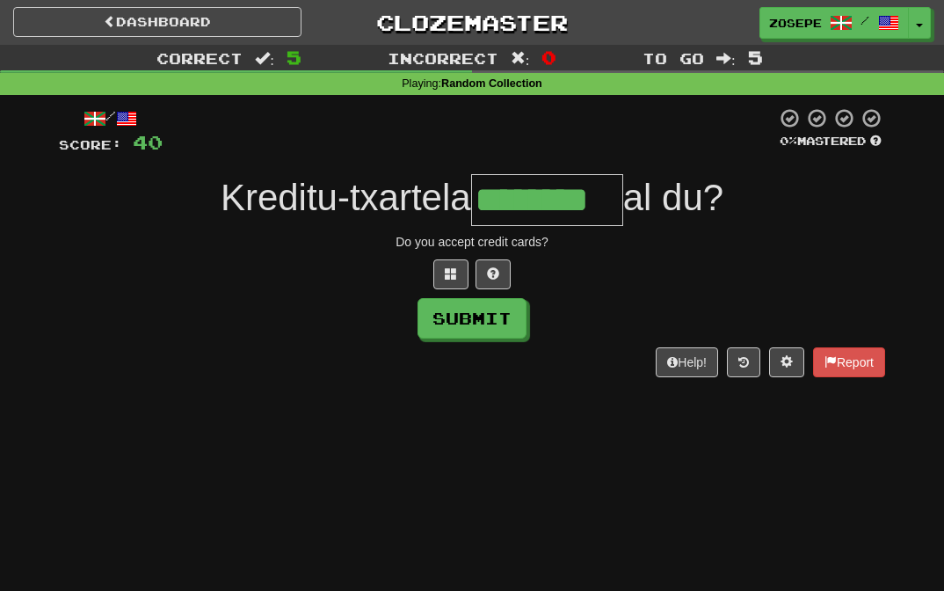
type input "********"
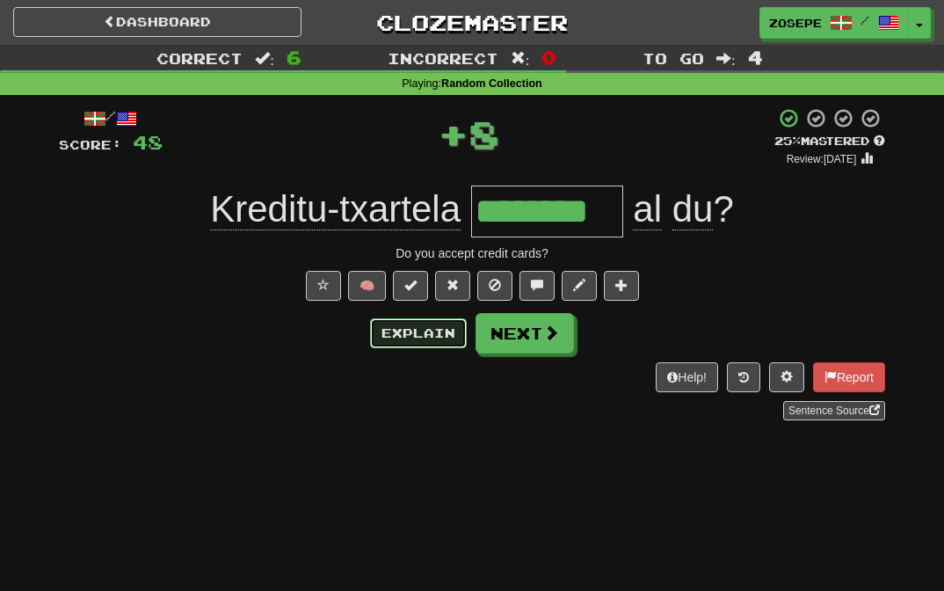
click at [401, 328] on button "Explain" at bounding box center [418, 333] width 97 height 30
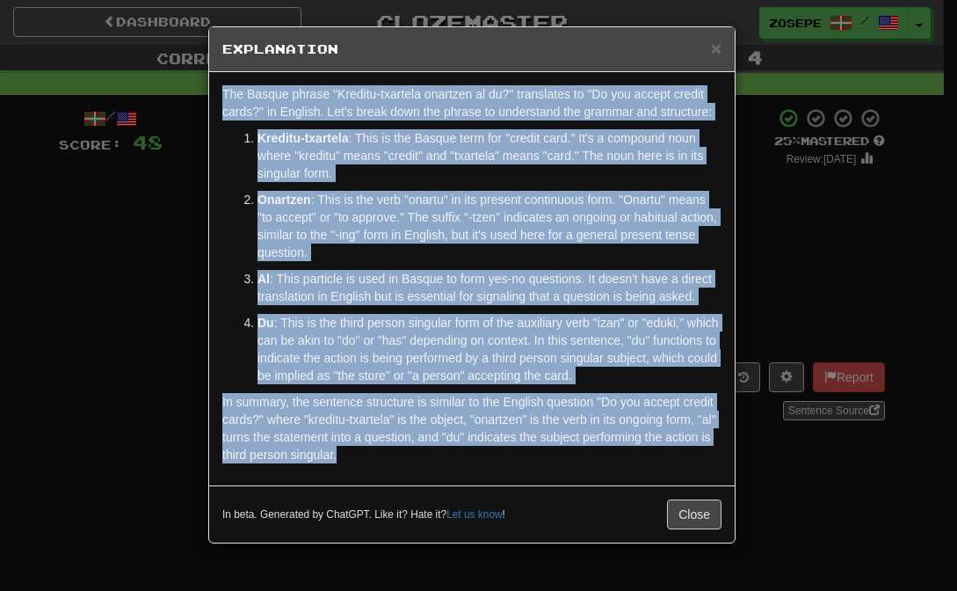
drag, startPoint x: 436, startPoint y: 431, endPoint x: 61, endPoint y: 62, distance: 525.8
click at [61, 62] on div "× Explanation The Basque phrase "Kreditu-txartela onartzen al du?" translates t…" at bounding box center [478, 295] width 957 height 591
copy div "The Basque phrase "Kreditu-txartela onartzen al du?" translates to "Do you acce…"
click at [700, 508] on button "Close" at bounding box center [694, 514] width 54 height 30
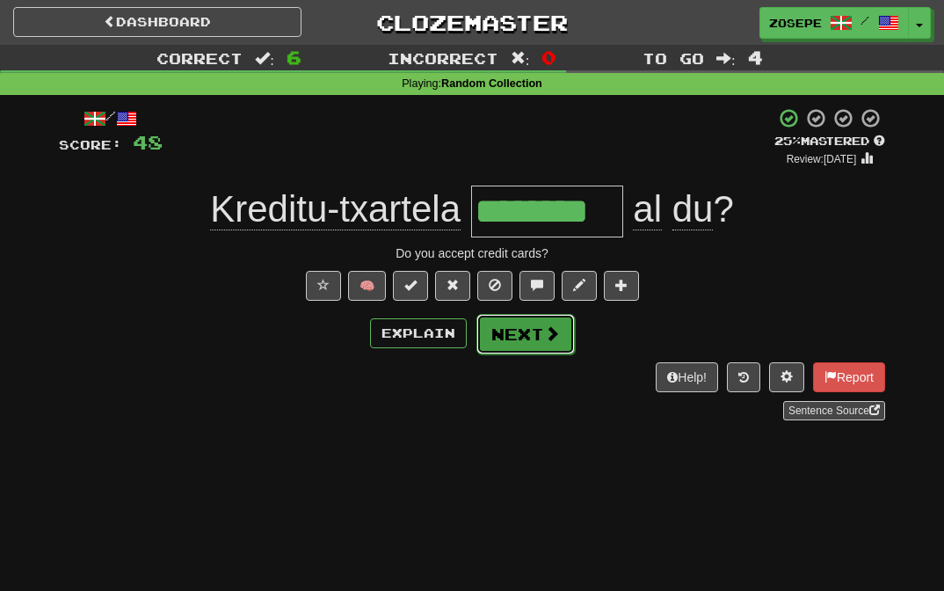
click at [525, 326] on button "Next" at bounding box center [525, 334] width 98 height 40
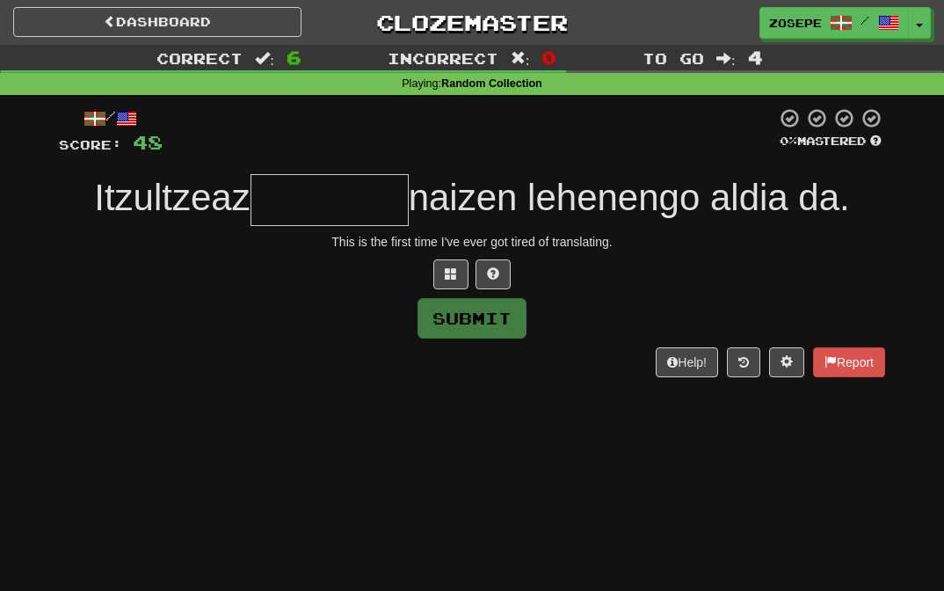
type input "*"
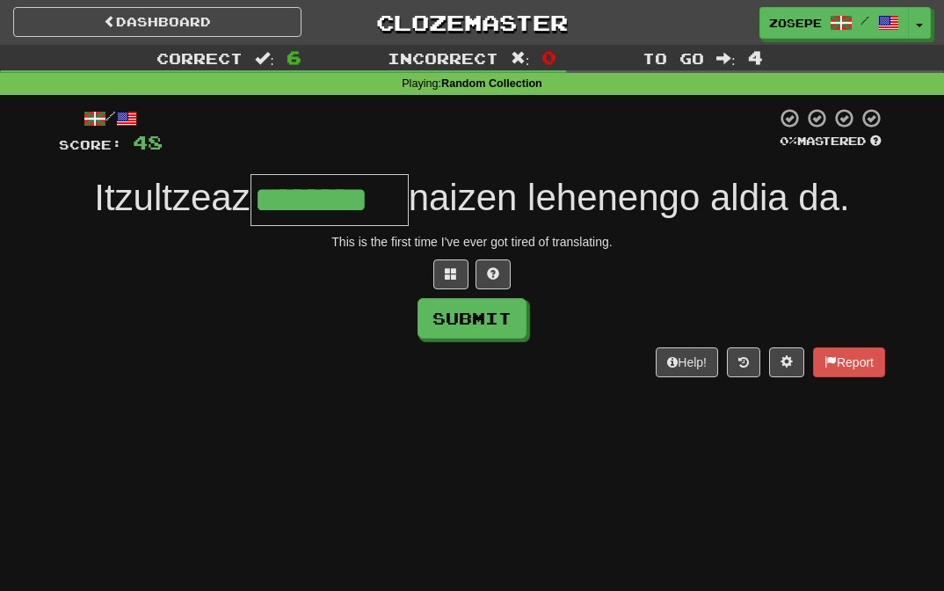
type input "********"
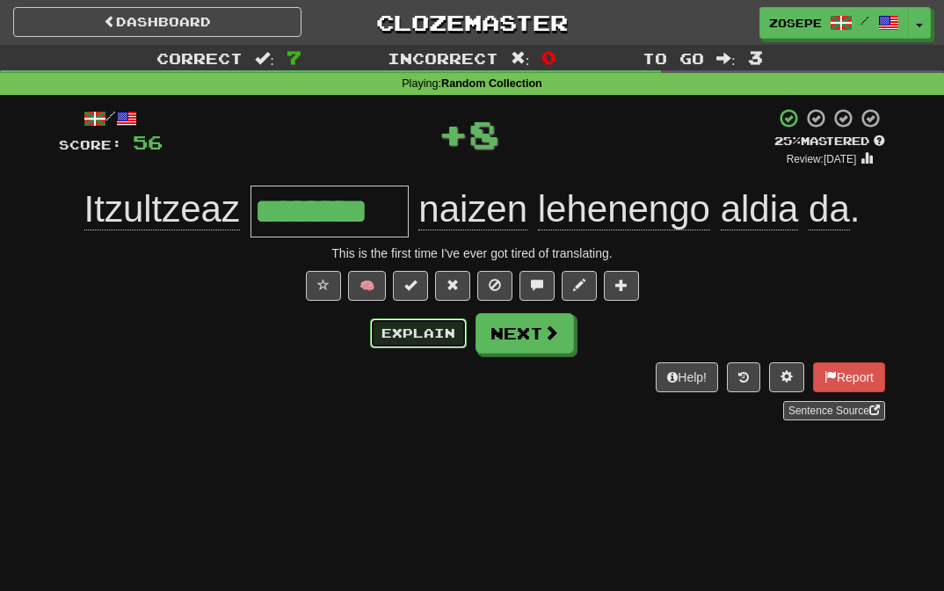
click at [416, 341] on button "Explain" at bounding box center [418, 333] width 97 height 30
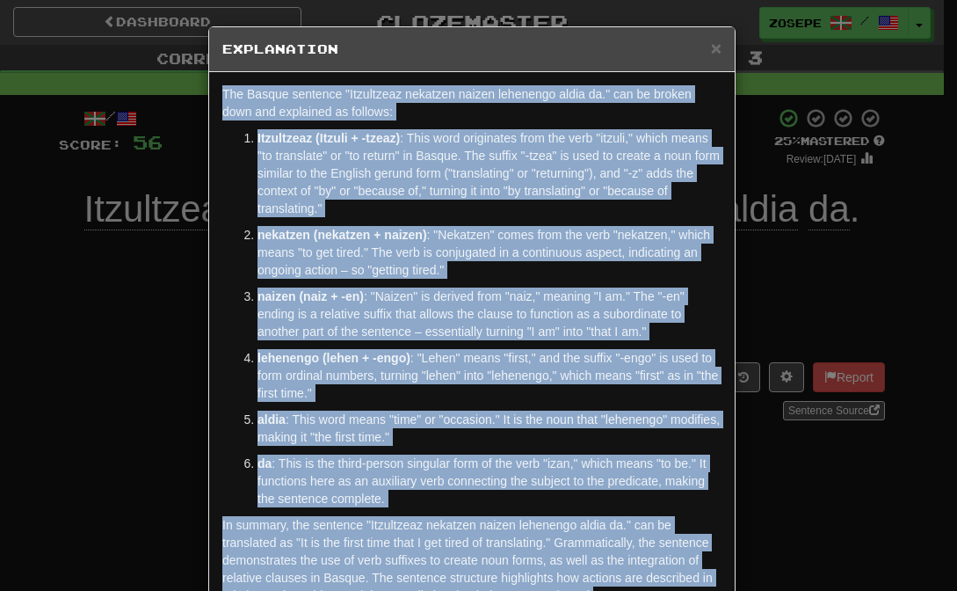
drag, startPoint x: 616, startPoint y: 468, endPoint x: 279, endPoint y: 84, distance: 510.7
click at [279, 84] on div "The Basque sentence "Itzultzeaz nekatzen naizen lehenengo aldia da." can be bro…" at bounding box center [472, 349] width 526 height 554
copy div "The Basque sentence "Itzultzeaz nekatzen naizen lehenengo aldia da." can be bro…"
click at [711, 48] on span "×" at bounding box center [716, 48] width 11 height 20
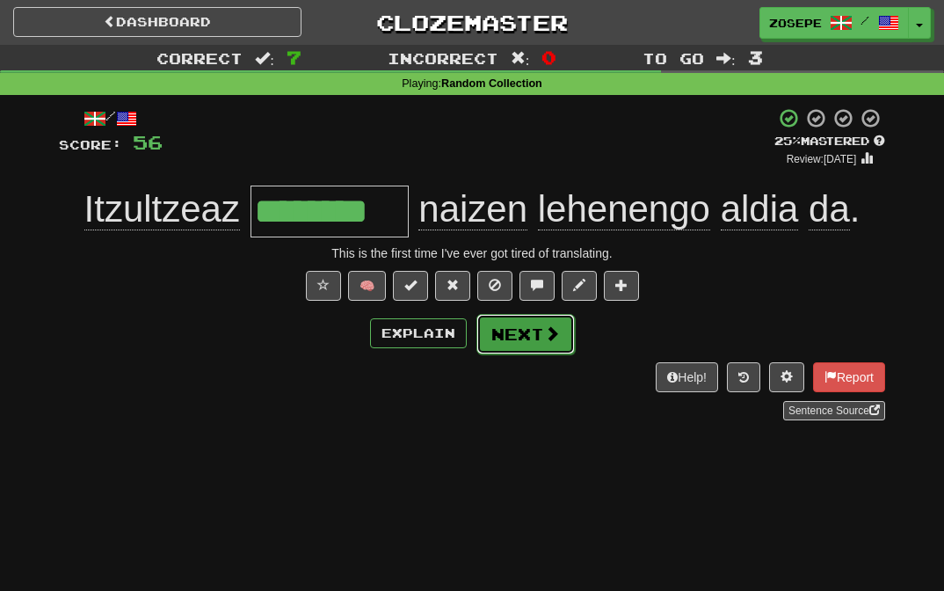
click at [532, 326] on button "Next" at bounding box center [525, 334] width 98 height 40
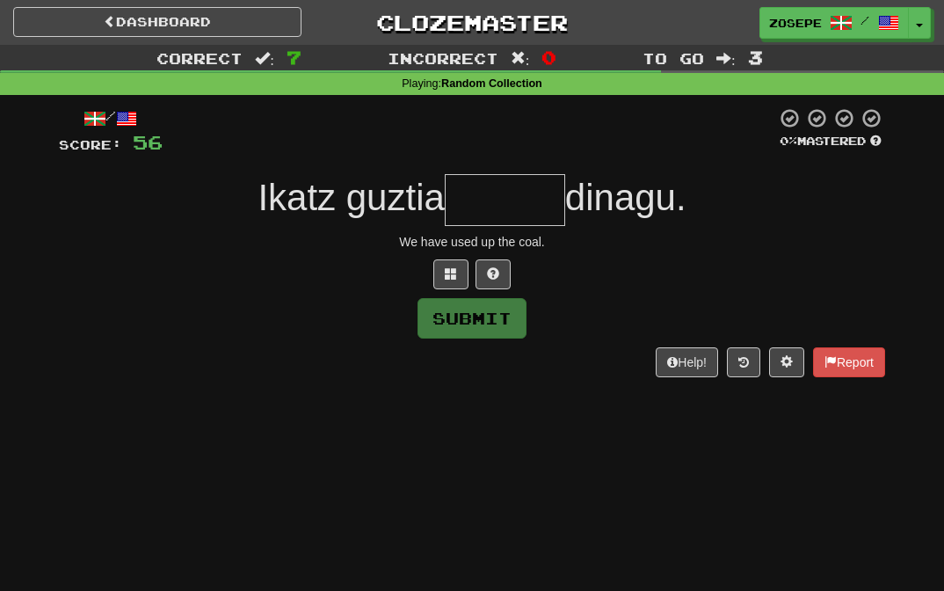
type input "*"
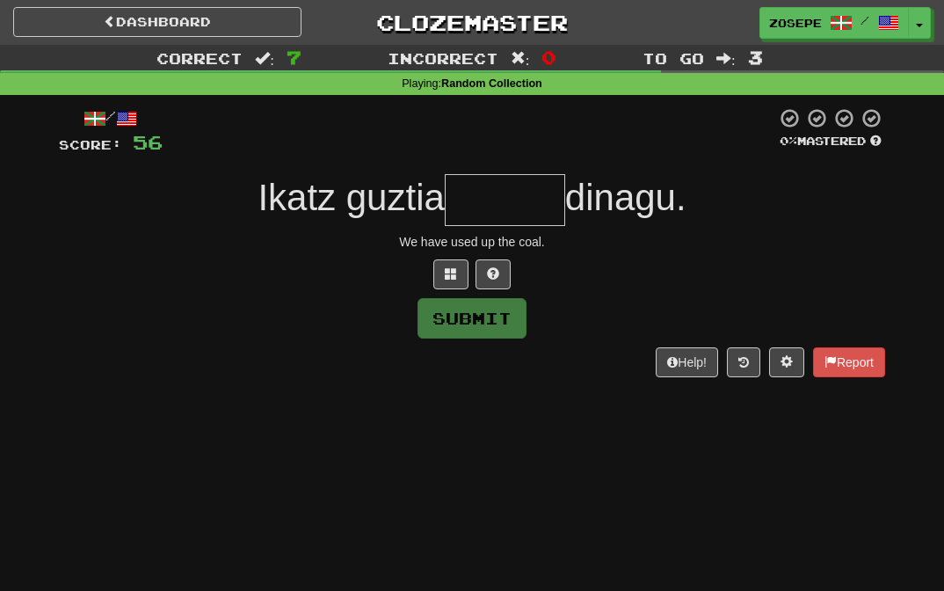
type input "*"
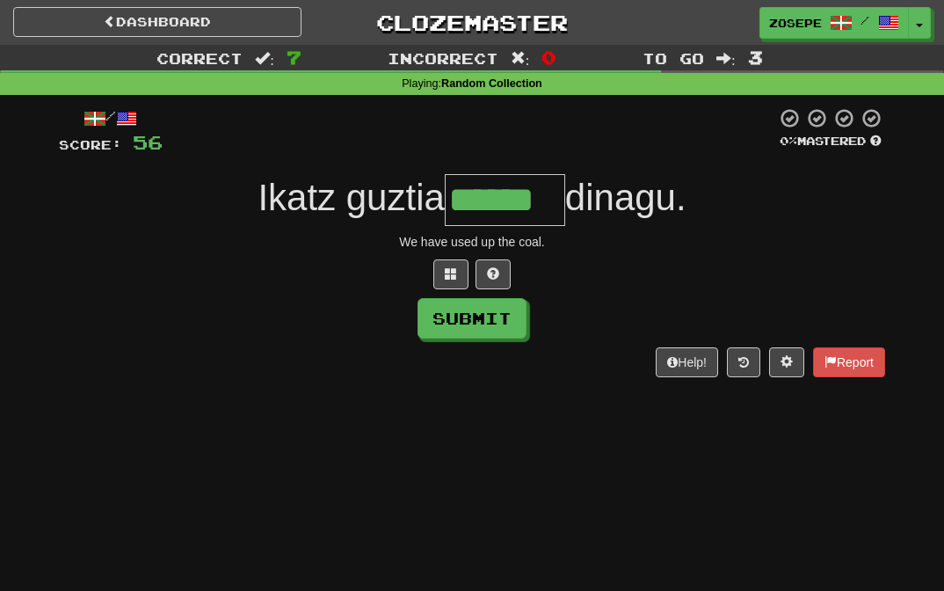
type input "******"
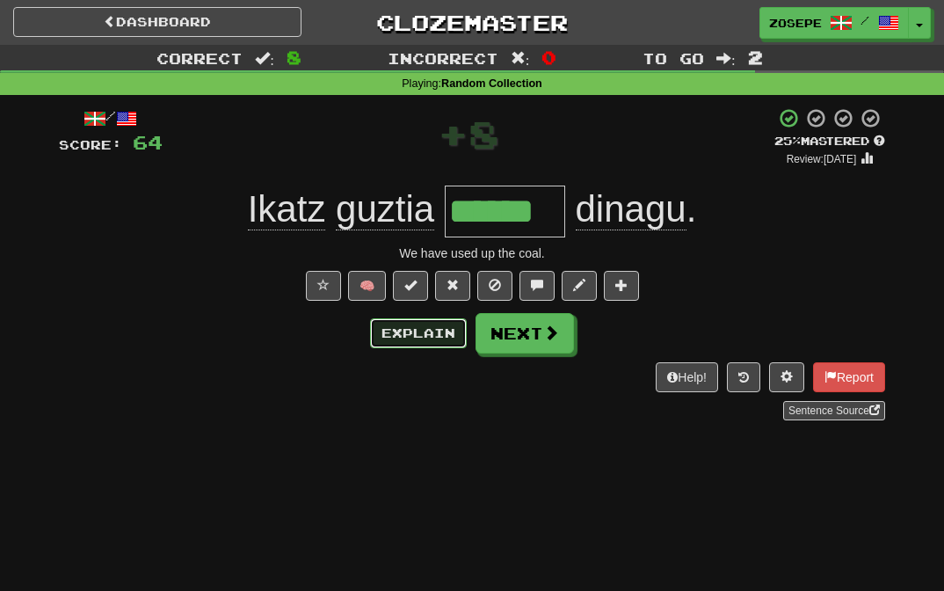
click at [426, 335] on button "Explain" at bounding box center [418, 333] width 97 height 30
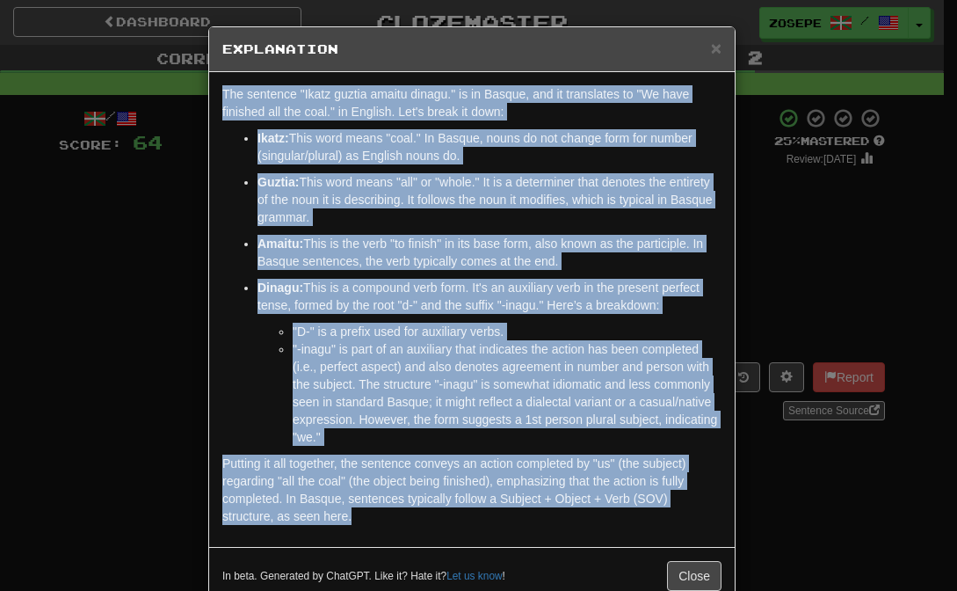
drag, startPoint x: 593, startPoint y: 519, endPoint x: 463, endPoint y: 72, distance: 465.9
click at [463, 72] on div "The sentence "Ikatz guztia amaitu dinagu." is in Basque, and it translates to "…" at bounding box center [472, 309] width 526 height 475
copy div "The sentence "Ikatz guztia amaitu dinagu." is in Basque, and it translates to "…"
click at [711, 47] on span "×" at bounding box center [716, 48] width 11 height 20
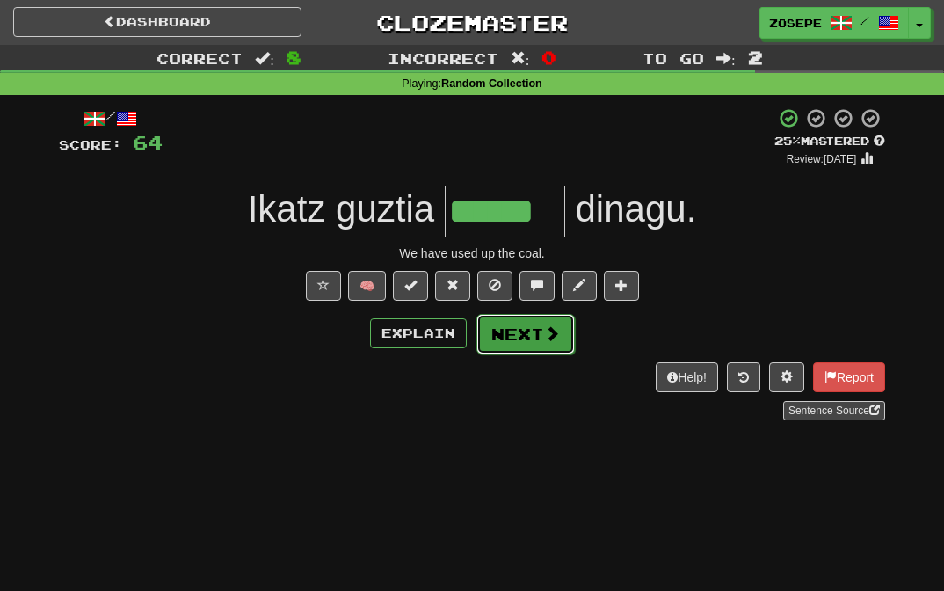
click at [516, 324] on button "Next" at bounding box center [525, 334] width 98 height 40
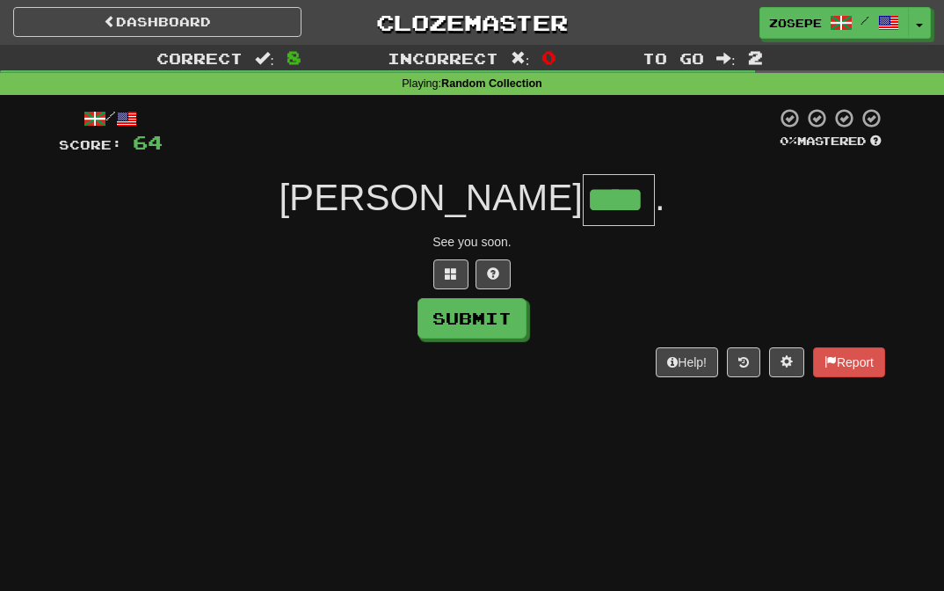
type input "****"
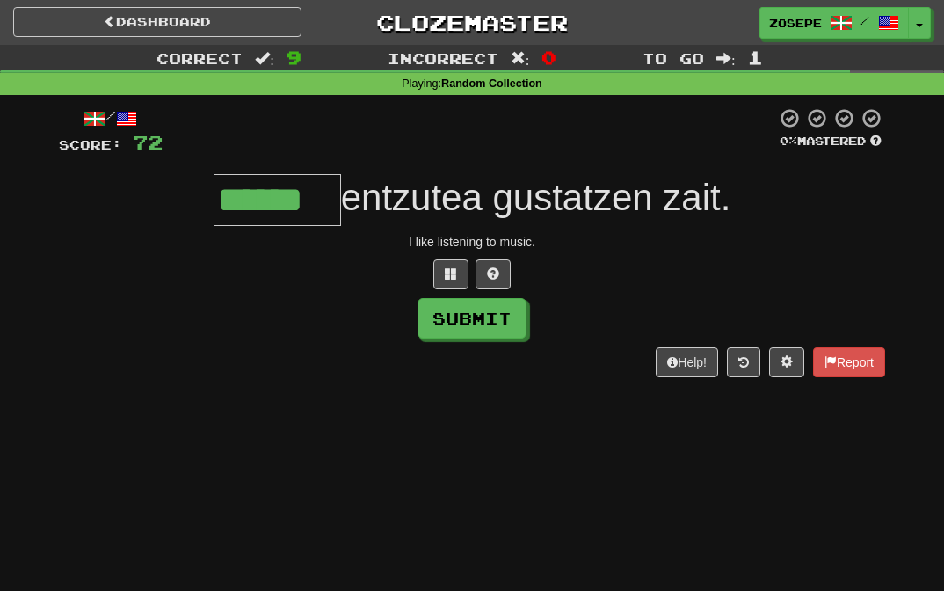
type input "******"
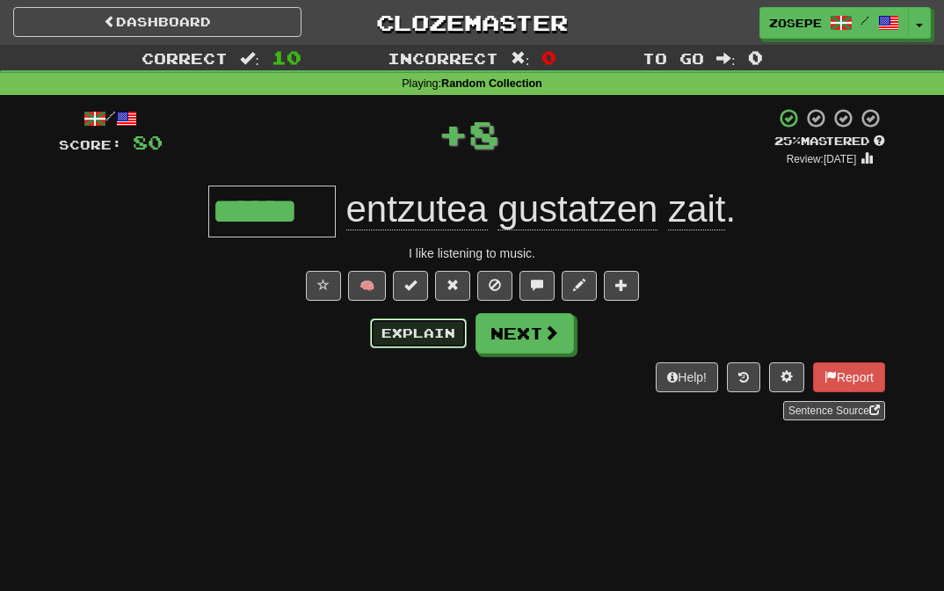
click at [429, 338] on button "Explain" at bounding box center [418, 333] width 97 height 30
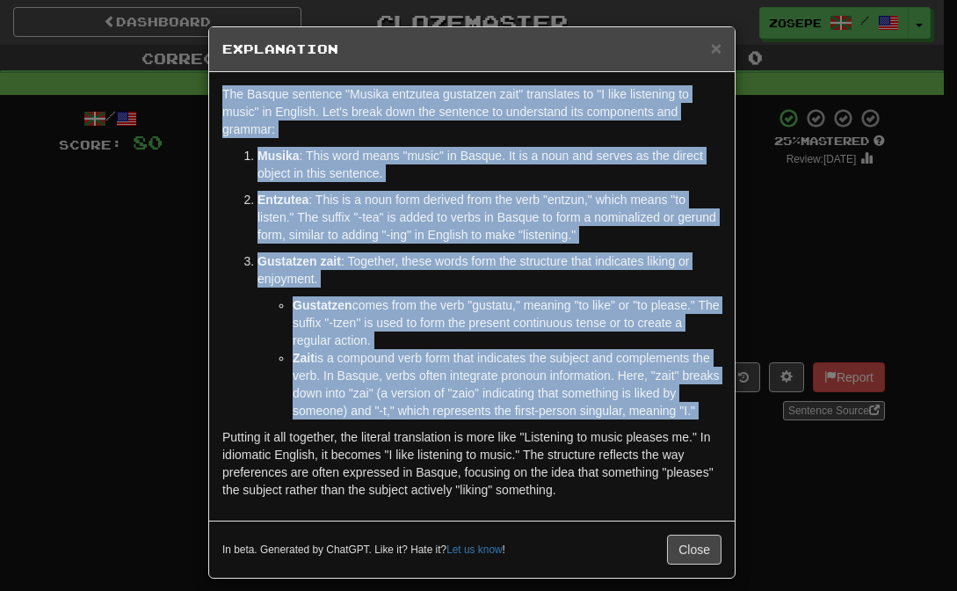
drag, startPoint x: 569, startPoint y: 490, endPoint x: 406, endPoint y: 69, distance: 450.8
click at [406, 69] on div "× Explanation The Basque sentence "Musika entzutea gustatzen zait" translates t…" at bounding box center [471, 302] width 527 height 552
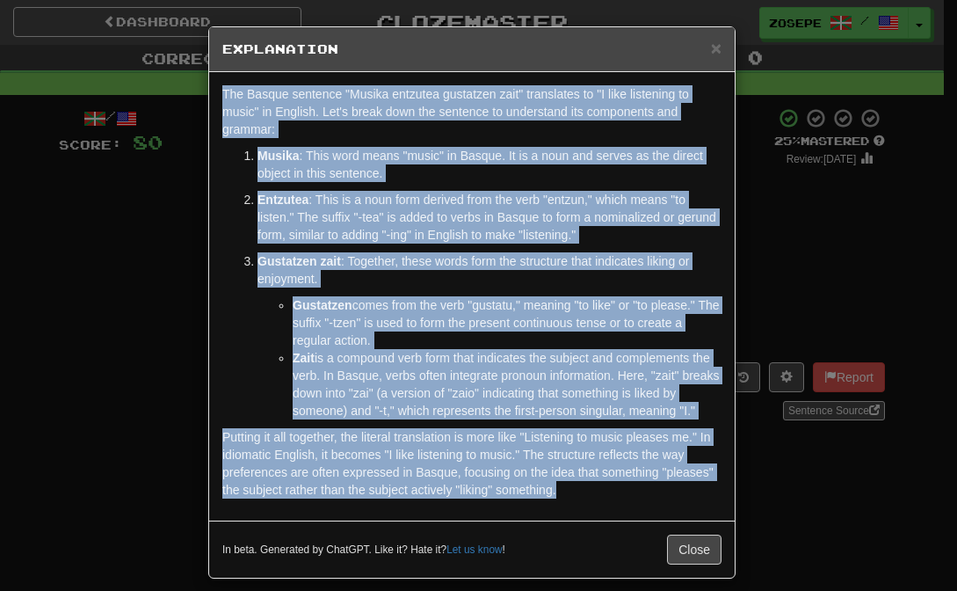
drag, startPoint x: 580, startPoint y: 497, endPoint x: 208, endPoint y: 75, distance: 562.9
click at [209, 75] on div "The Basque sentence "Musika entzutea gustatzen zait" translates to "I like list…" at bounding box center [472, 296] width 526 height 448
copy div "The Basque sentence "Musika entzutea gustatzen zait" translates to "I like list…"
click at [711, 48] on span "×" at bounding box center [716, 48] width 11 height 20
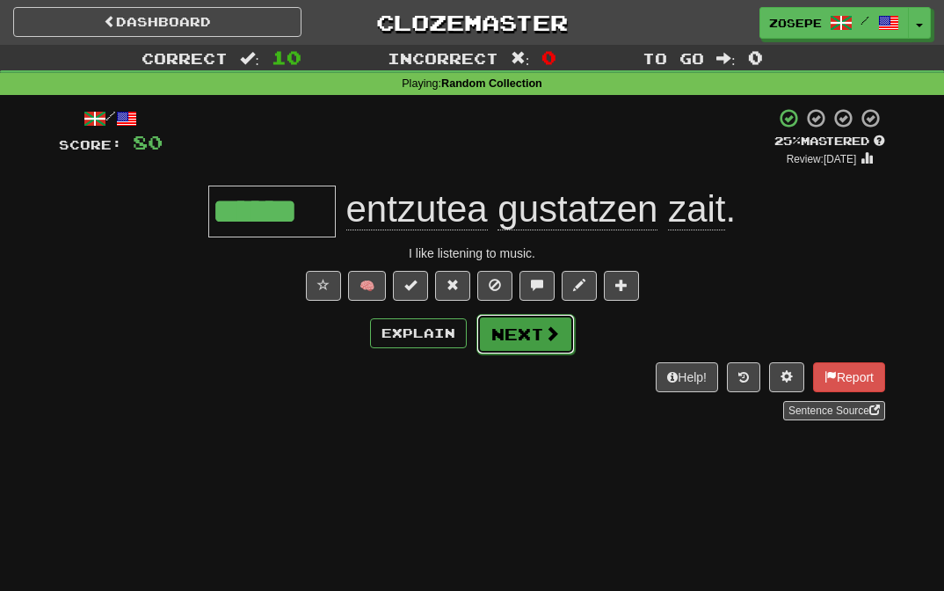
click at [555, 329] on span at bounding box center [552, 333] width 16 height 16
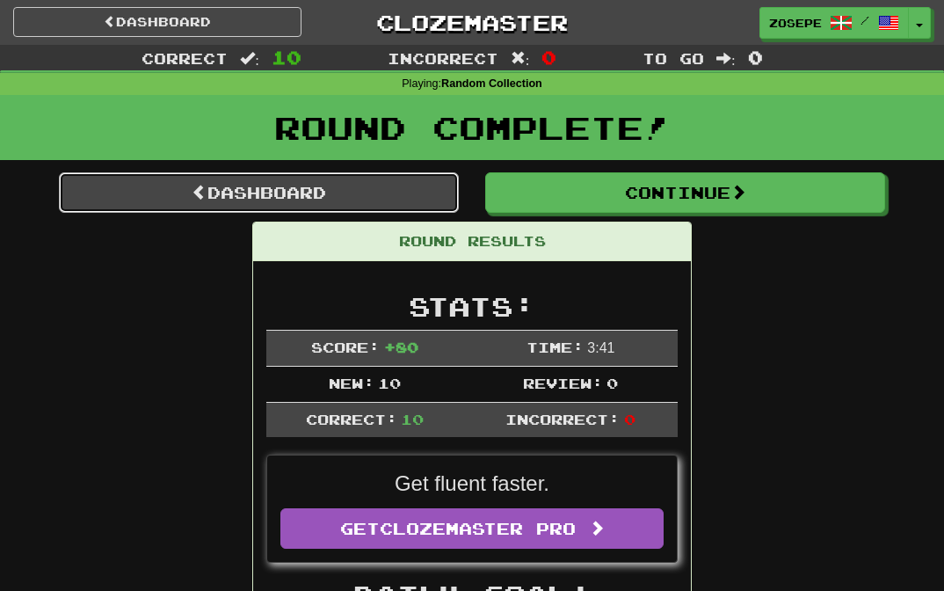
click at [308, 177] on link "Dashboard" at bounding box center [259, 192] width 400 height 40
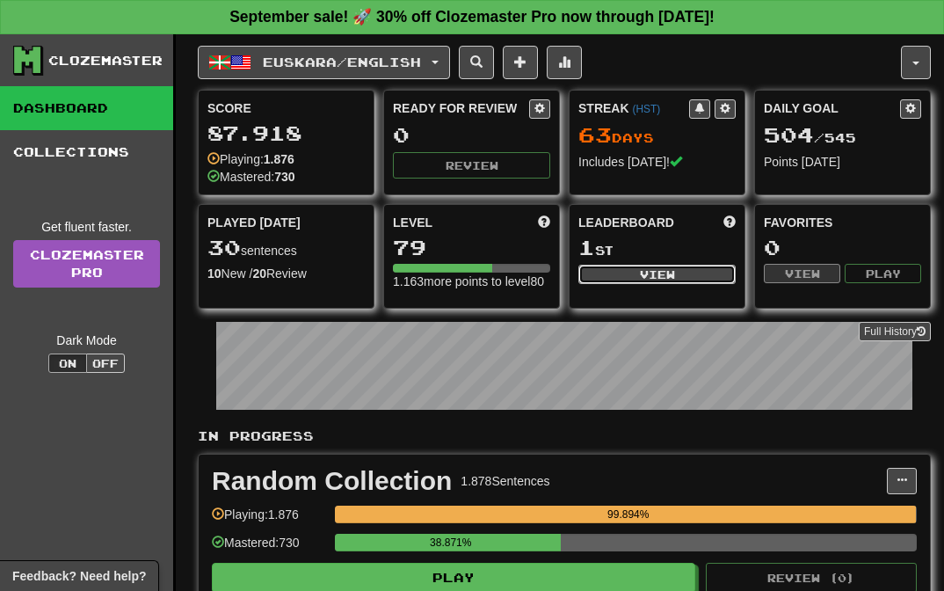
click at [686, 283] on button "View" at bounding box center [656, 274] width 157 height 19
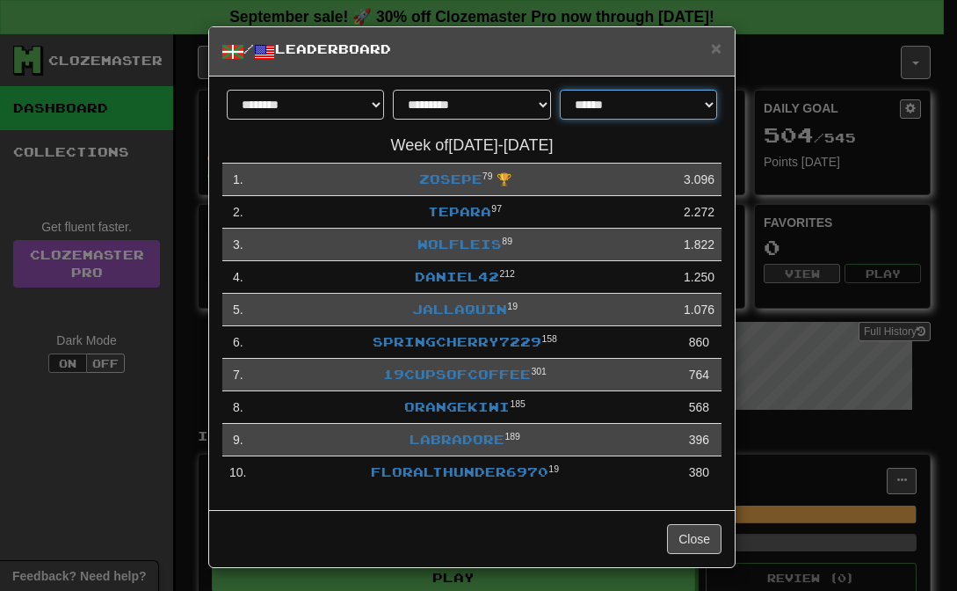
click at [584, 103] on select "**********" at bounding box center [638, 105] width 157 height 30
select select "**********"
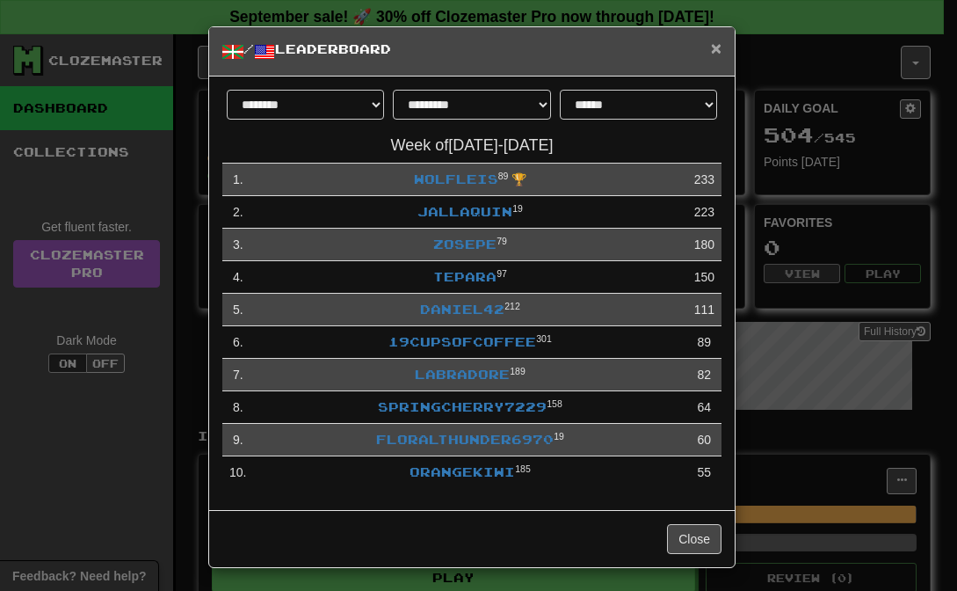
click at [711, 50] on span "×" at bounding box center [716, 48] width 11 height 20
